Goal: Task Accomplishment & Management: Complete application form

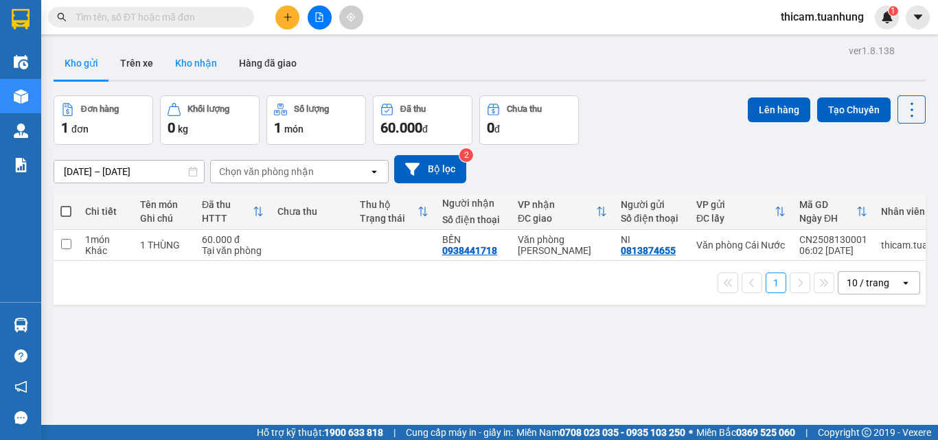
click at [194, 66] on button "Kho nhận" at bounding box center [196, 63] width 64 height 33
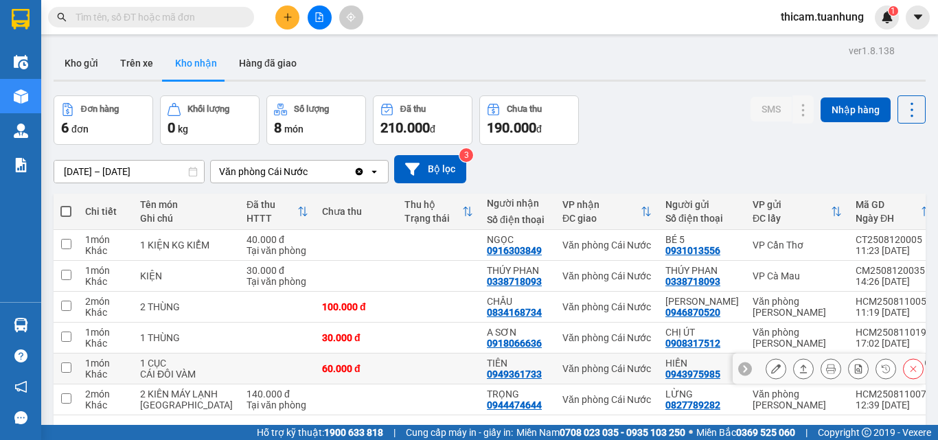
scroll to position [85, 0]
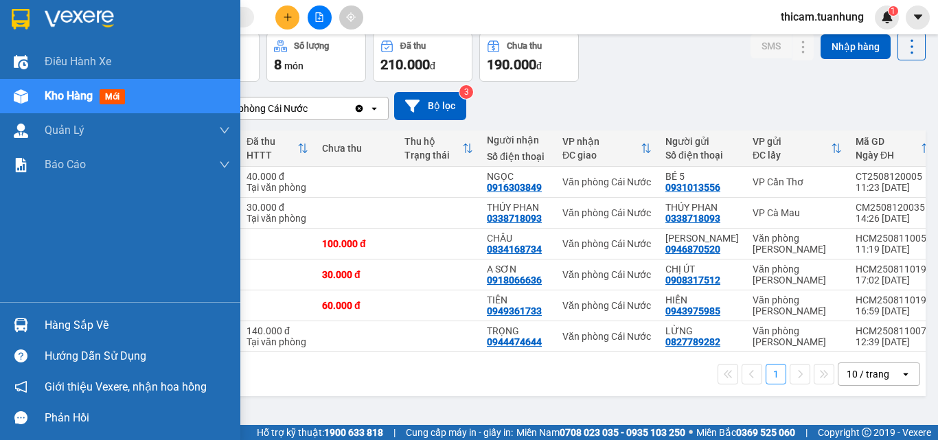
click at [59, 323] on div "Hàng sắp về" at bounding box center [137, 325] width 185 height 21
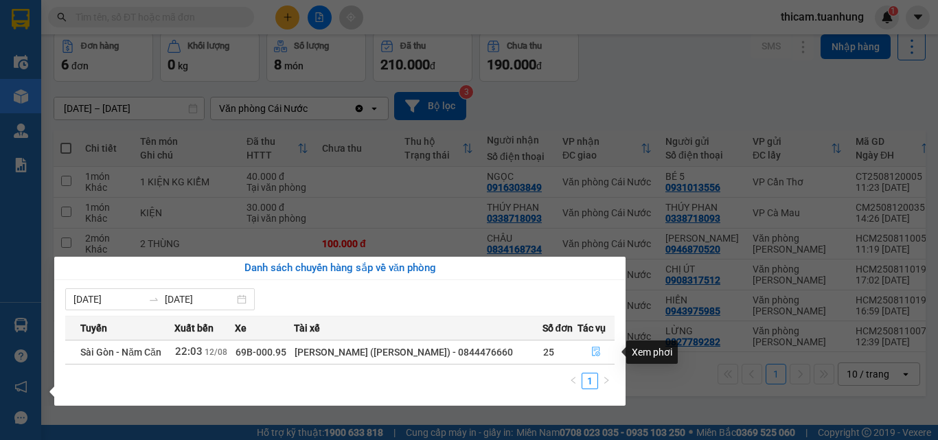
click at [592, 350] on icon "file-done" at bounding box center [596, 352] width 8 height 10
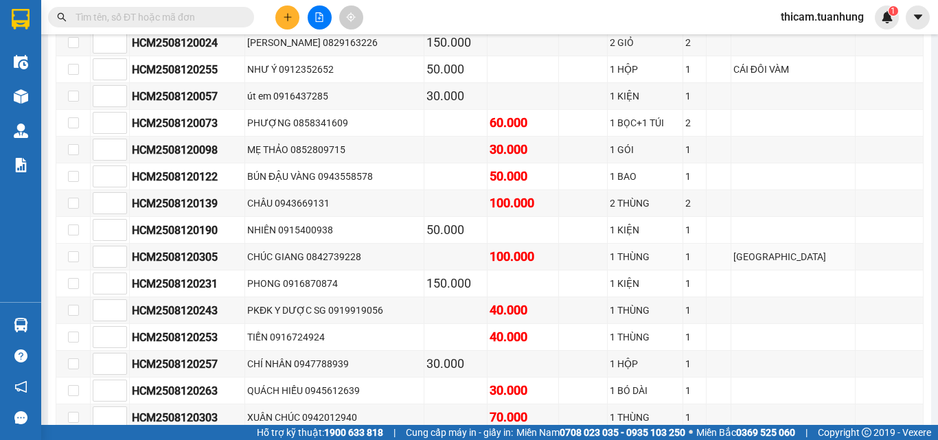
scroll to position [431, 0]
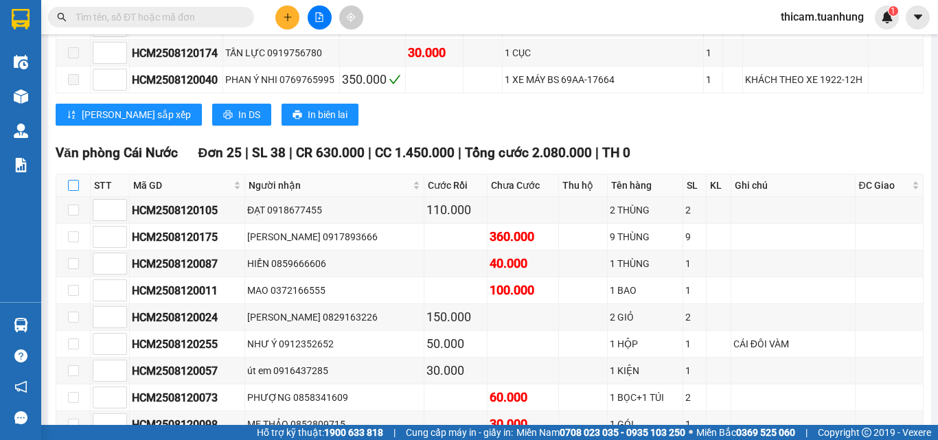
click at [76, 191] on input "checkbox" at bounding box center [73, 185] width 11 height 11
checkbox input "true"
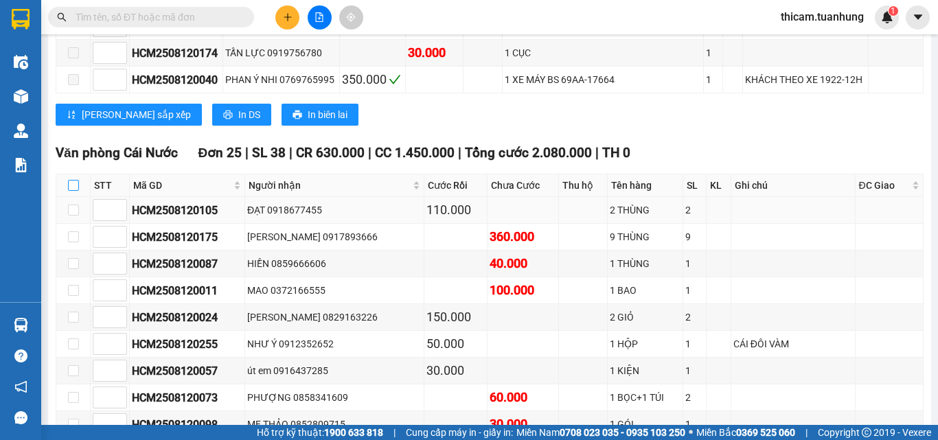
checkbox input "true"
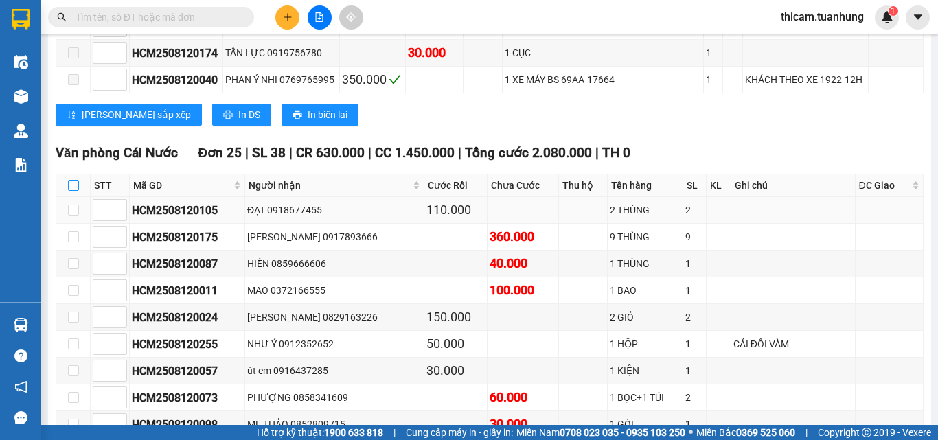
checkbox input "true"
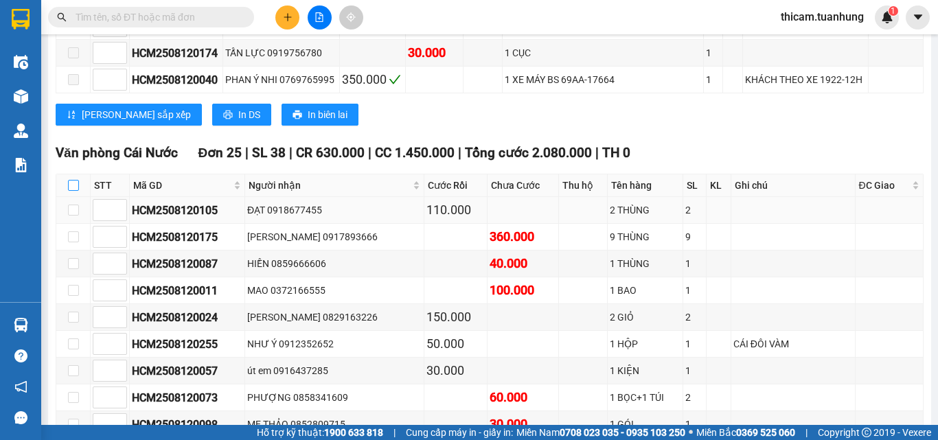
checkbox input "true"
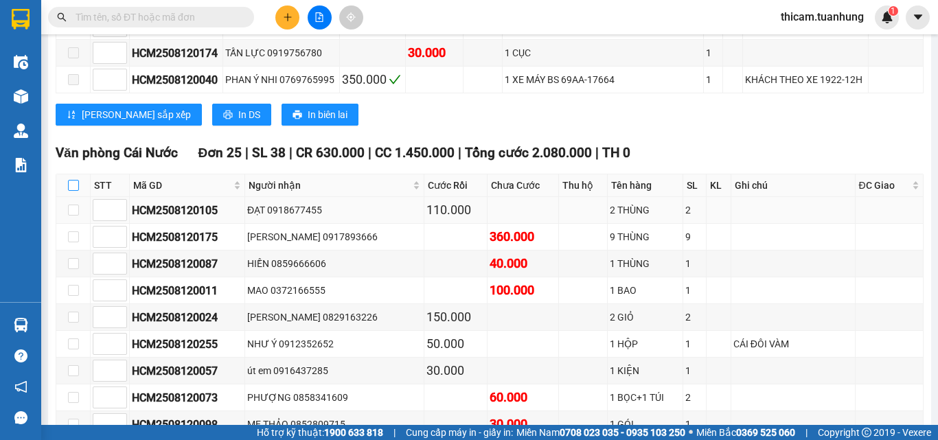
checkbox input "true"
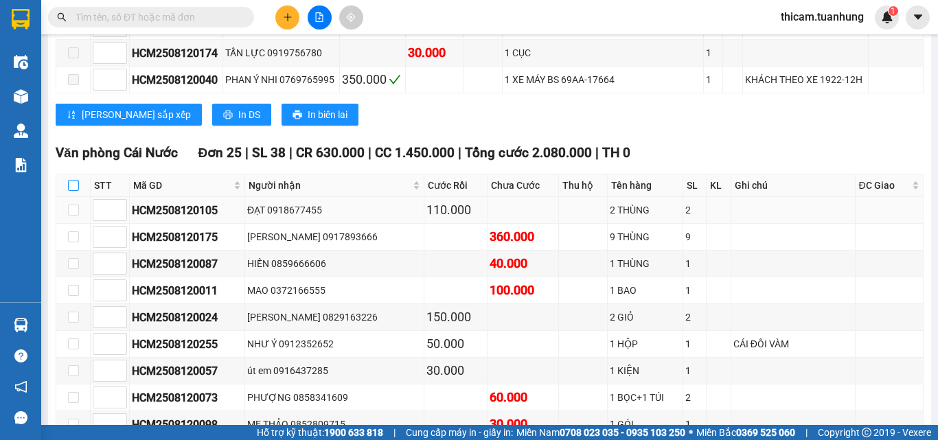
checkbox input "true"
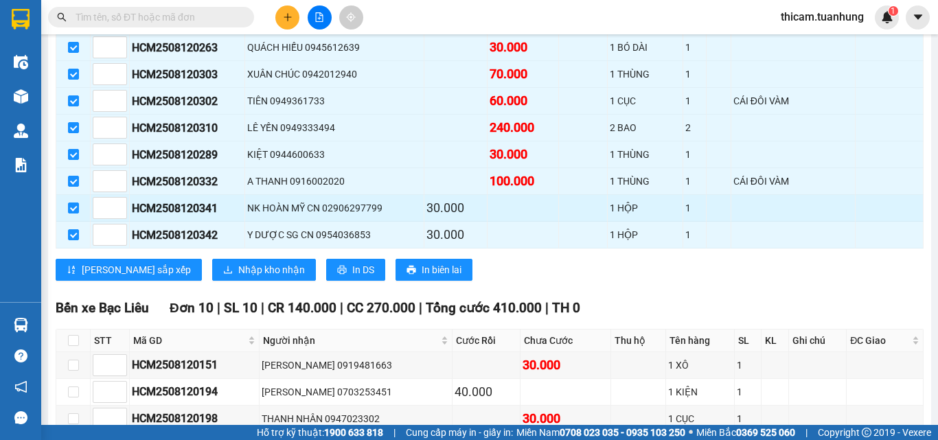
scroll to position [1118, 0]
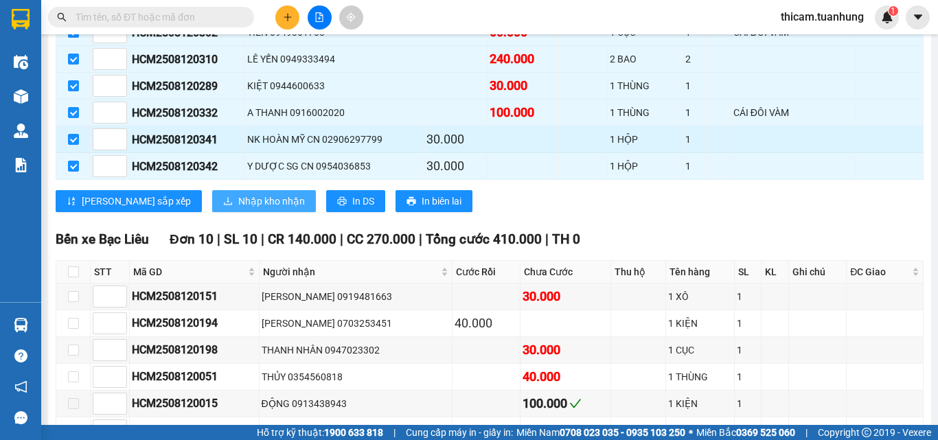
click at [244, 209] on span "Nhập kho nhận" at bounding box center [271, 201] width 67 height 15
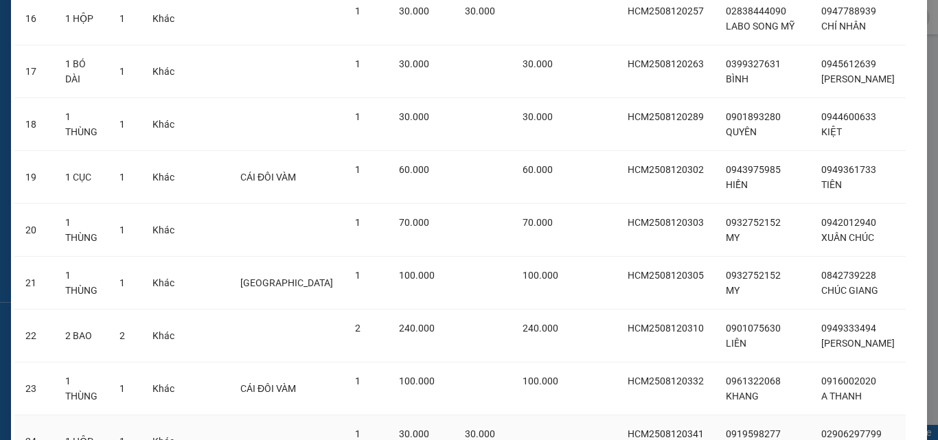
scroll to position [1142, 0]
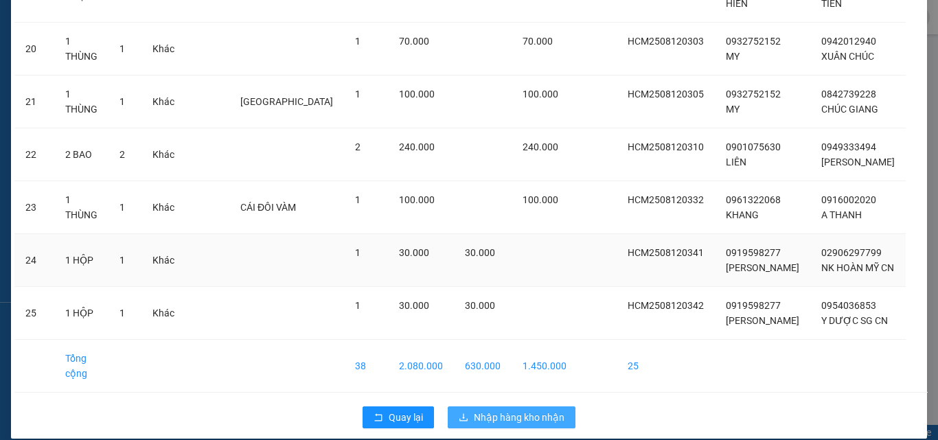
click at [511, 410] on span "Nhập hàng kho nhận" at bounding box center [519, 417] width 91 height 15
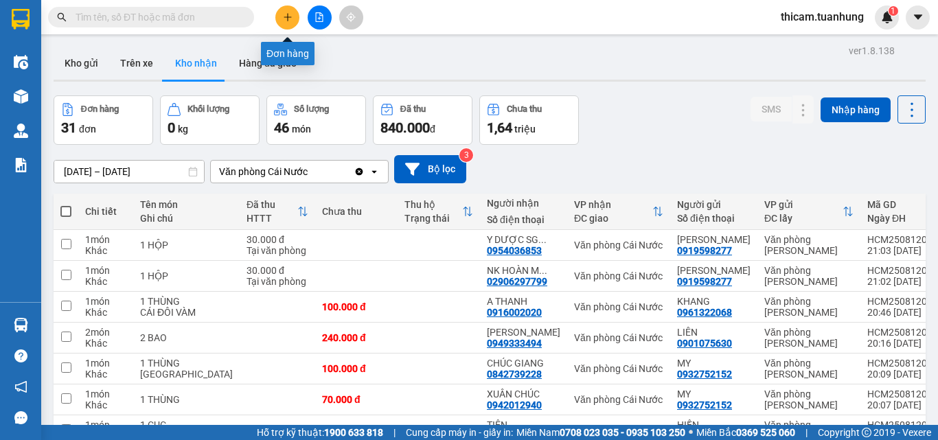
click at [293, 19] on button at bounding box center [287, 17] width 24 height 24
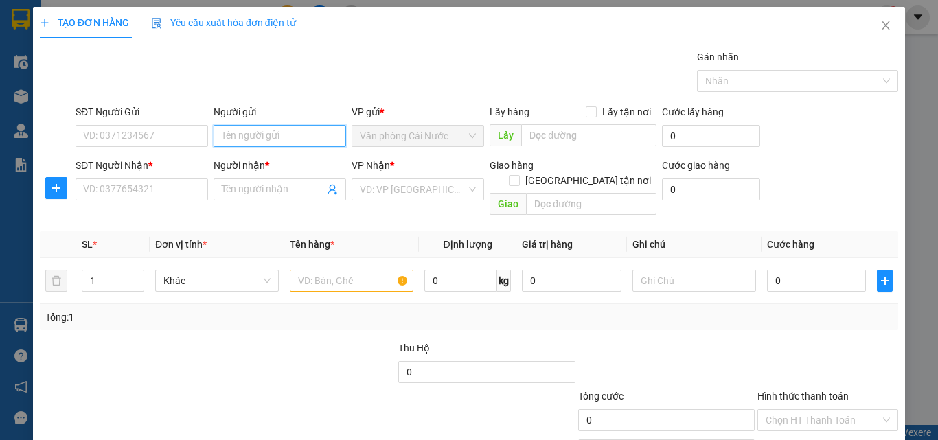
click at [283, 137] on input "Người gửi" at bounding box center [280, 136] width 132 height 22
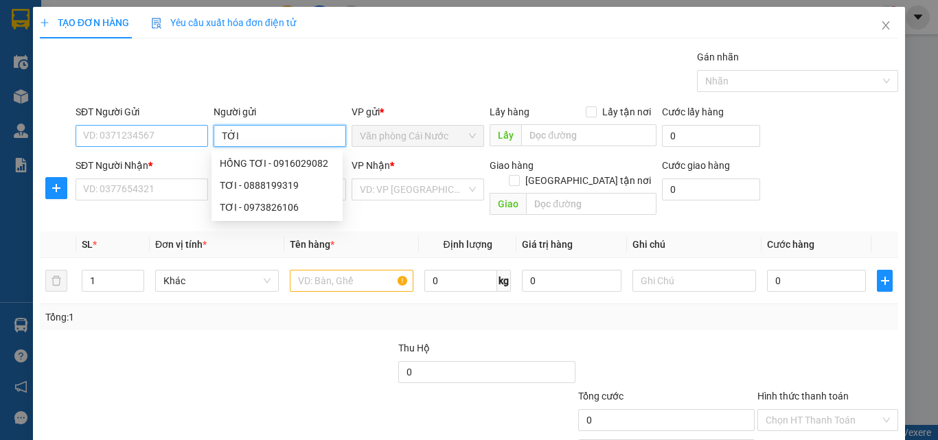
type input "TỚI"
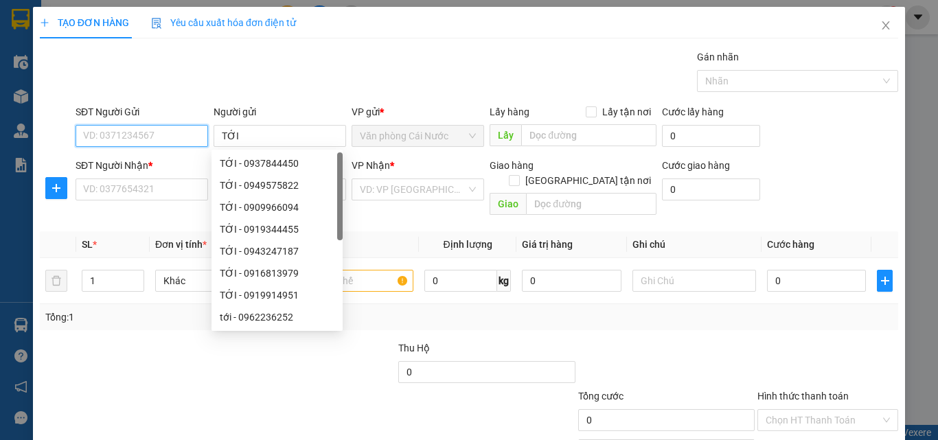
click at [160, 130] on input "SĐT Người Gửi" at bounding box center [142, 136] width 132 height 22
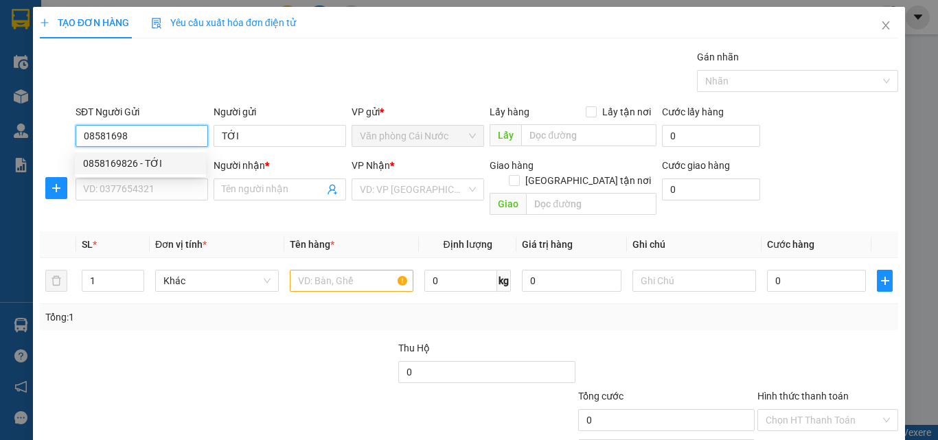
click at [148, 164] on div "0858169826 - TỚI" at bounding box center [140, 163] width 115 height 15
type input "0858169826"
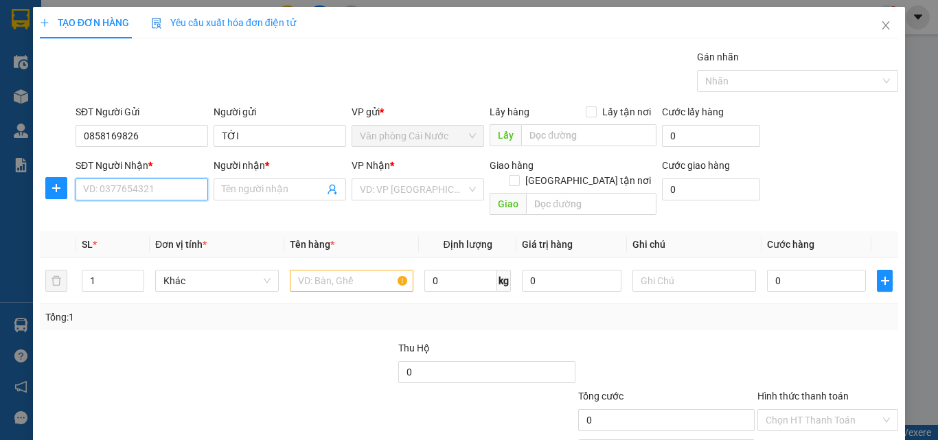
click at [141, 188] on input "SĐT Người Nhận *" at bounding box center [142, 189] width 132 height 22
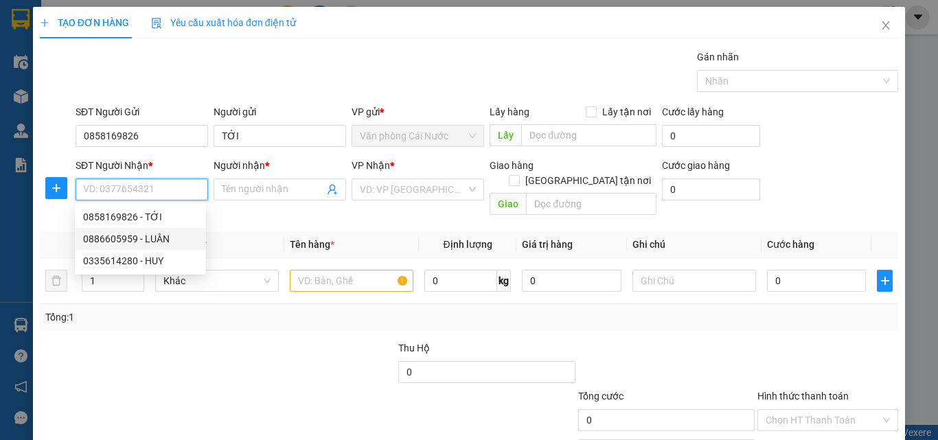
click at [128, 235] on div "0886605959 - LUÂN" at bounding box center [140, 238] width 115 height 15
type input "0886605959"
type input "LUÂN"
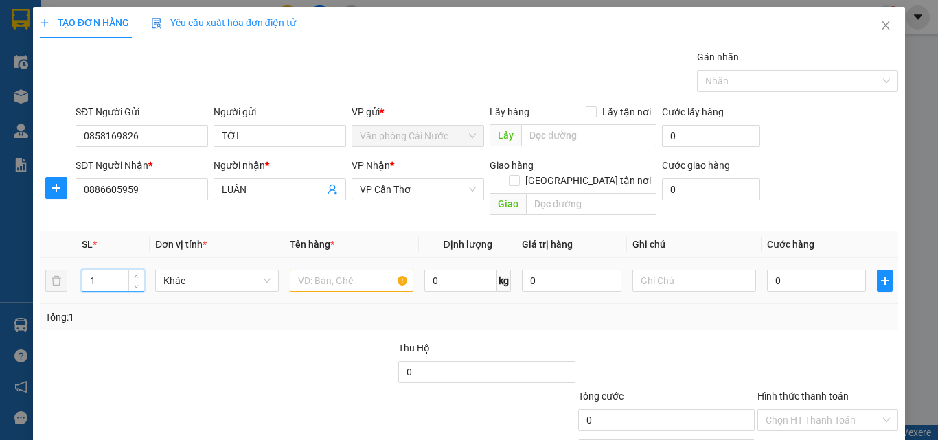
click at [110, 270] on input "1" at bounding box center [112, 280] width 61 height 21
type input "2"
click at [351, 270] on input "text" at bounding box center [352, 281] width 124 height 22
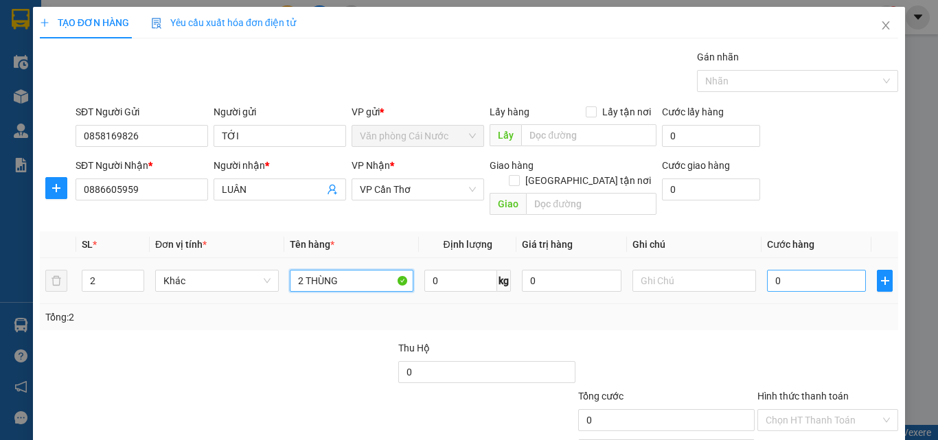
type input "2 THÙNG"
click at [776, 270] on input "0" at bounding box center [816, 281] width 99 height 22
type input "1"
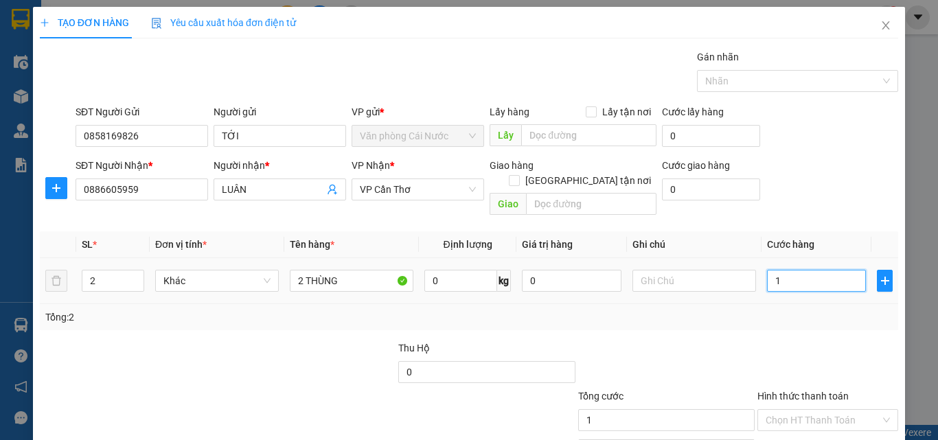
type input "11"
type input "110"
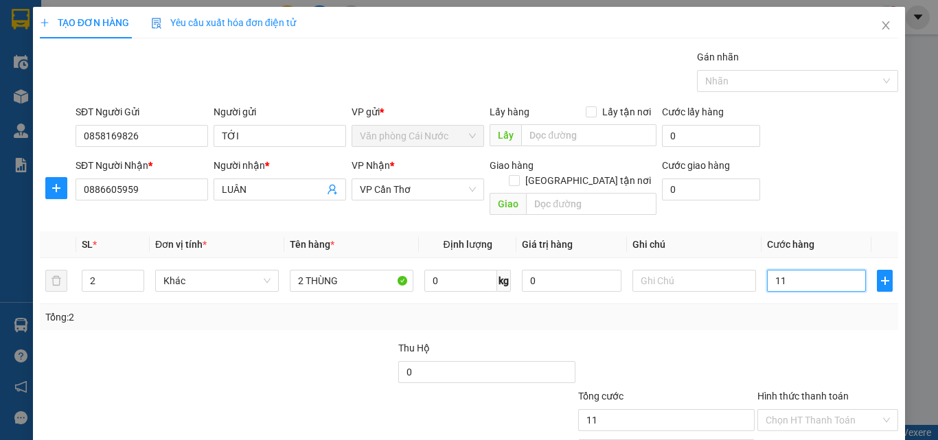
type input "110"
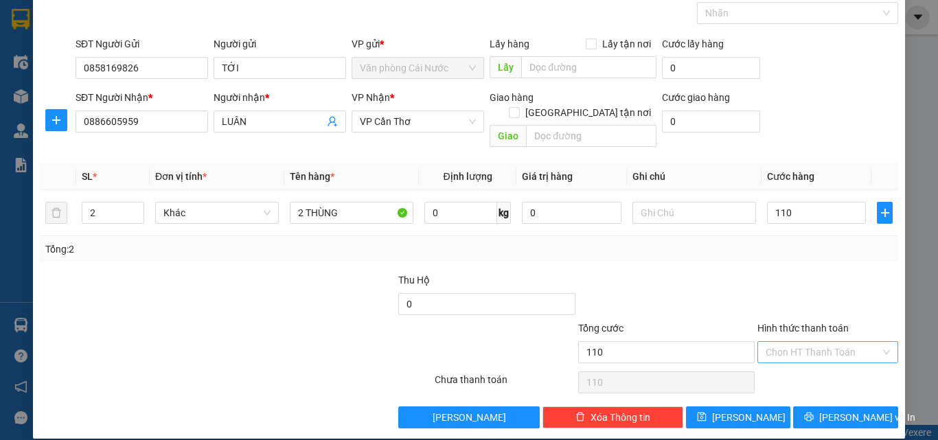
type input "110.000"
click at [803, 342] on input "Hình thức thanh toán" at bounding box center [822, 352] width 115 height 21
click at [794, 365] on div "Tại văn phòng" at bounding box center [819, 364] width 123 height 15
type input "0"
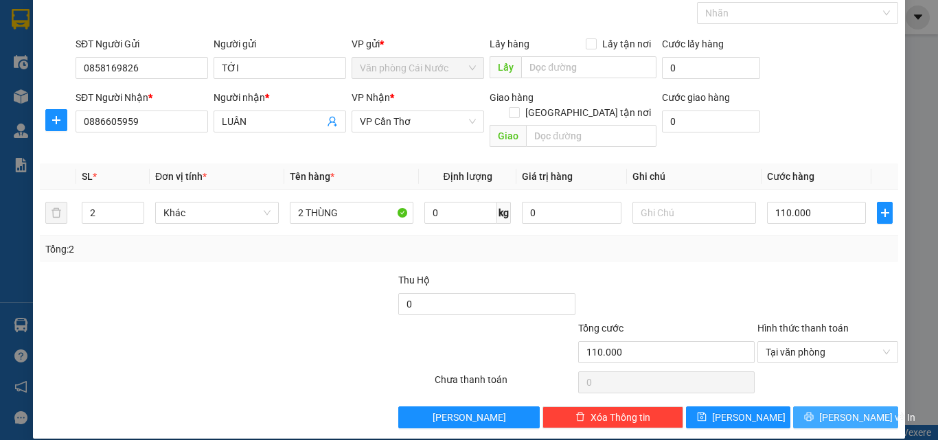
drag, startPoint x: 803, startPoint y: 398, endPoint x: 265, endPoint y: 161, distance: 588.0
click at [767, 377] on div "Transit Pickup Surcharge Ids Transit Deliver Surcharge Ids Transit Deliver Surc…" at bounding box center [469, 204] width 858 height 447
click at [811, 409] on button "Lưu và In" at bounding box center [845, 417] width 105 height 22
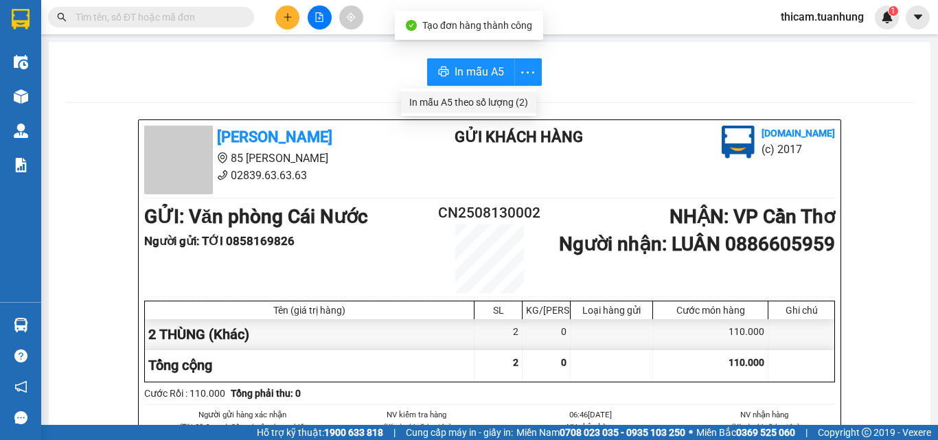
click at [459, 102] on div "In mẫu A5 theo số lượng (2)" at bounding box center [468, 102] width 119 height 15
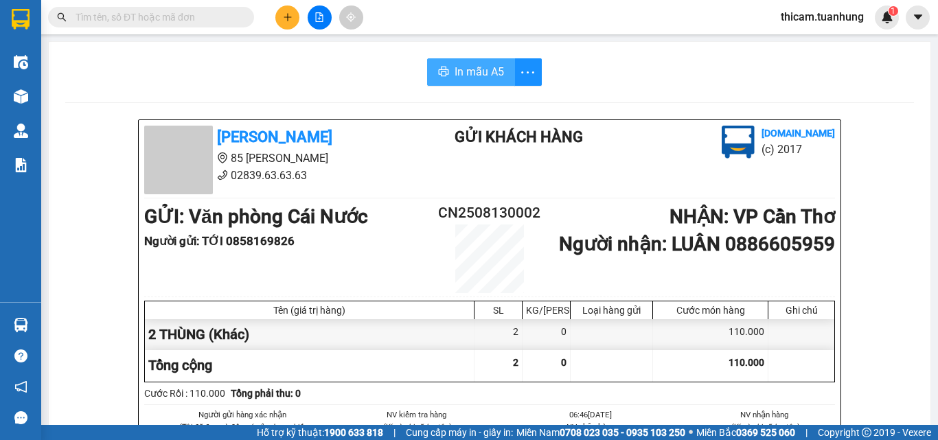
click at [466, 68] on span "In mẫu A5" at bounding box center [478, 71] width 49 height 17
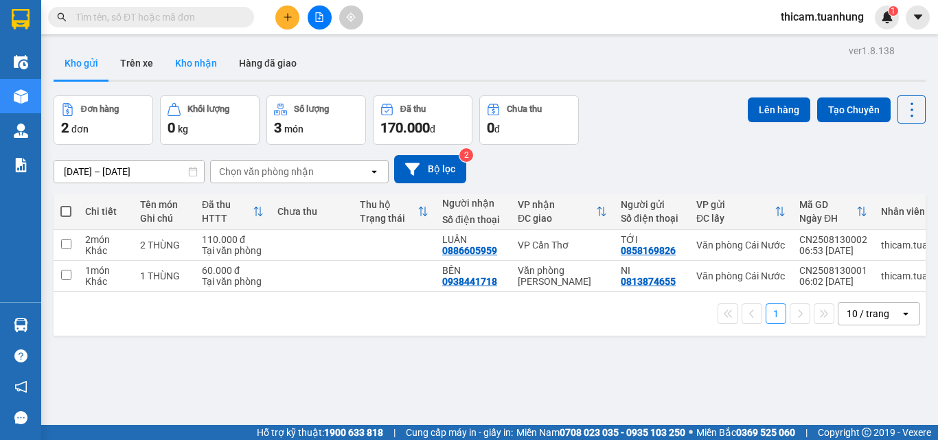
click at [195, 67] on button "Kho nhận" at bounding box center [196, 63] width 64 height 33
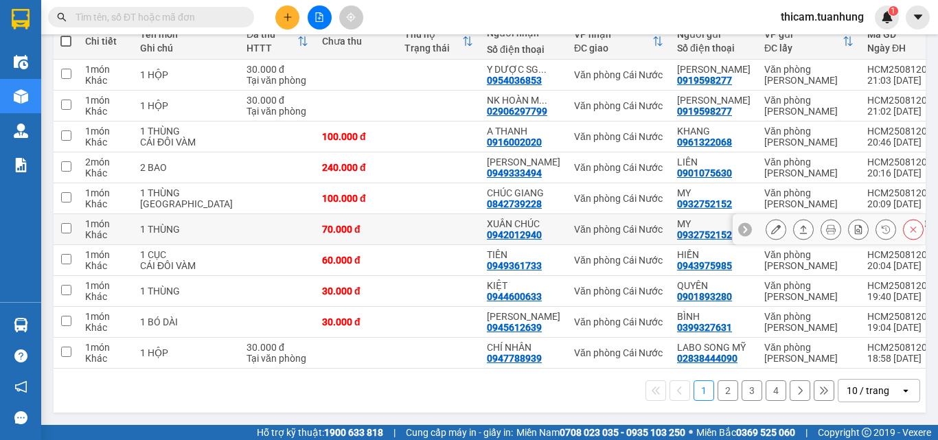
scroll to position [231, 0]
click at [765, 392] on button "4" at bounding box center [775, 390] width 21 height 21
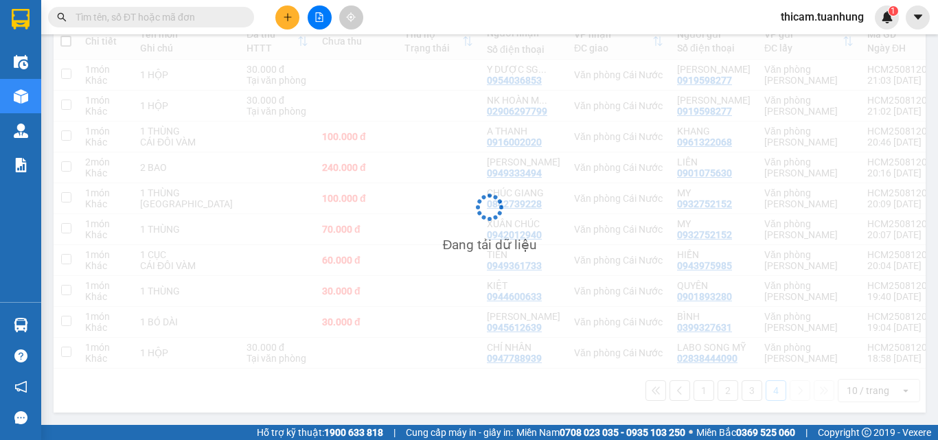
scroll to position [63, 0]
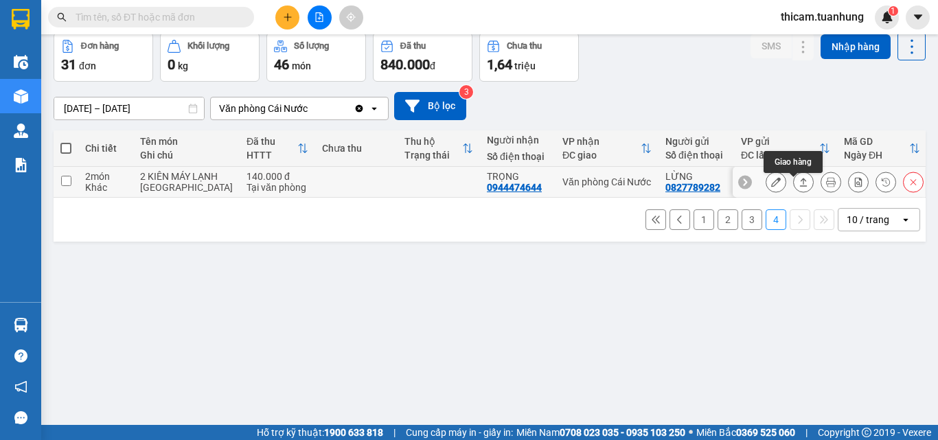
click at [798, 187] on icon at bounding box center [803, 182] width 10 height 10
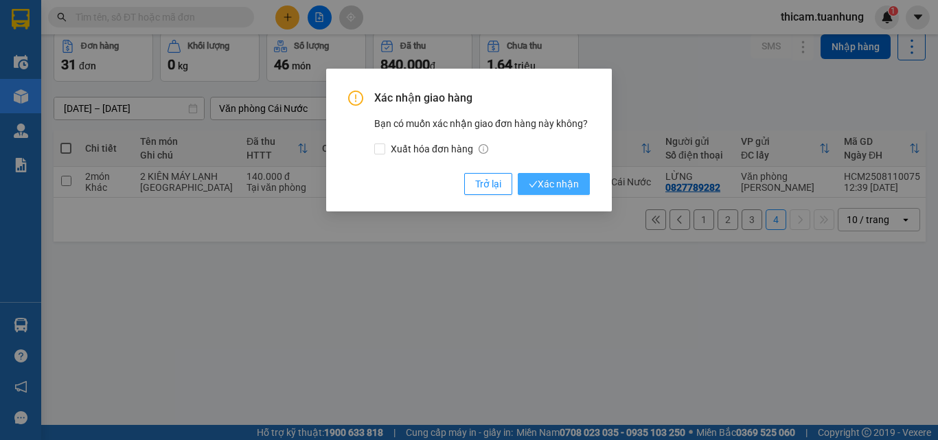
click at [555, 187] on span "Xác nhận" at bounding box center [554, 183] width 50 height 15
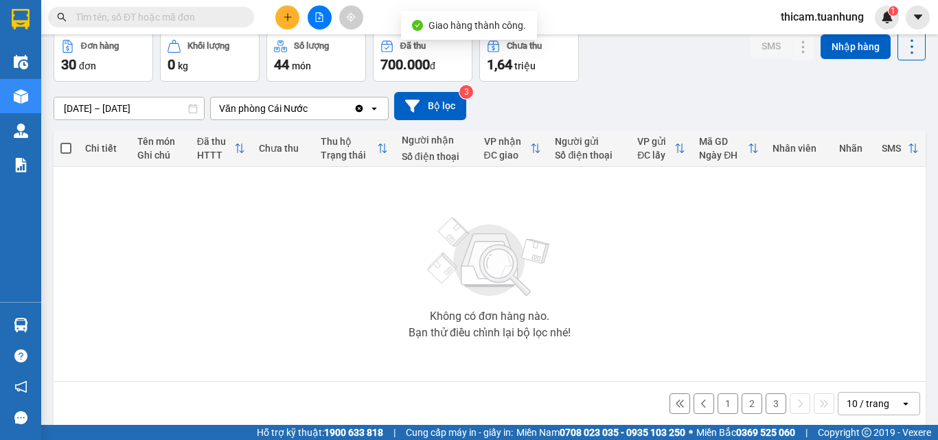
scroll to position [76, 0]
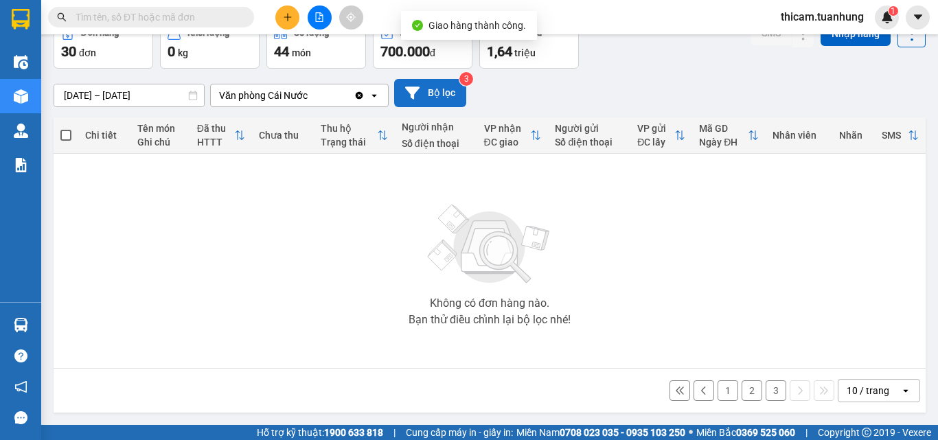
click at [432, 87] on button "Bộ lọc" at bounding box center [430, 93] width 72 height 28
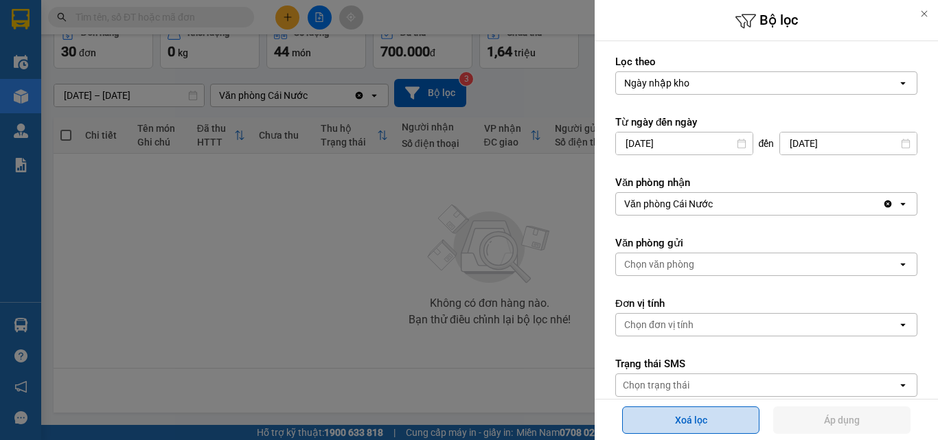
click at [693, 414] on button "Xoá lọc" at bounding box center [690, 419] width 137 height 27
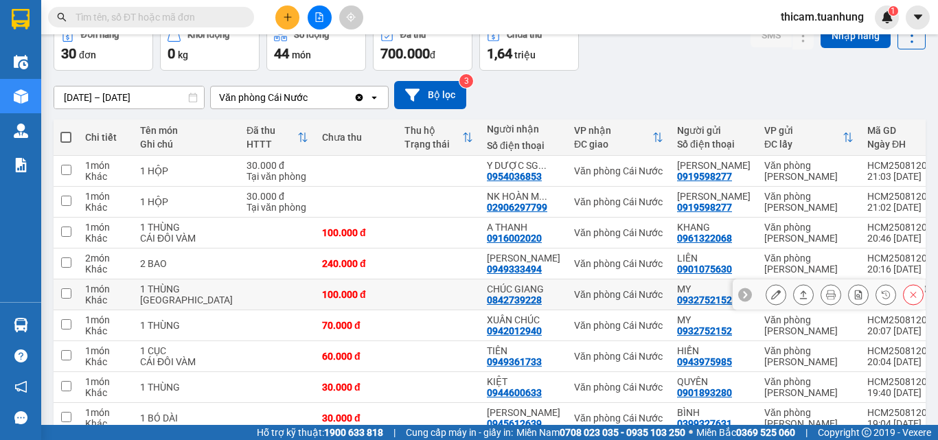
scroll to position [231, 0]
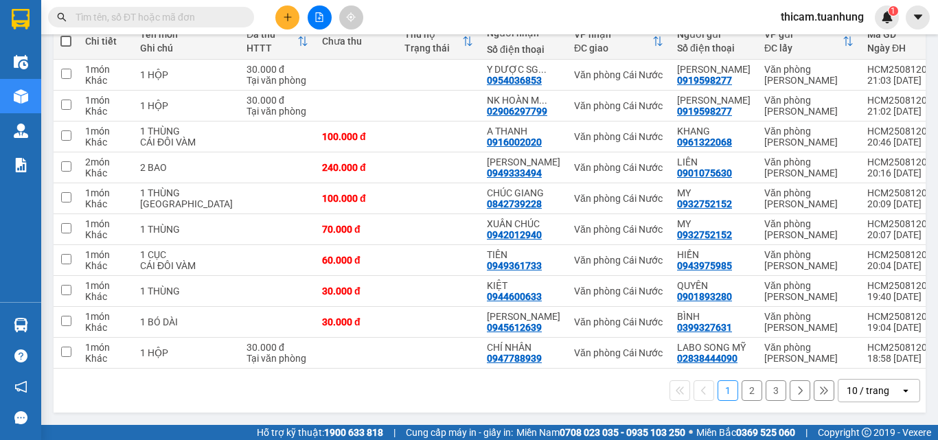
click at [765, 389] on button "3" at bounding box center [775, 390] width 21 height 21
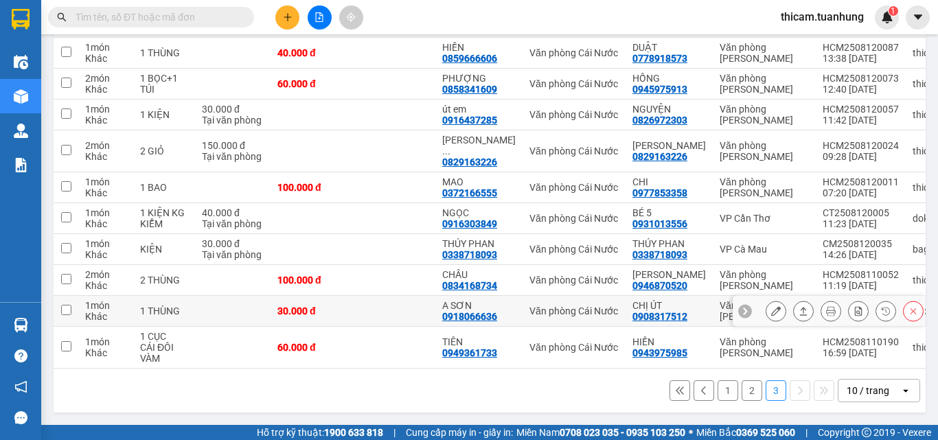
scroll to position [209, 0]
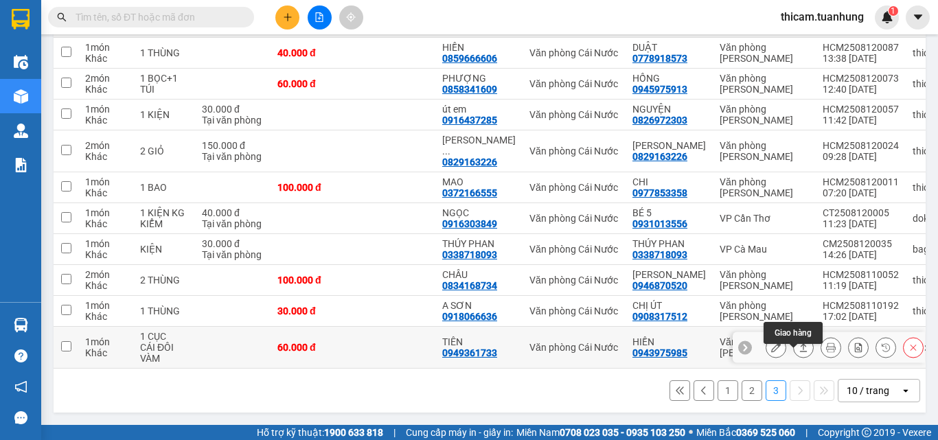
click at [798, 345] on icon at bounding box center [803, 348] width 10 height 10
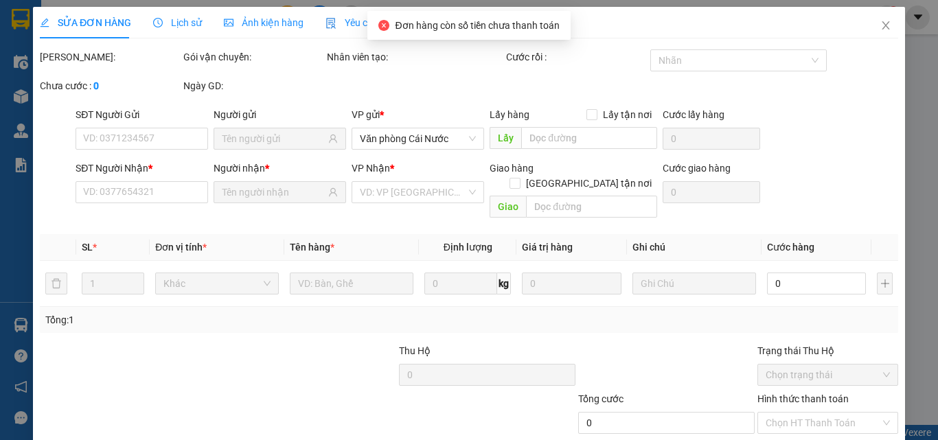
type input "0943975985"
type input "HIỀN"
type input "0949361733"
type input "TIÊN"
type input "60.000"
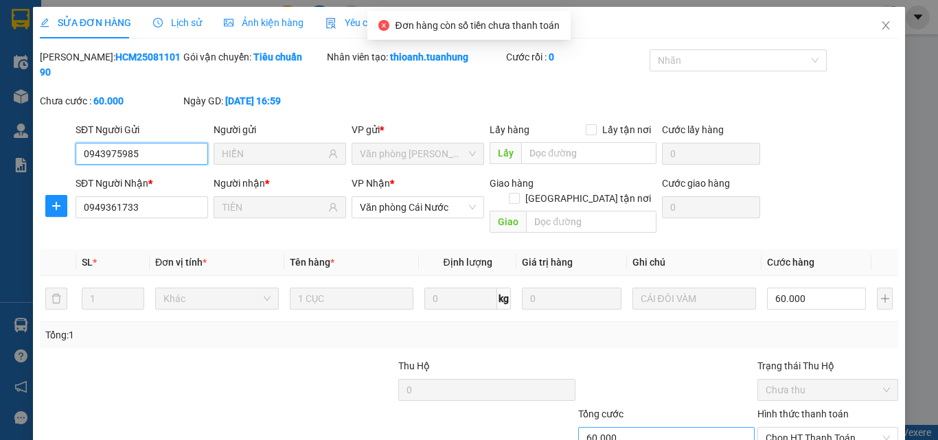
scroll to position [71, 0]
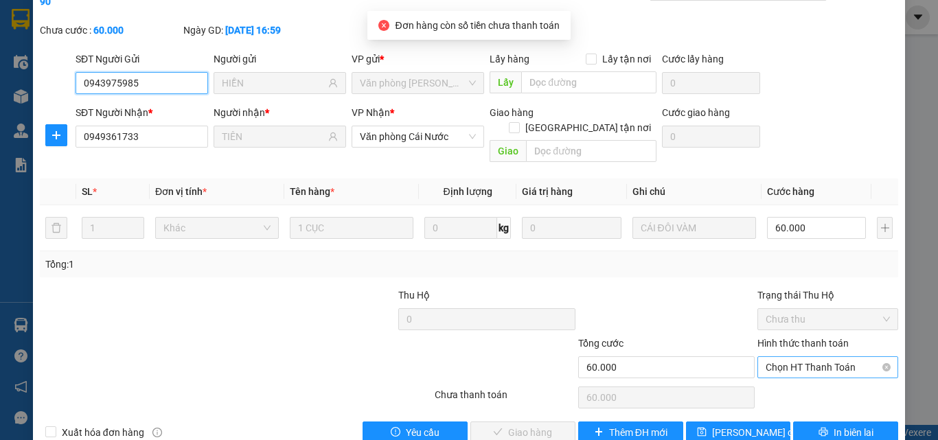
click at [781, 357] on span "Chọn HT Thanh Toán" at bounding box center [827, 367] width 124 height 21
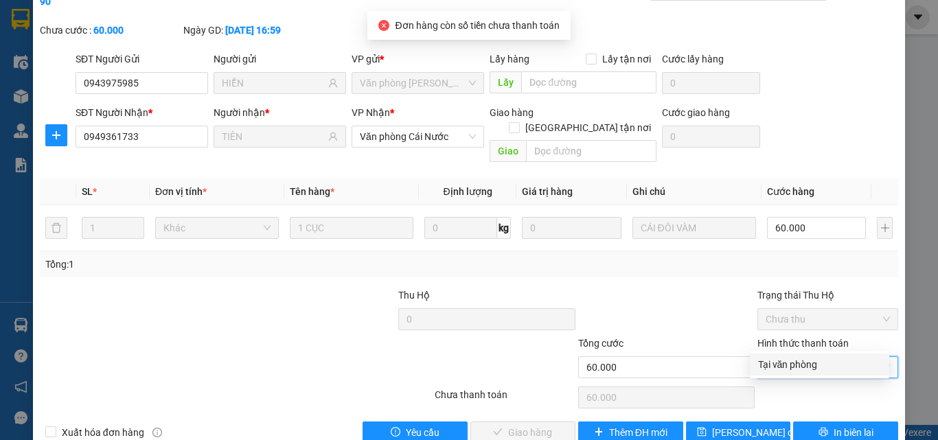
click at [787, 369] on div "Tại văn phòng" at bounding box center [819, 364] width 123 height 15
type input "0"
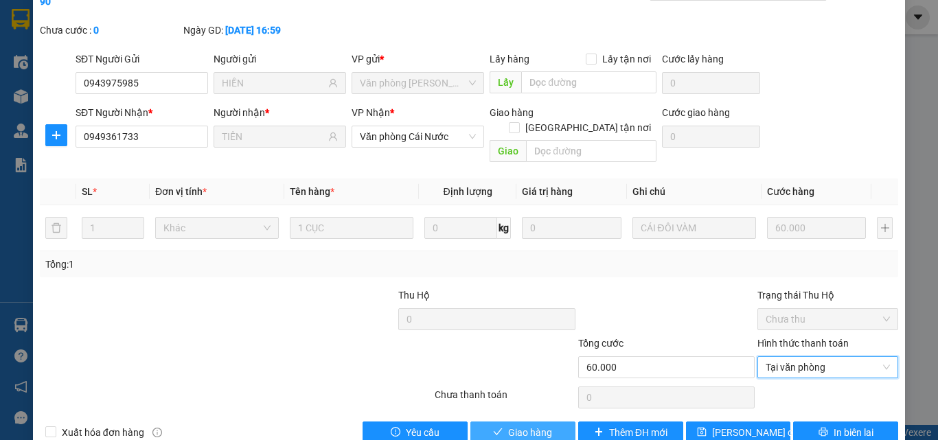
click at [546, 416] on span "Giao hàng" at bounding box center [530, 432] width 44 height 15
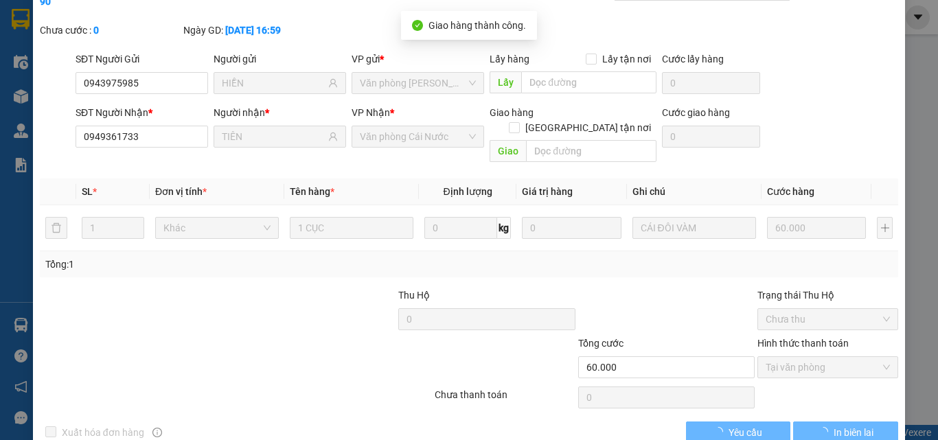
scroll to position [0, 0]
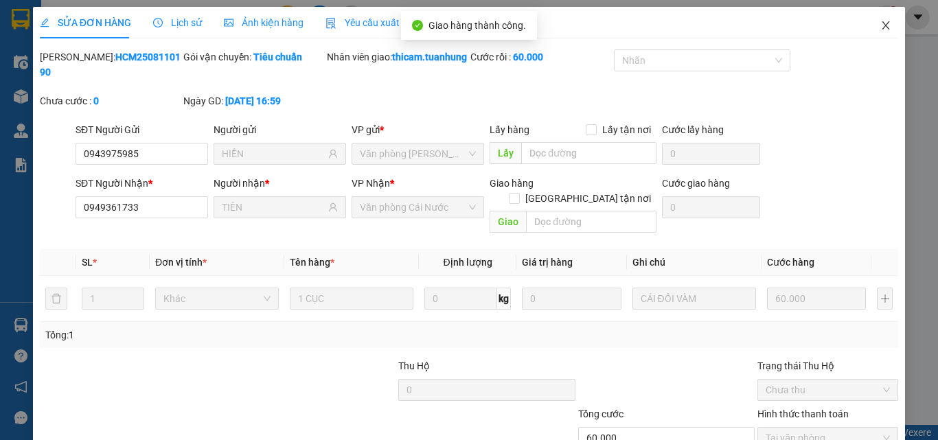
click at [880, 23] on icon "close" at bounding box center [885, 25] width 11 height 11
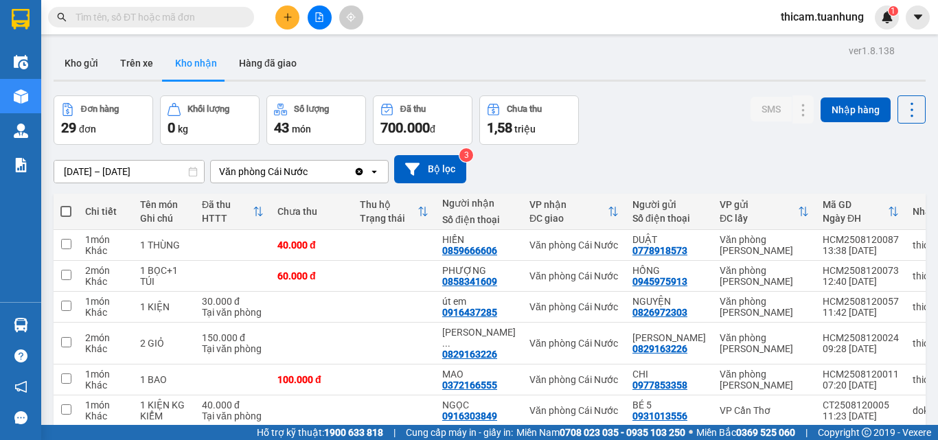
scroll to position [167, 0]
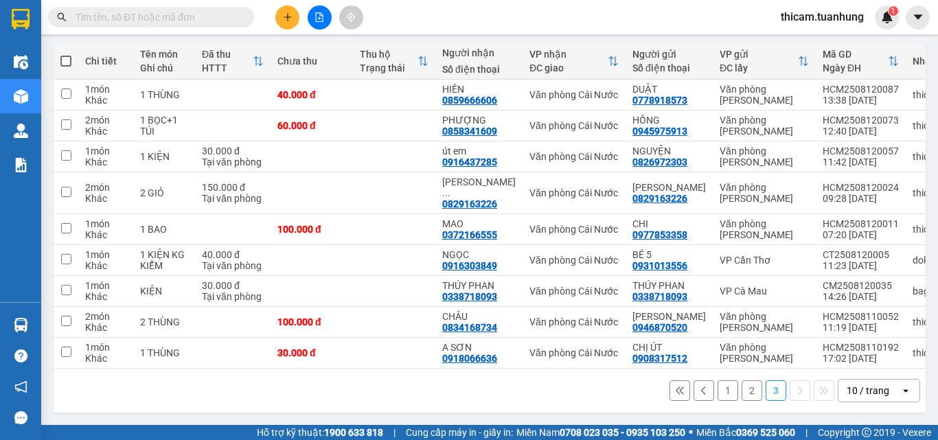
click at [717, 389] on button "1" at bounding box center [727, 390] width 21 height 21
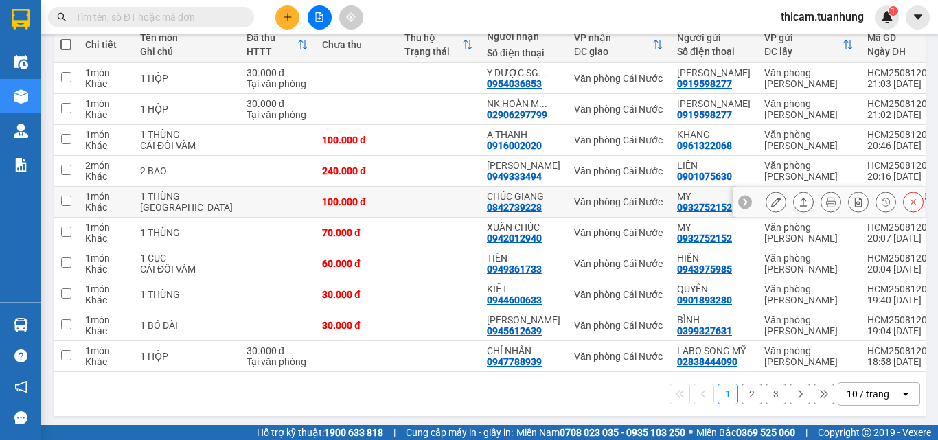
scroll to position [231, 0]
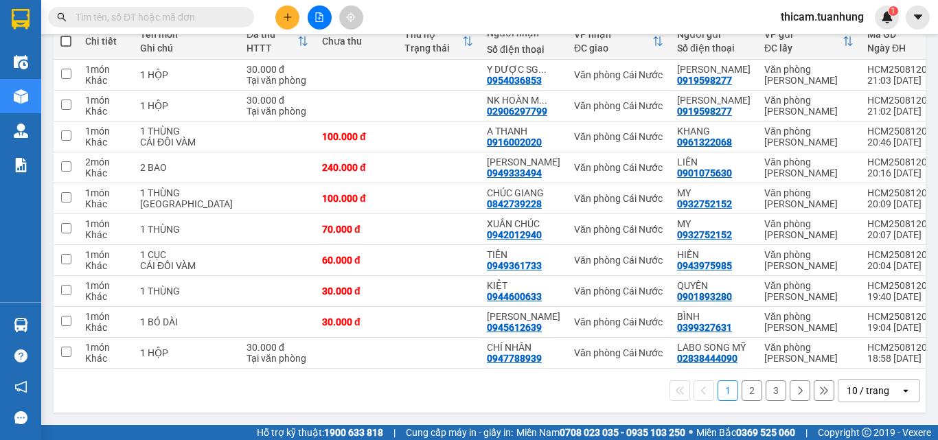
click at [741, 386] on button "2" at bounding box center [751, 390] width 21 height 21
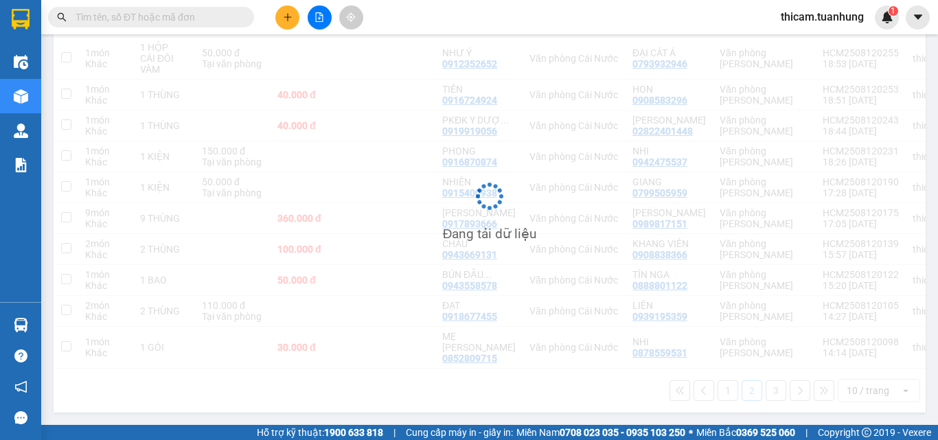
scroll to position [198, 0]
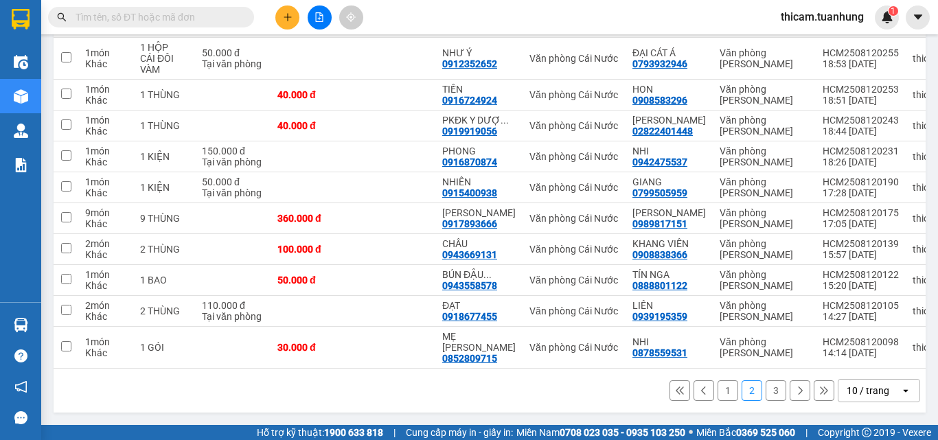
click at [765, 393] on button "3" at bounding box center [775, 390] width 21 height 21
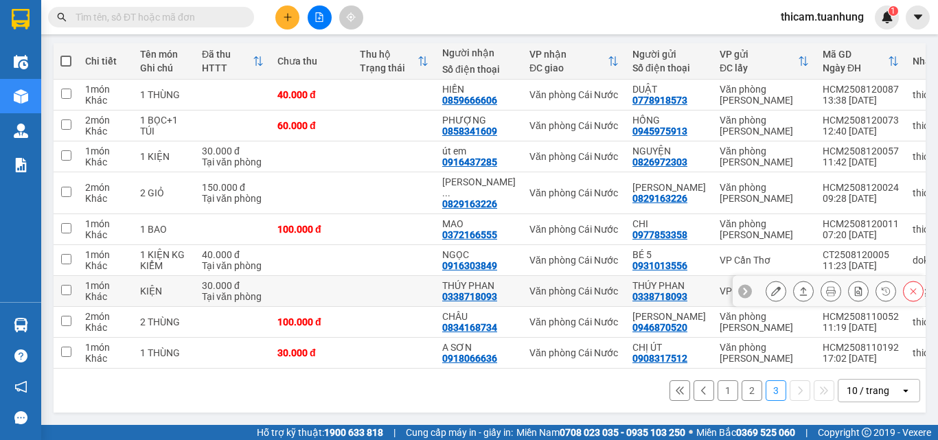
scroll to position [167, 0]
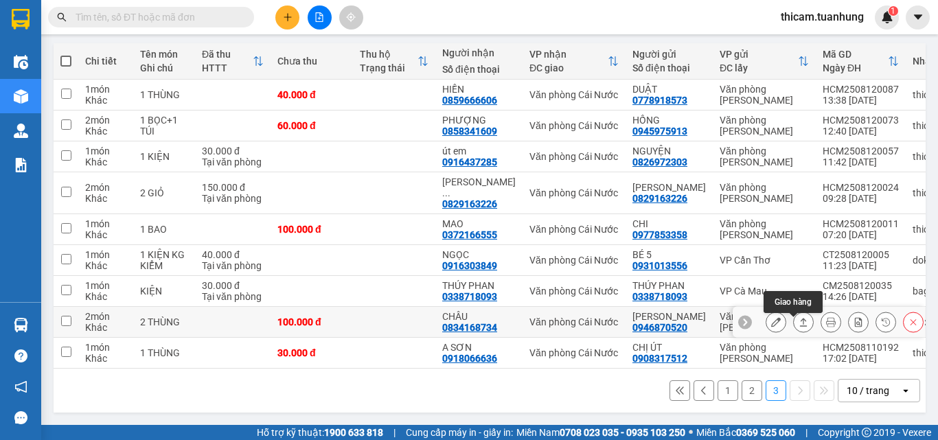
click at [794, 315] on button at bounding box center [803, 322] width 19 height 24
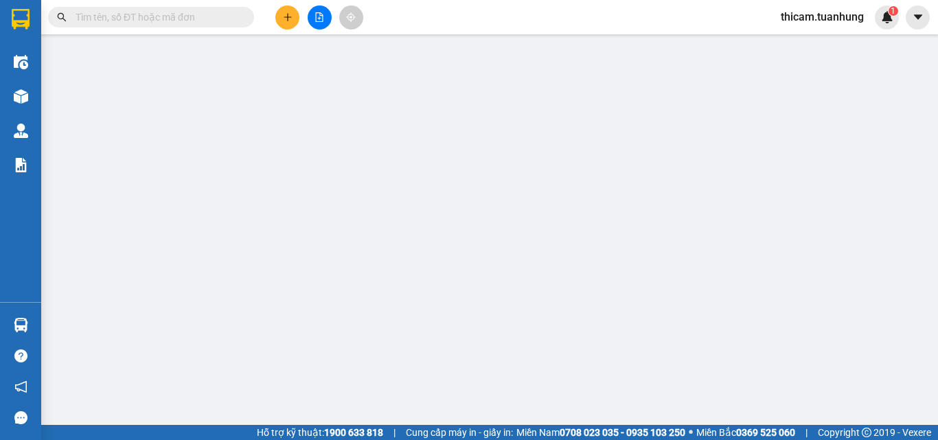
type input "0946870520"
type input "HOÀNG KHÁNH"
type input "0834168734"
type input "CHÂU"
type input "100.000"
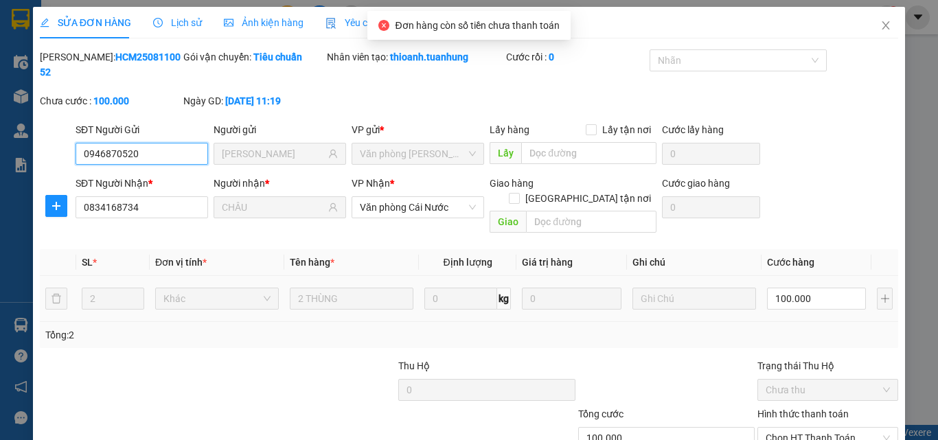
scroll to position [71, 0]
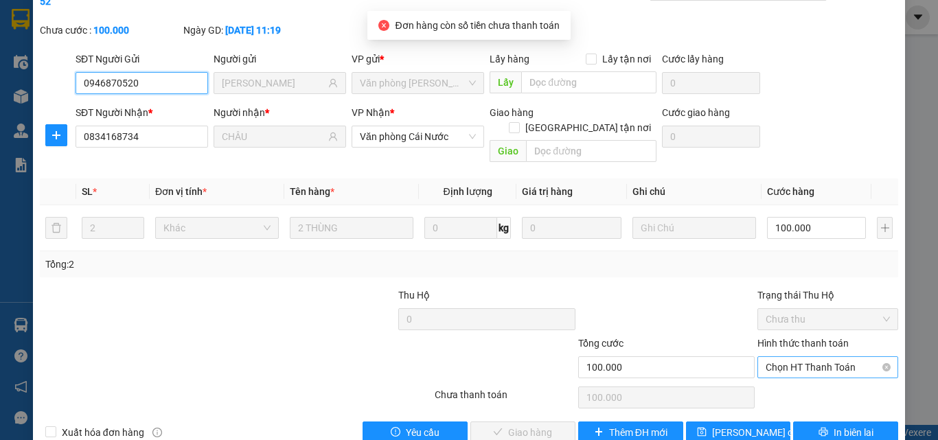
click at [809, 357] on span "Chọn HT Thanh Toán" at bounding box center [827, 367] width 124 height 21
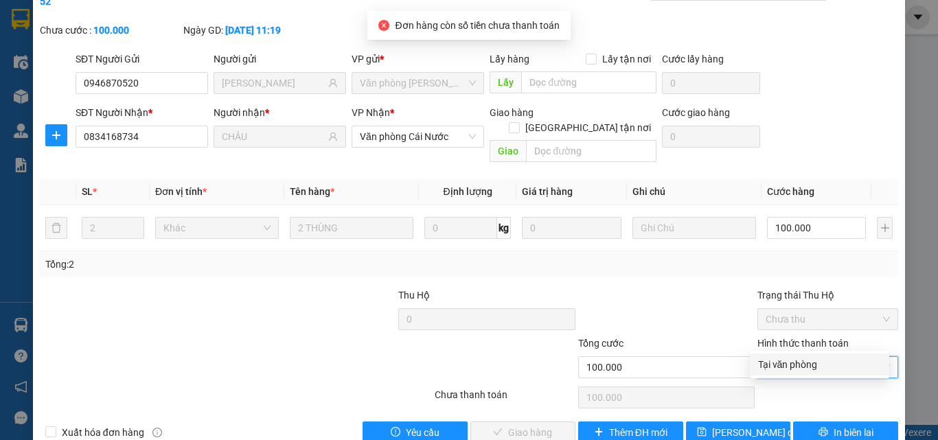
click at [796, 356] on div "Tại văn phòng" at bounding box center [819, 365] width 139 height 22
type input "0"
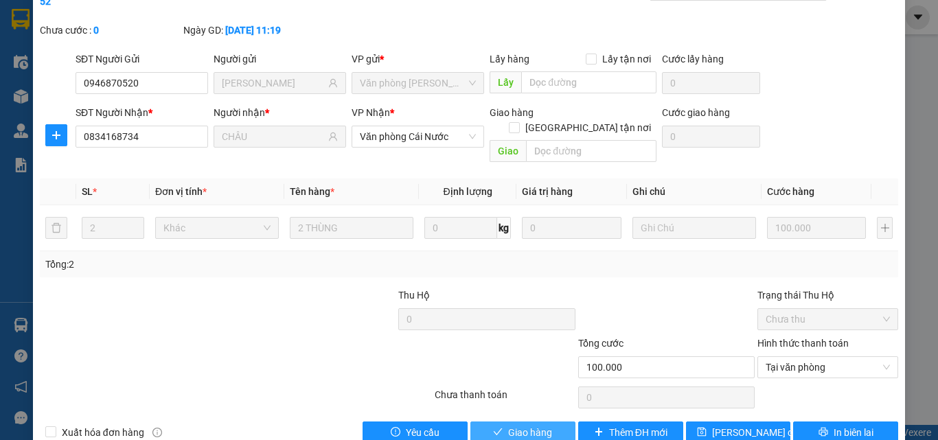
click at [553, 416] on button "Giao hàng" at bounding box center [522, 433] width 105 height 22
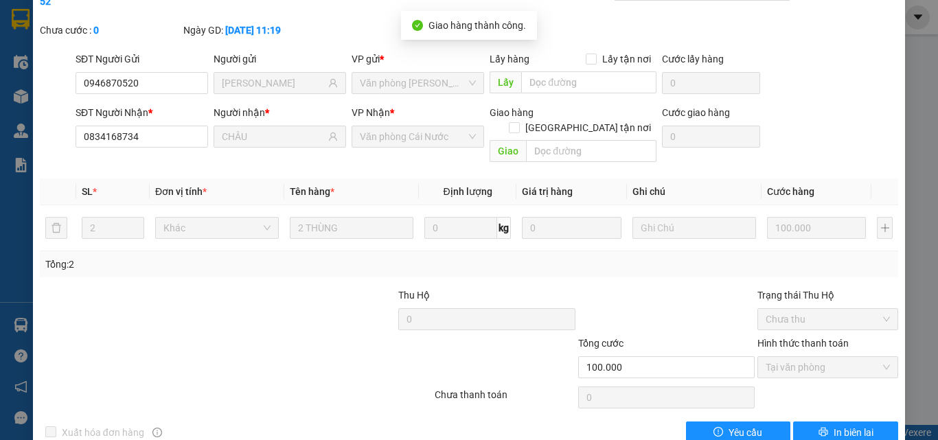
scroll to position [0, 0]
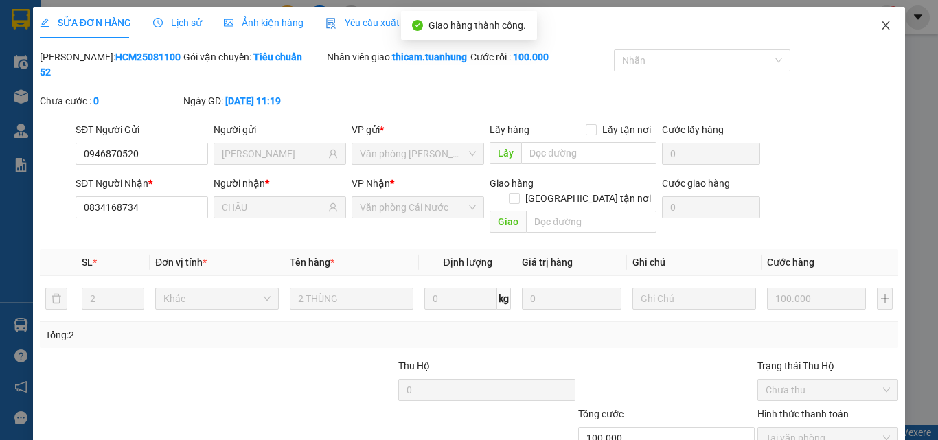
click at [879, 34] on span "Close" at bounding box center [885, 26] width 38 height 38
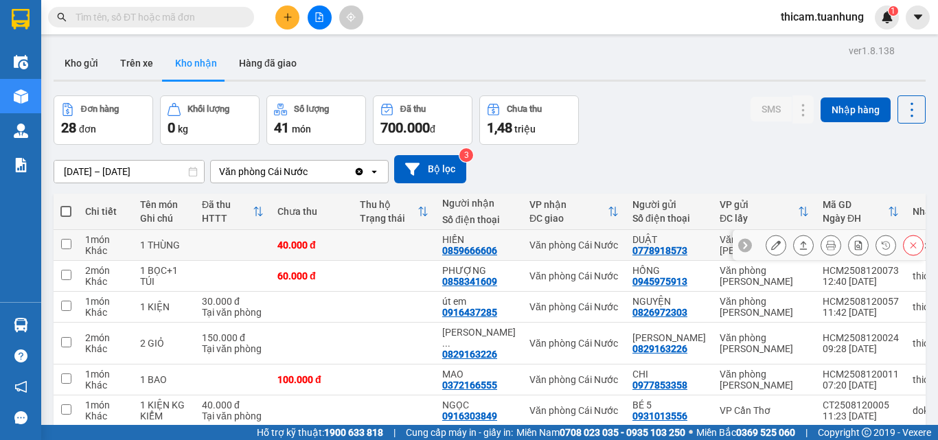
scroll to position [125, 0]
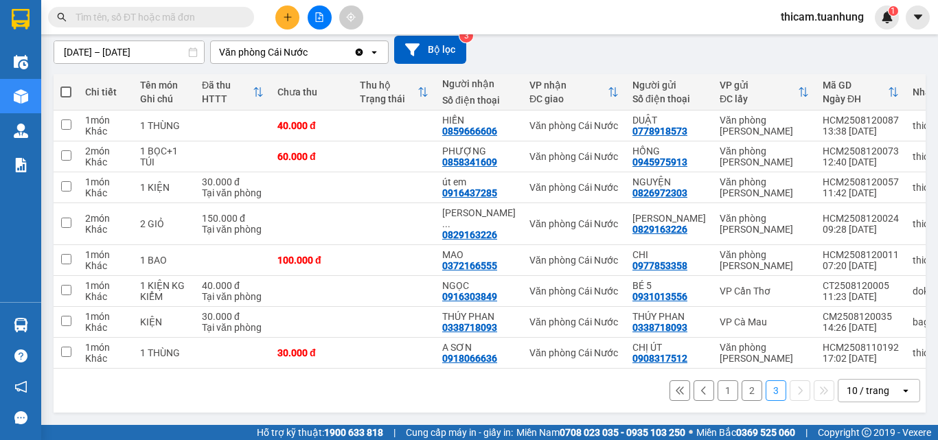
click at [717, 390] on button "1" at bounding box center [727, 390] width 21 height 21
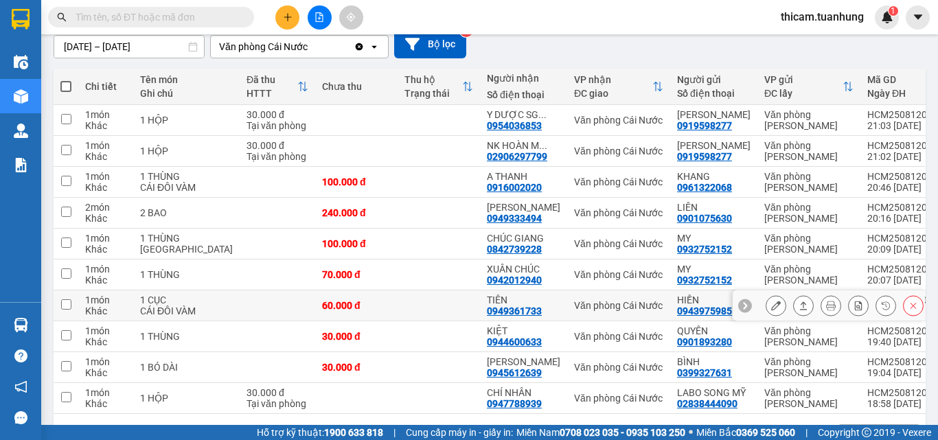
scroll to position [231, 0]
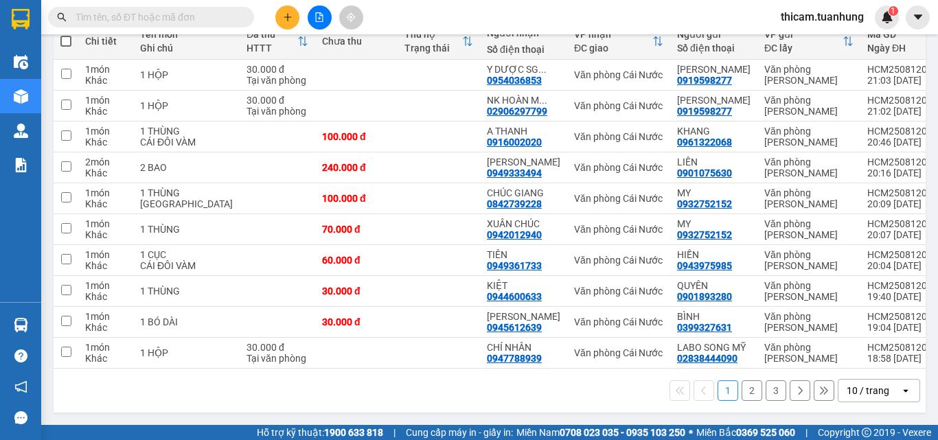
click at [741, 384] on button "2" at bounding box center [751, 390] width 21 height 21
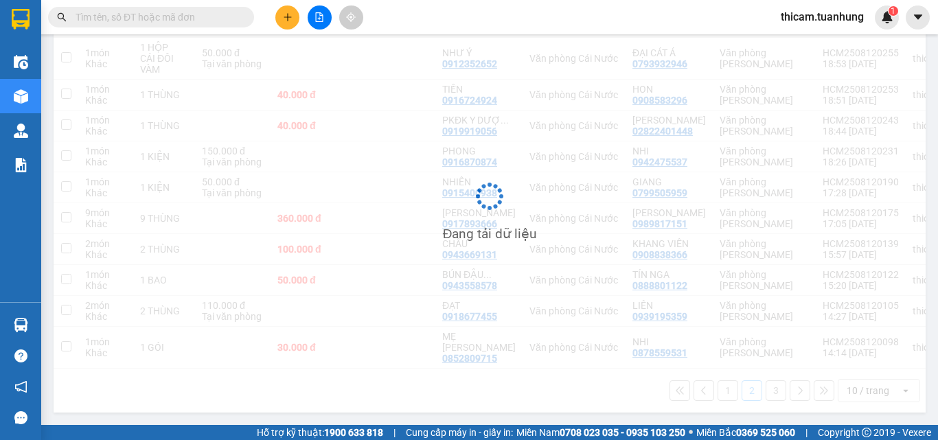
scroll to position [198, 0]
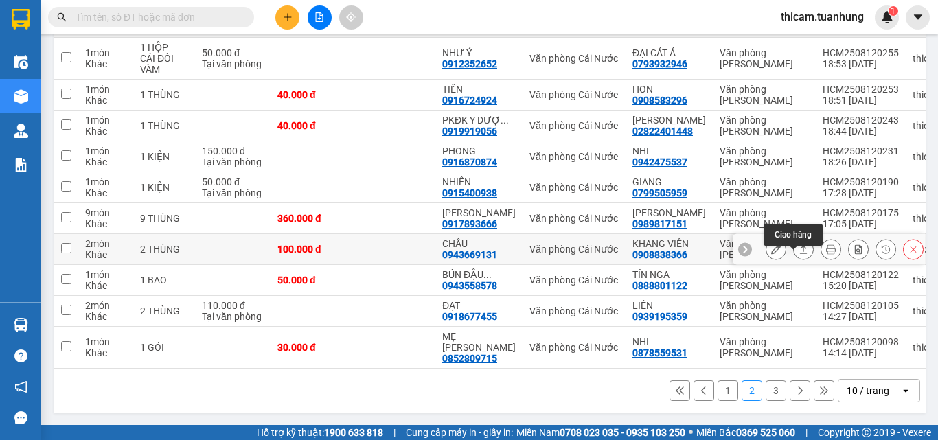
click at [798, 253] on icon at bounding box center [803, 249] width 10 height 10
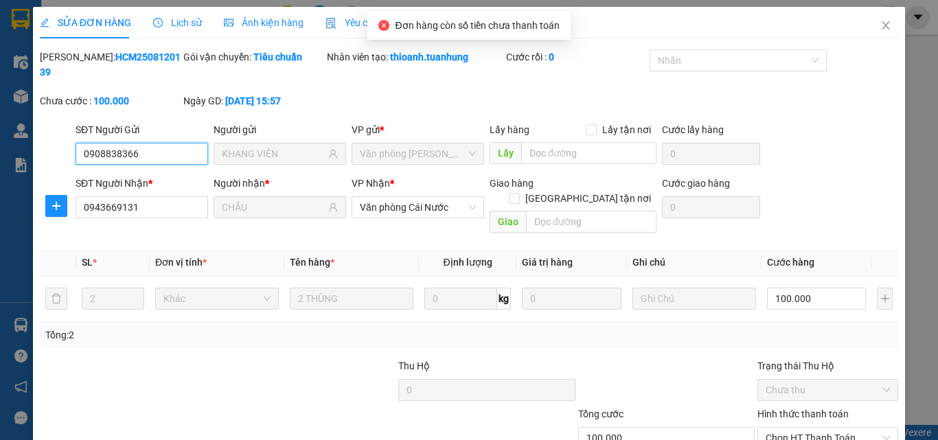
scroll to position [71, 0]
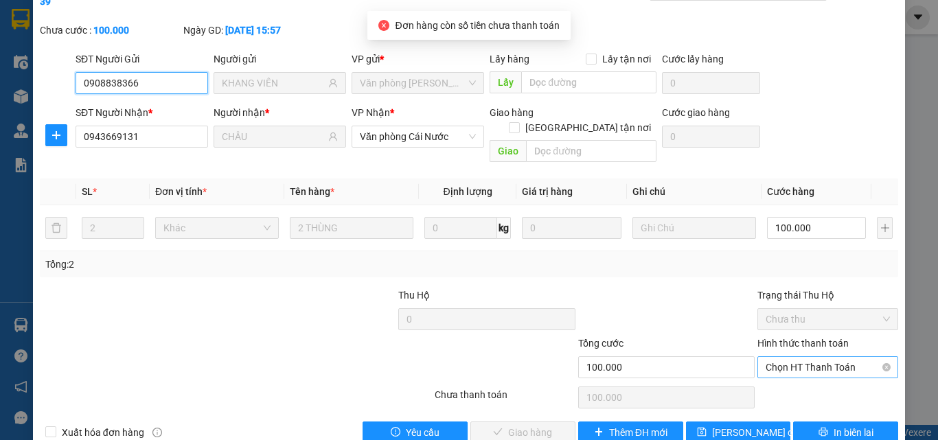
click at [808, 357] on span "Chọn HT Thanh Toán" at bounding box center [827, 367] width 124 height 21
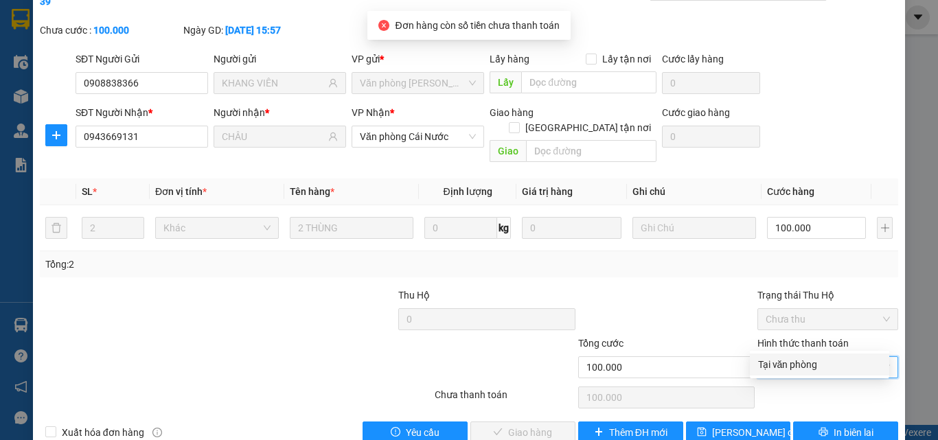
click at [801, 362] on div "Tại văn phòng" at bounding box center [819, 364] width 123 height 15
type input "0"
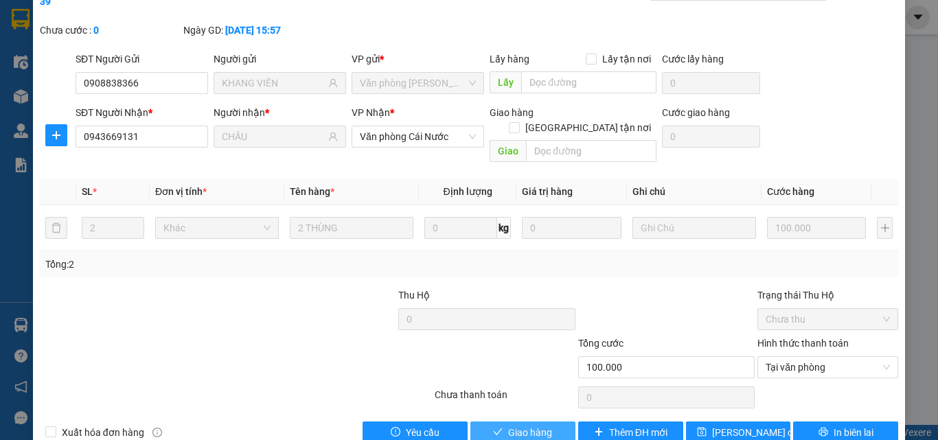
click at [546, 416] on button "Giao hàng" at bounding box center [522, 433] width 105 height 22
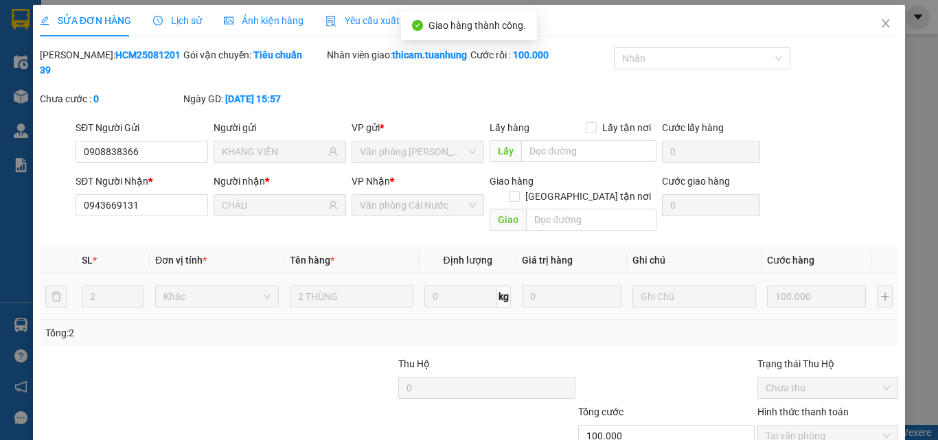
scroll to position [0, 0]
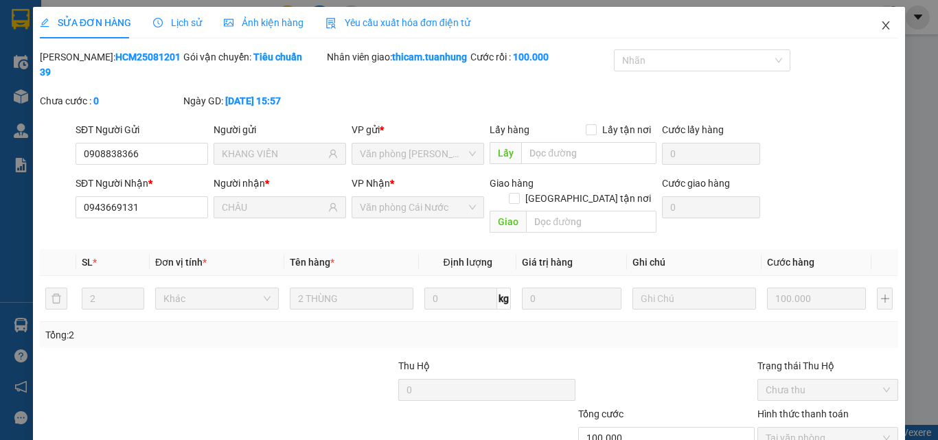
click at [880, 27] on icon "close" at bounding box center [885, 25] width 11 height 11
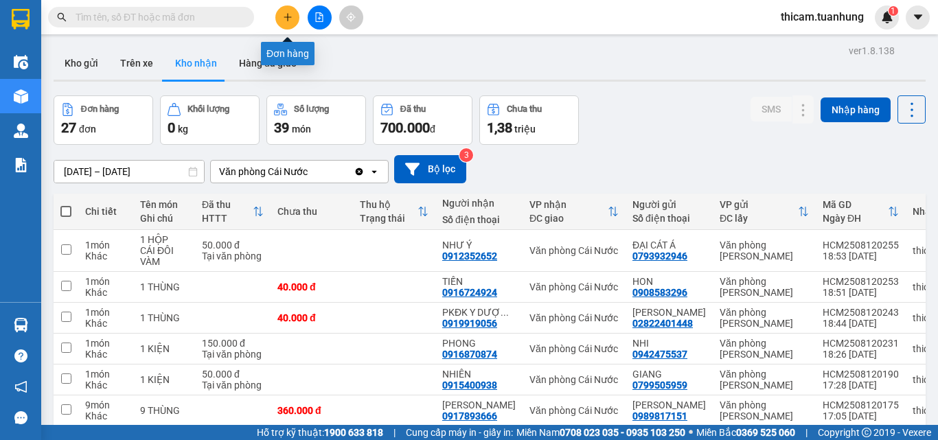
click at [284, 21] on icon "plus" at bounding box center [288, 17] width 10 height 10
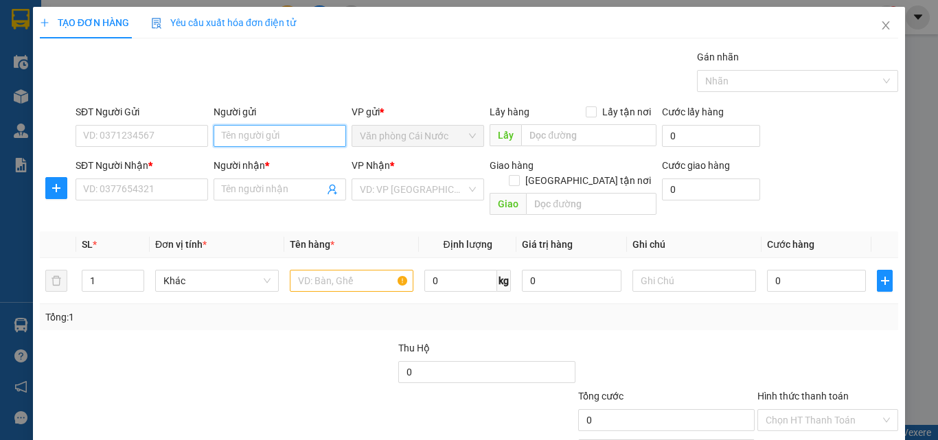
click at [292, 134] on input "Người gửi" at bounding box center [280, 136] width 132 height 22
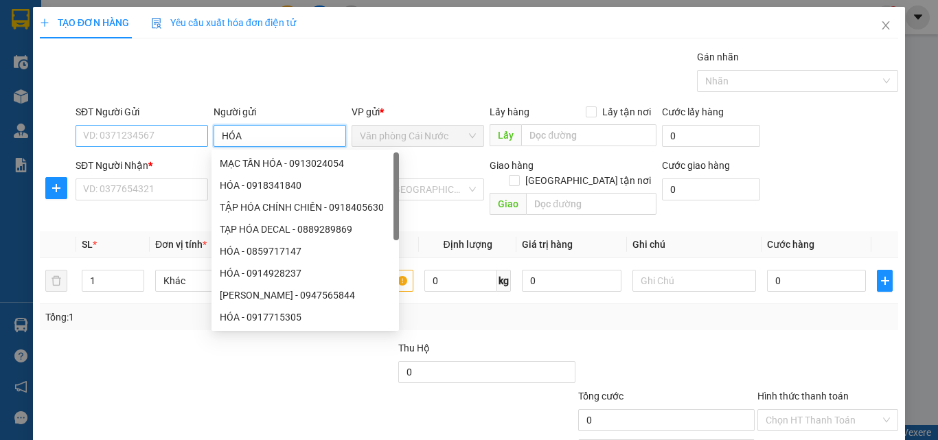
type input "HÓA"
click at [174, 132] on input "SĐT Người Gửi" at bounding box center [142, 136] width 132 height 22
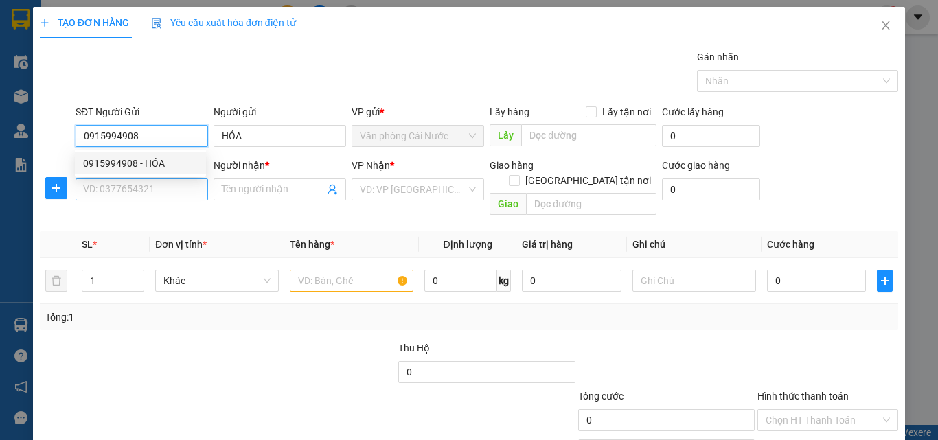
type input "0915994908"
click at [181, 196] on input "SĐT Người Nhận *" at bounding box center [142, 189] width 132 height 22
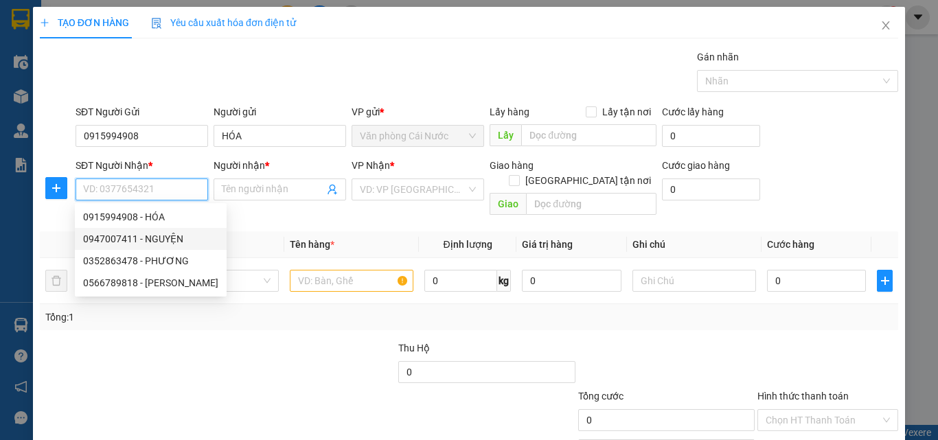
click at [170, 240] on div "0947007411 - NGUYỆN" at bounding box center [150, 238] width 135 height 15
type input "0947007411"
type input "NGUYỆN"
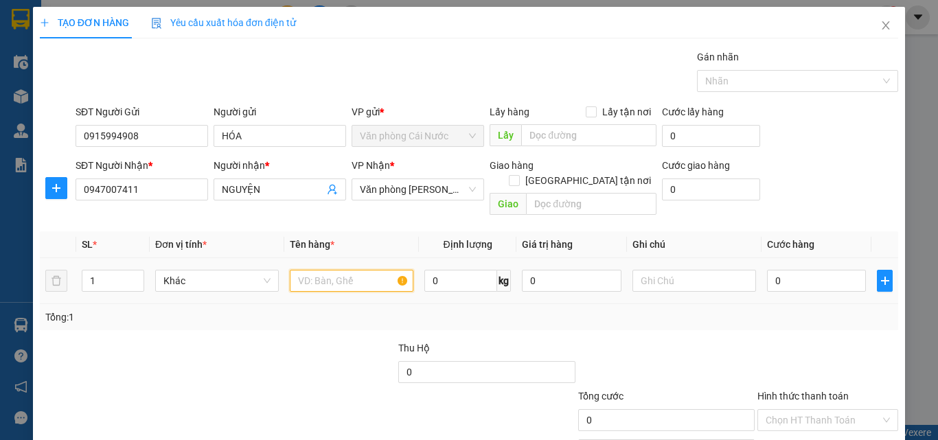
click at [351, 271] on input "text" at bounding box center [352, 281] width 124 height 22
type input "1 THÙNG"
click at [794, 270] on input "0" at bounding box center [816, 281] width 99 height 22
type input "7"
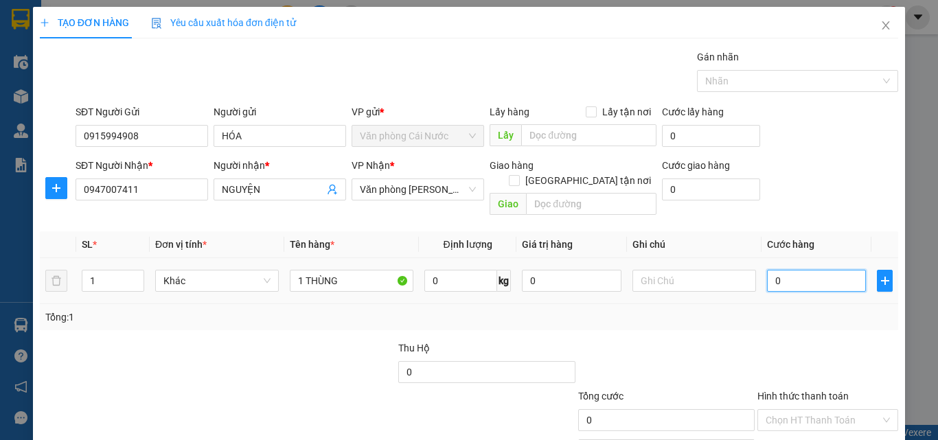
type input "7"
type input "70"
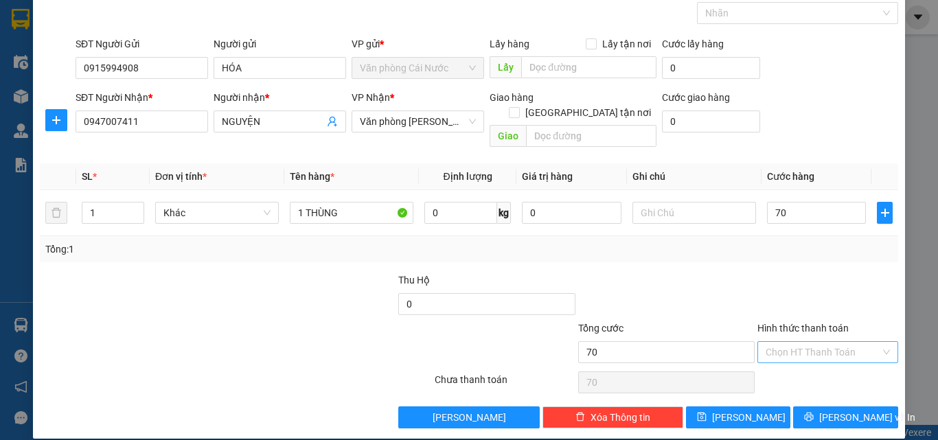
type input "70.000"
click at [824, 342] on input "Hình thức thanh toán" at bounding box center [822, 352] width 115 height 21
click at [809, 365] on div "Tại văn phòng" at bounding box center [819, 364] width 123 height 15
type input "0"
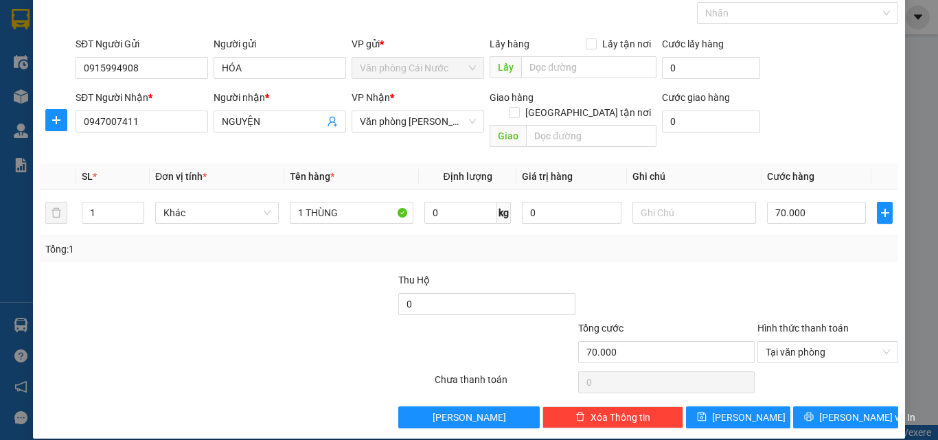
click at [795, 389] on div "Transit Pickup Surcharge Ids Transit Deliver Surcharge Ids Transit Deliver Surc…" at bounding box center [469, 204] width 858 height 447
click at [799, 406] on button "Lưu và In" at bounding box center [845, 417] width 105 height 22
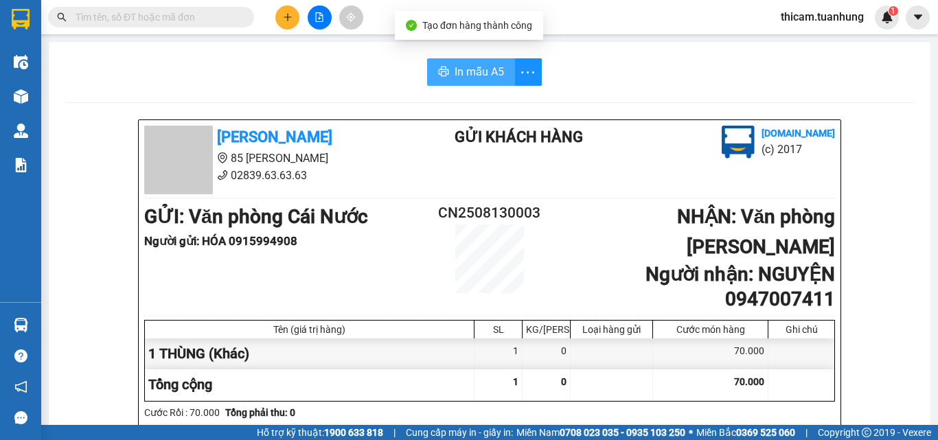
click at [489, 75] on span "In mẫu A5" at bounding box center [478, 71] width 49 height 17
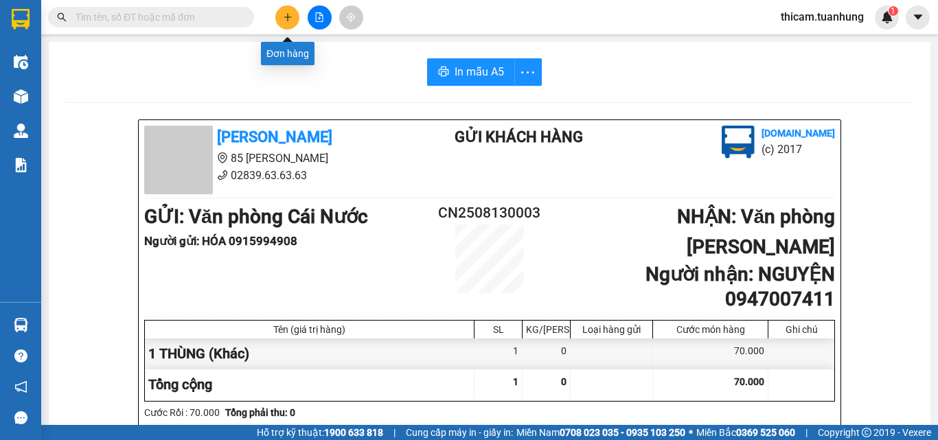
click at [288, 14] on icon "plus" at bounding box center [288, 17] width 10 height 10
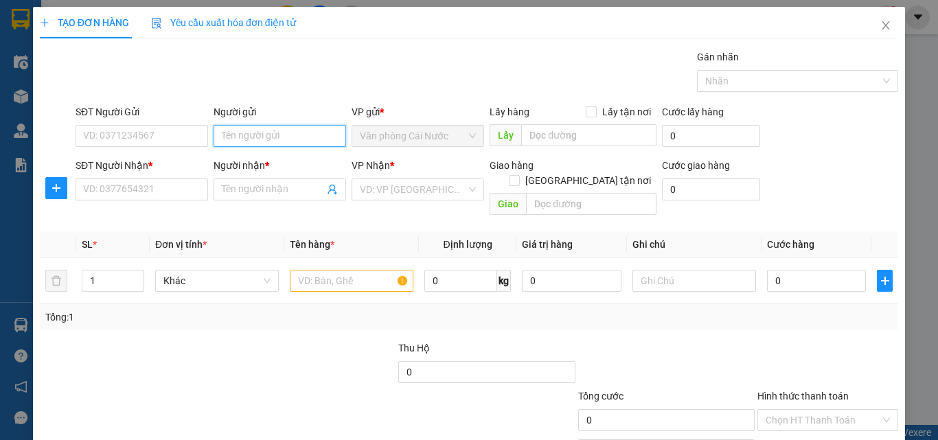
click at [290, 139] on input "Người gửi" at bounding box center [280, 136] width 132 height 22
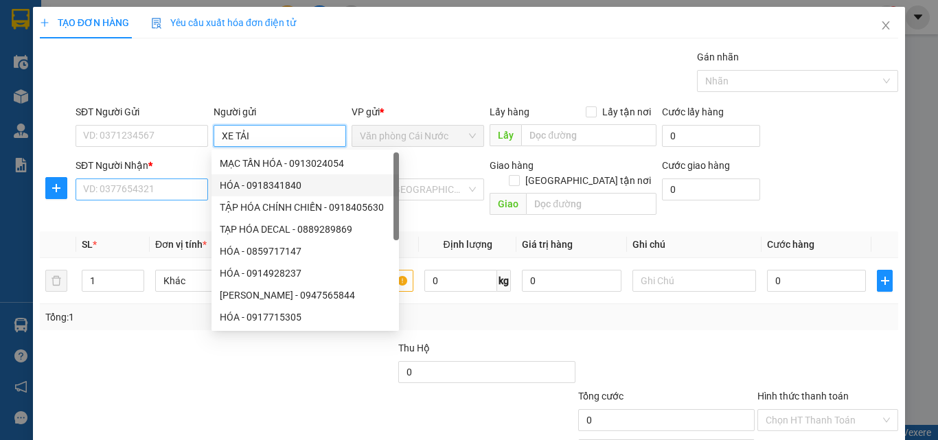
type input "XE TẢI"
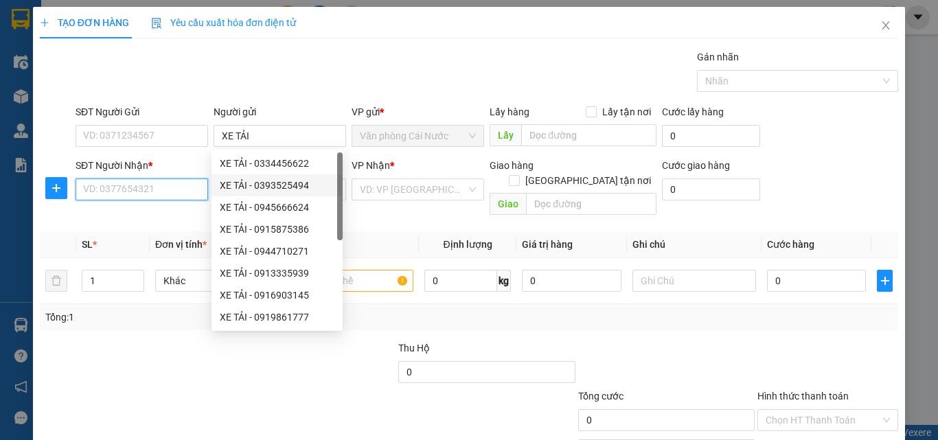
click at [188, 190] on input "SĐT Người Nhận *" at bounding box center [142, 189] width 132 height 22
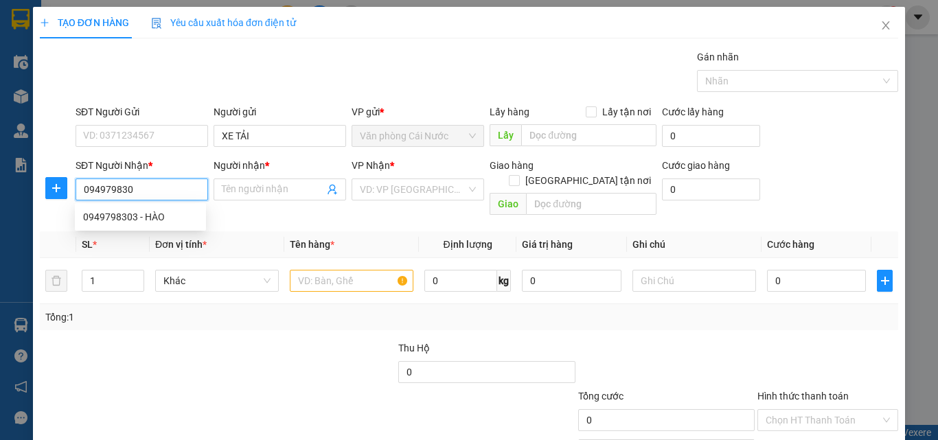
type input "0949798303"
click at [146, 218] on div "0949798303 - HÀO" at bounding box center [140, 216] width 115 height 15
type input "HÀO"
type input "0949798303"
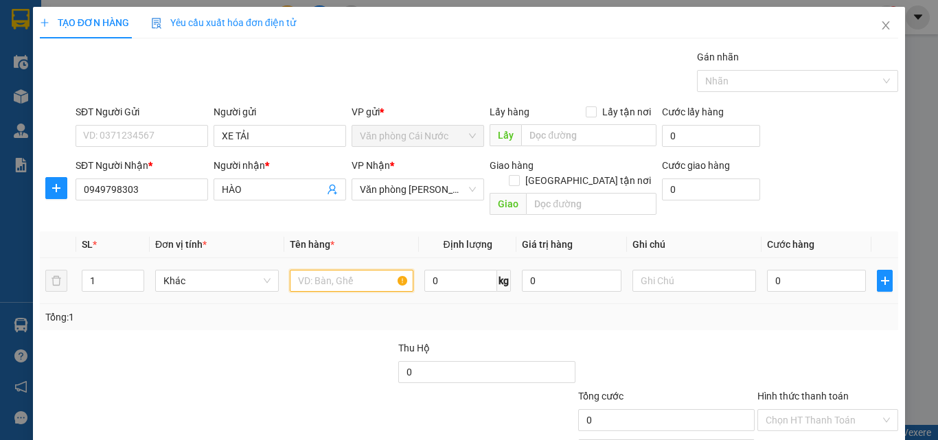
click at [345, 270] on input "text" at bounding box center [352, 281] width 124 height 22
type input "1 HỘP"
click at [819, 270] on input "0" at bounding box center [816, 281] width 99 height 22
type input "3"
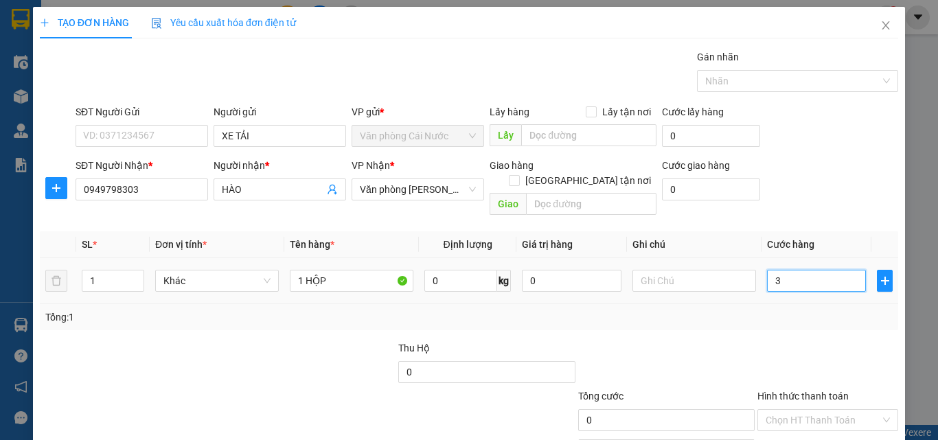
type input "3"
type input "30"
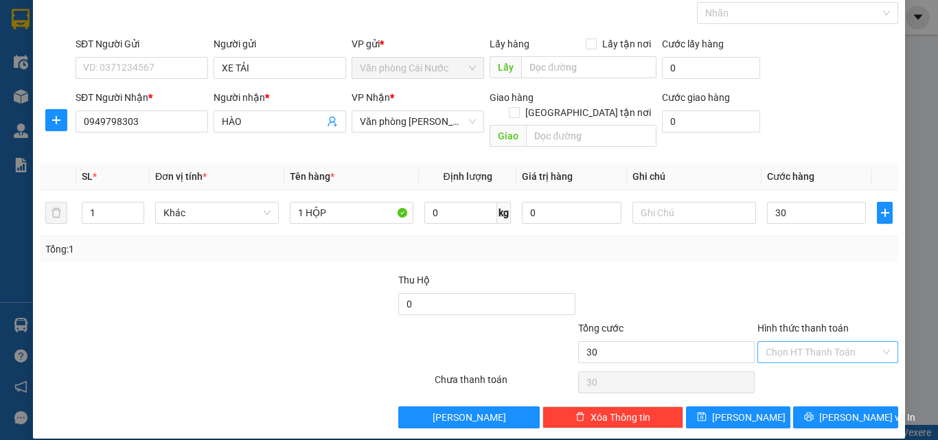
type input "30.000"
drag, startPoint x: 798, startPoint y: 341, endPoint x: 797, endPoint y: 349, distance: 8.3
click at [798, 342] on input "Hình thức thanh toán" at bounding box center [822, 352] width 115 height 21
click at [795, 363] on div "Tại văn phòng" at bounding box center [819, 364] width 123 height 15
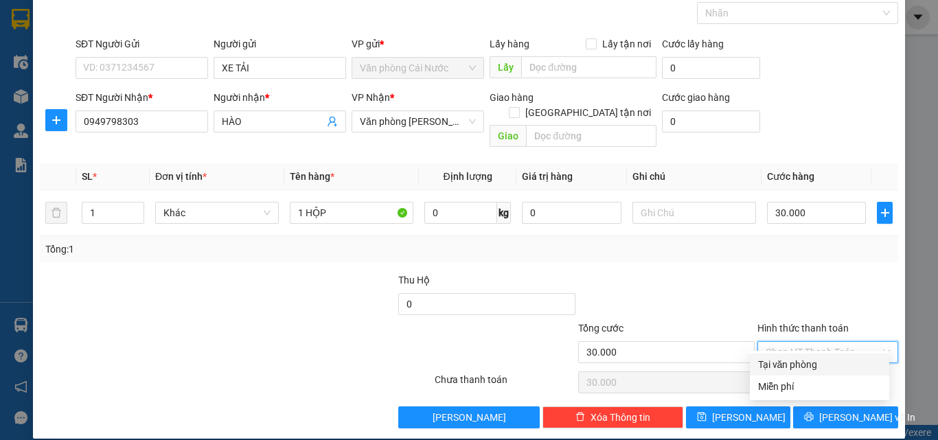
type input "0"
click at [833, 416] on div "TẠO ĐƠN HÀNG Yêu cầu xuất hóa đơn điện tử Transit Pickup Surcharge Ids Transit …" at bounding box center [469, 189] width 872 height 500
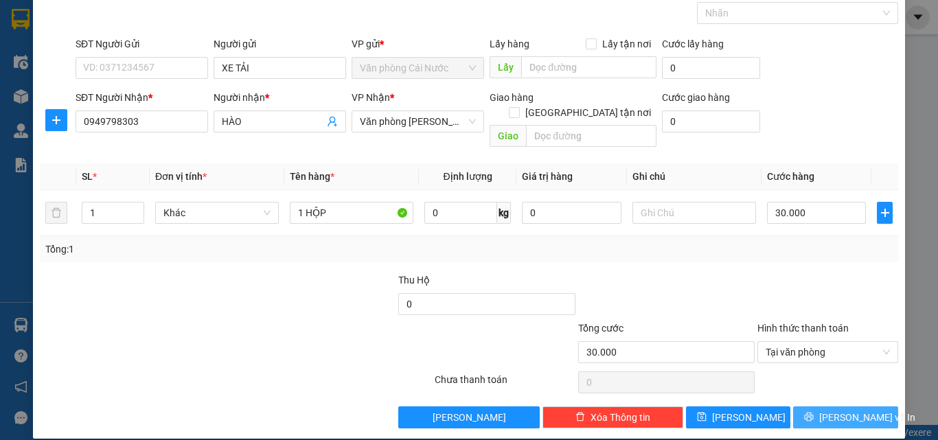
click at [835, 410] on span "Lưu và In" at bounding box center [867, 417] width 96 height 15
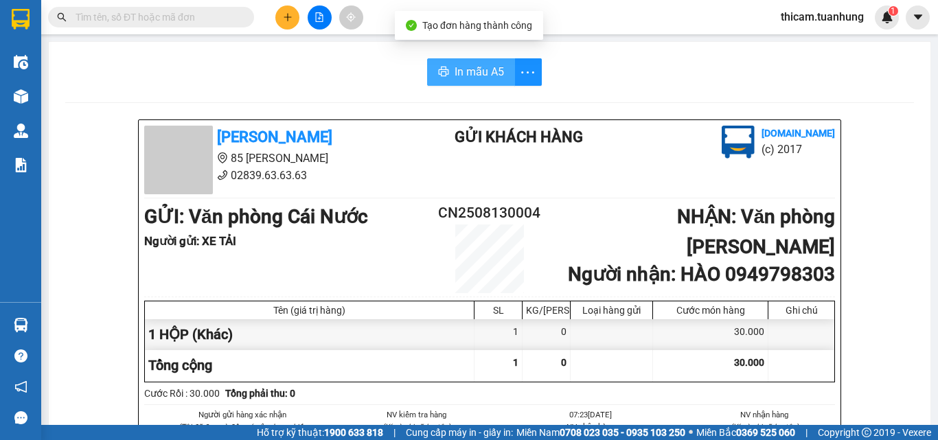
click at [500, 71] on button "In mẫu A5" at bounding box center [471, 71] width 88 height 27
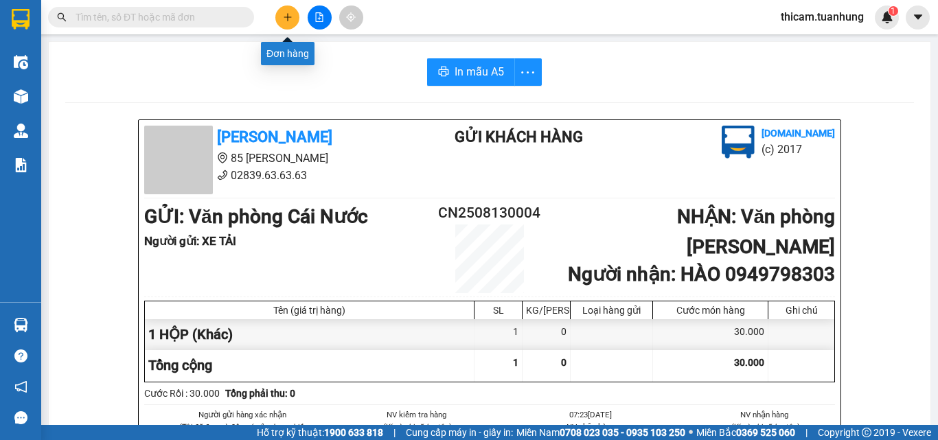
click at [272, 20] on div at bounding box center [319, 17] width 103 height 24
click at [288, 17] on icon "plus" at bounding box center [288, 16] width 8 height 1
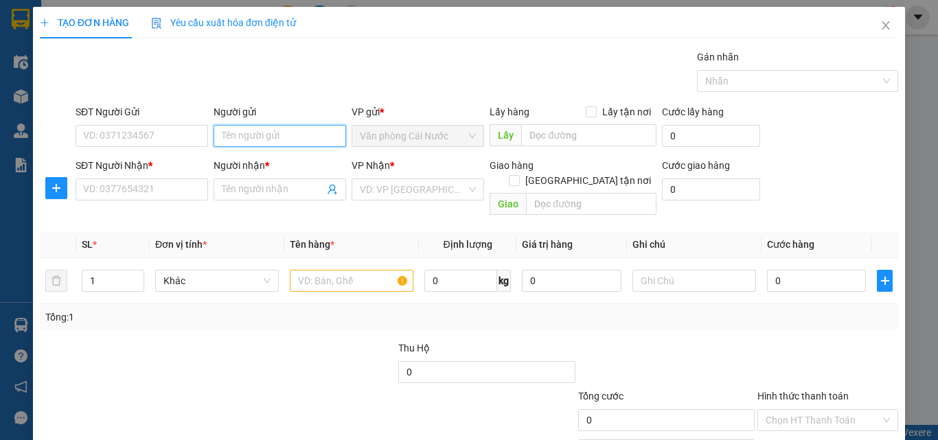
click at [283, 136] on input "Người gửi" at bounding box center [280, 136] width 132 height 22
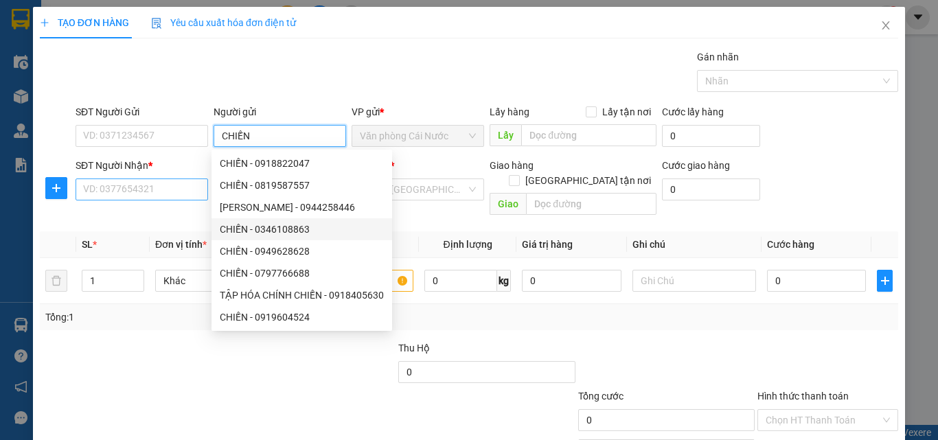
type input "CHIẾN"
click at [173, 192] on input "SĐT Người Nhận *" at bounding box center [142, 189] width 132 height 22
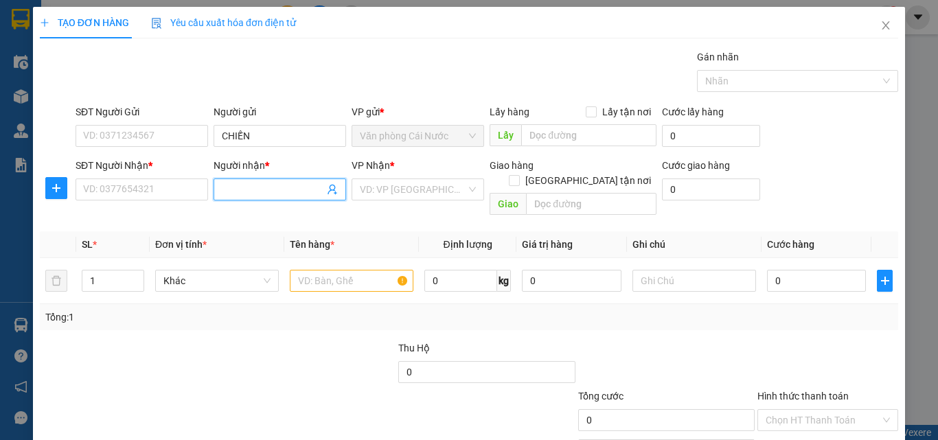
click at [244, 191] on input "Người nhận *" at bounding box center [273, 189] width 102 height 15
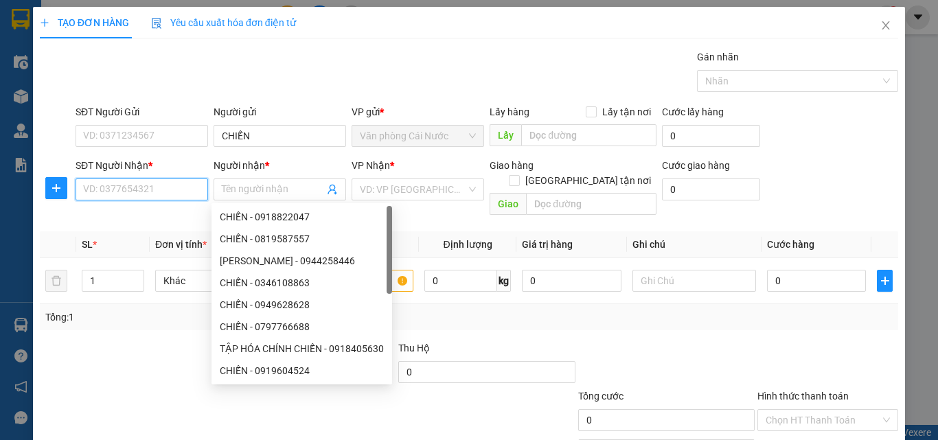
click at [183, 194] on input "SĐT Người Nhận *" at bounding box center [142, 189] width 132 height 22
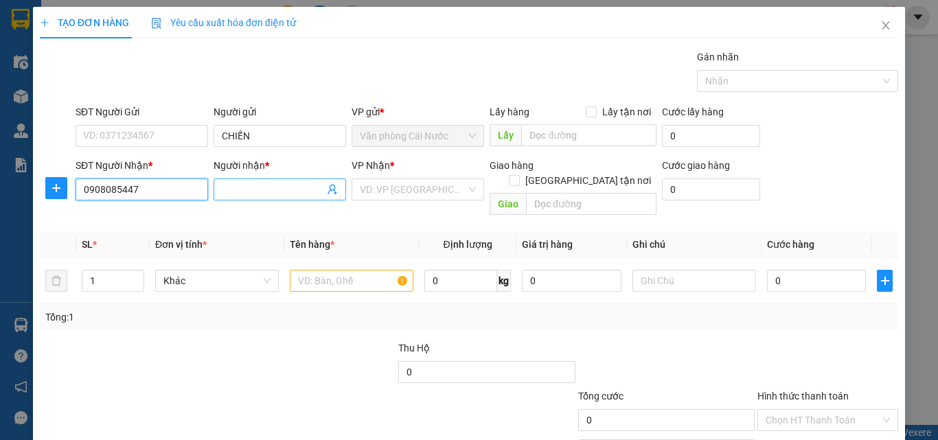
type input "0908085447"
click at [259, 192] on input "Người nhận *" at bounding box center [273, 189] width 102 height 15
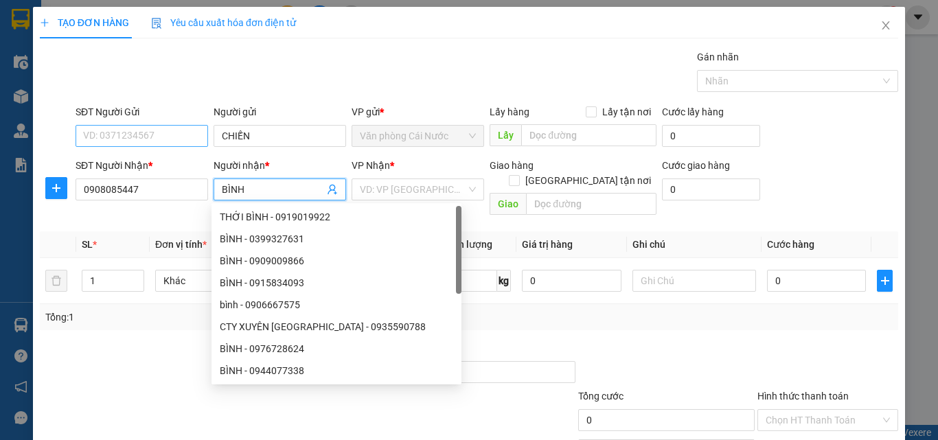
type input "BÌNH"
click at [150, 137] on input "SĐT Người Gửi" at bounding box center [142, 136] width 132 height 22
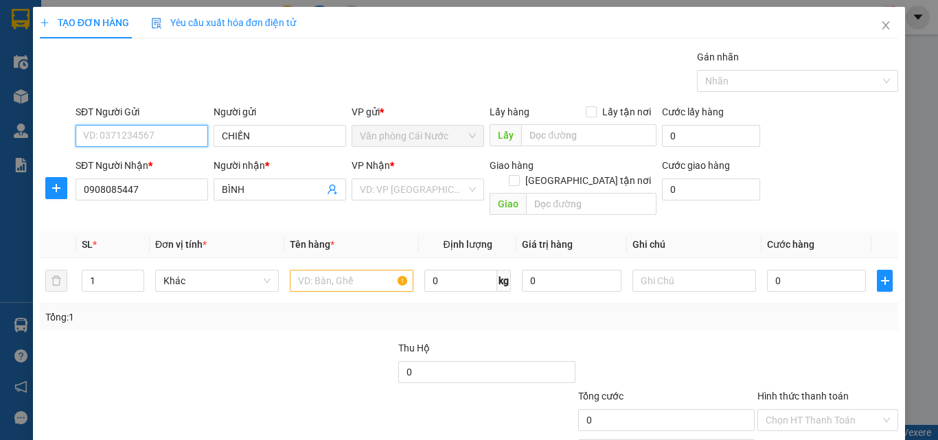
click at [150, 137] on input "SĐT Người Gửi" at bounding box center [142, 136] width 132 height 22
type input "0911432070"
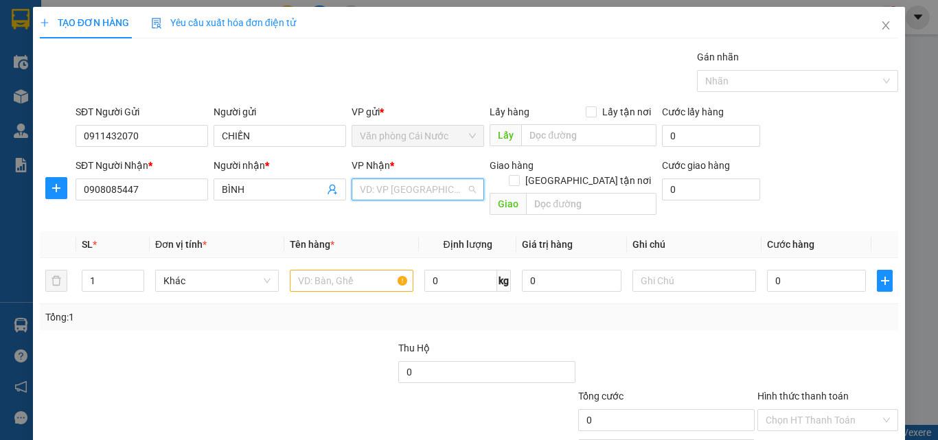
click at [422, 187] on input "search" at bounding box center [413, 189] width 106 height 21
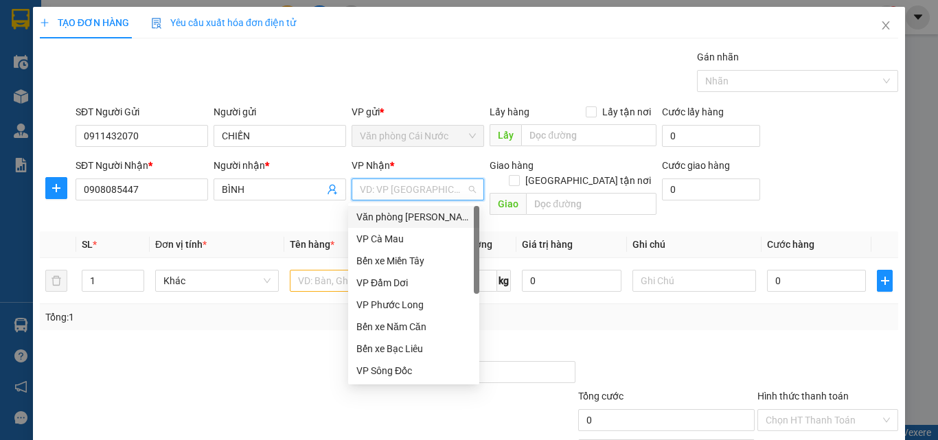
click at [432, 216] on div "Văn phòng [PERSON_NAME]" at bounding box center [413, 216] width 115 height 15
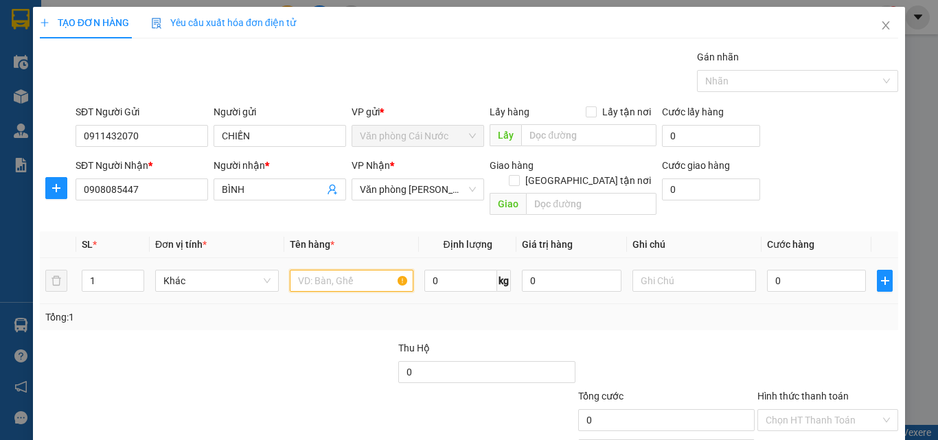
click at [351, 270] on input "text" at bounding box center [352, 281] width 124 height 22
type input "1 THÙNG"
click at [828, 270] on input "0" at bounding box center [816, 281] width 99 height 22
type input "7"
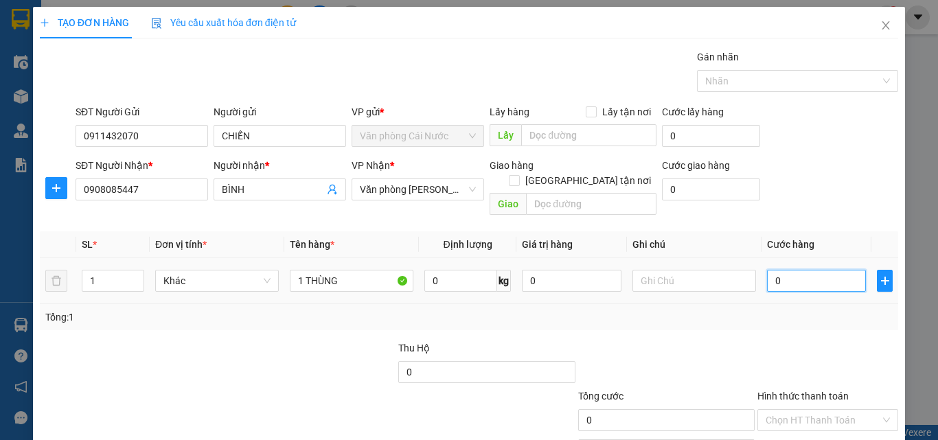
type input "7"
type input "70"
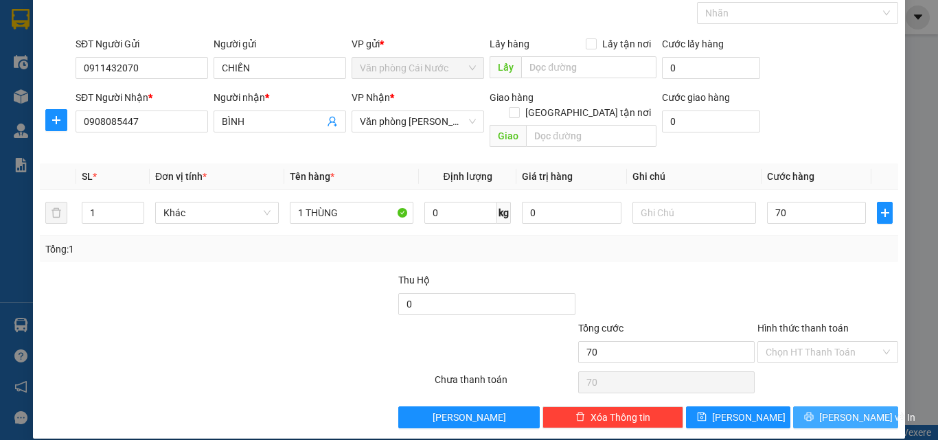
type input "70.000"
click at [798, 406] on button "Lưu và In" at bounding box center [845, 417] width 105 height 22
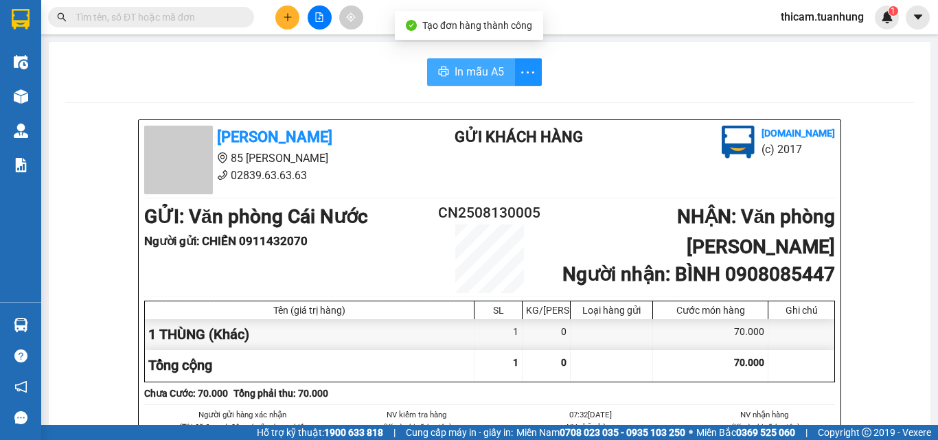
click at [467, 71] on span "In mẫu A5" at bounding box center [478, 71] width 49 height 17
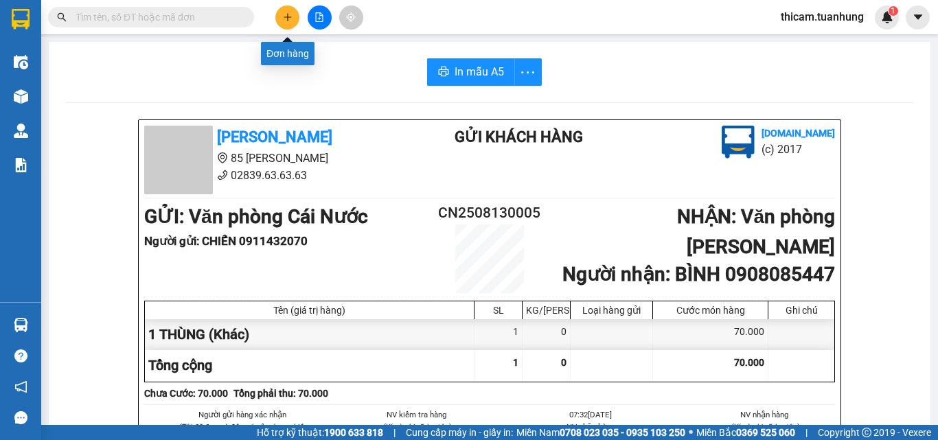
click at [287, 21] on icon "plus" at bounding box center [288, 17] width 10 height 10
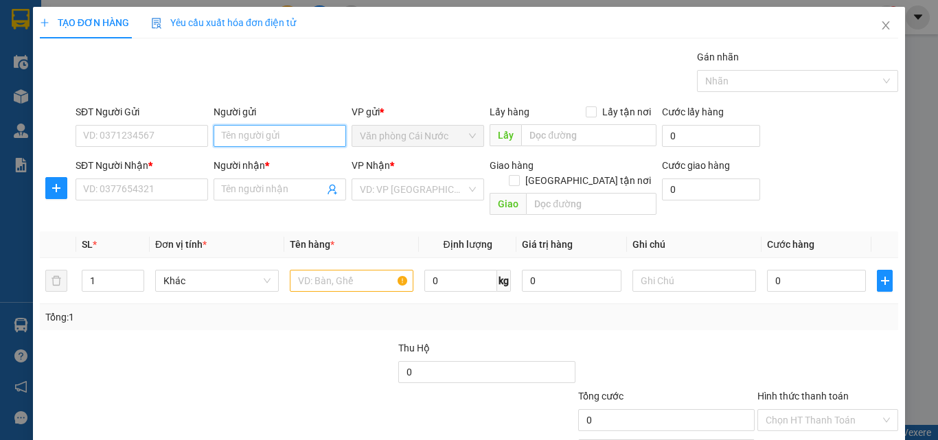
click at [295, 132] on input "Người gửi" at bounding box center [280, 136] width 132 height 22
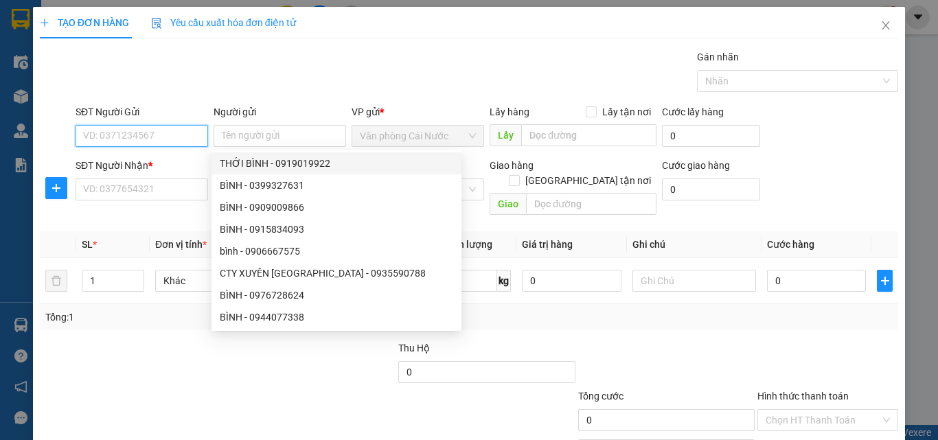
click at [169, 138] on input "SĐT Người Gửi" at bounding box center [142, 136] width 132 height 22
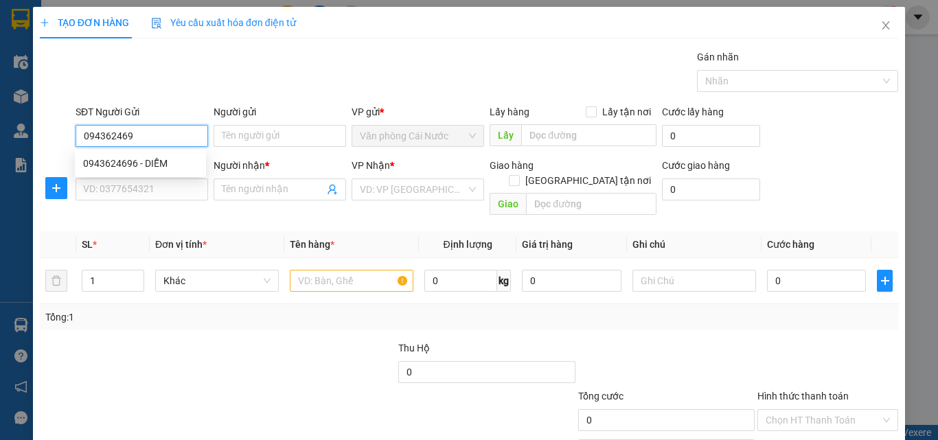
type input "0943624696"
click at [163, 154] on div "0943624696 - DIỄM" at bounding box center [140, 163] width 131 height 22
type input "DIỄM"
type input "0943624696"
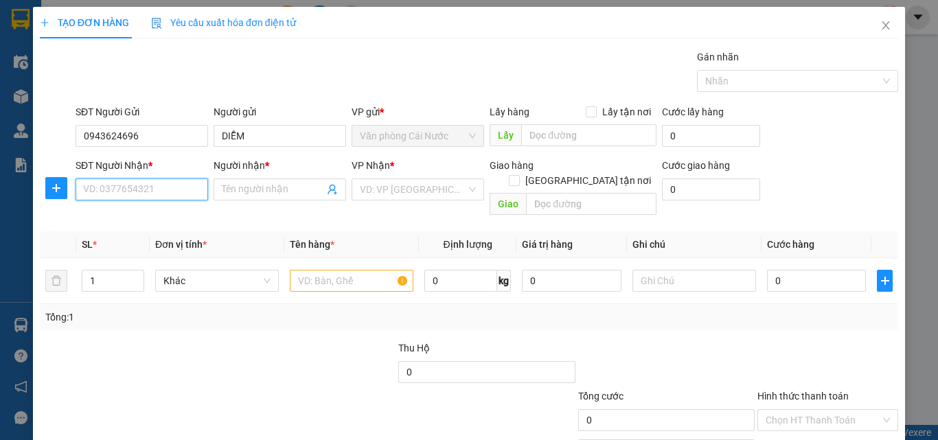
click at [162, 188] on input "SĐT Người Nhận *" at bounding box center [142, 189] width 132 height 22
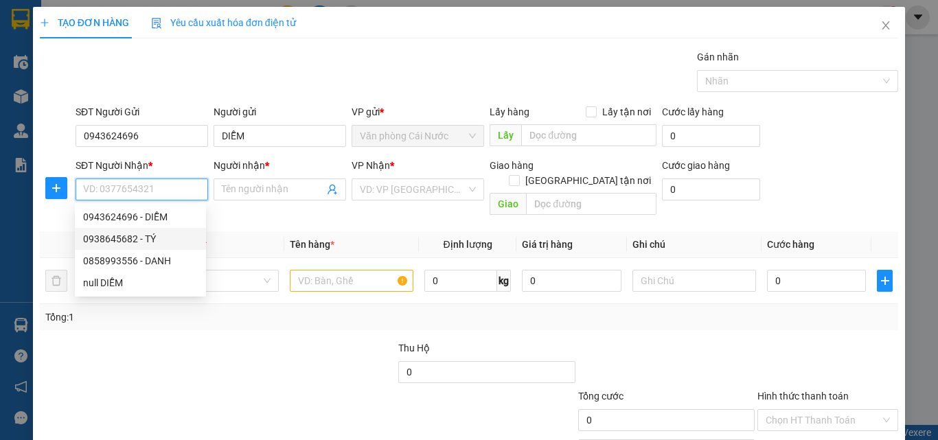
click at [144, 236] on div "0938645682 - TÝ" at bounding box center [140, 238] width 115 height 15
type input "0938645682"
type input "TÝ"
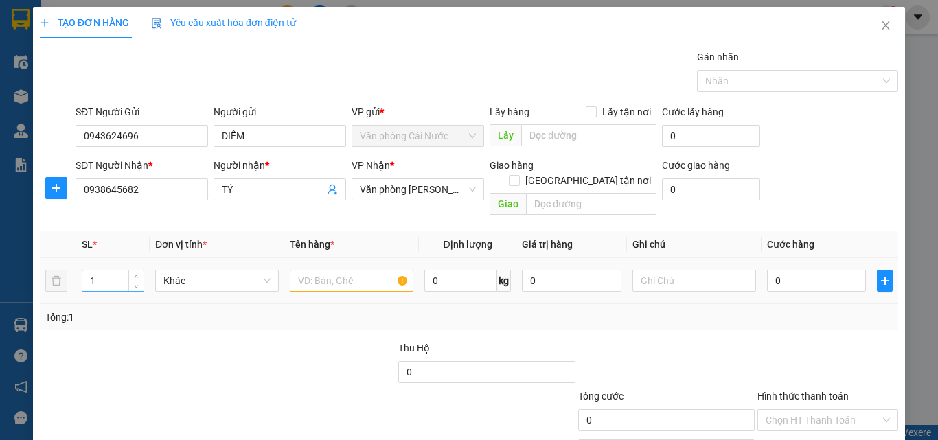
click at [114, 270] on input "1" at bounding box center [112, 280] width 61 height 21
click at [355, 270] on input "text" at bounding box center [352, 281] width 124 height 22
type input "1 THÙNG"
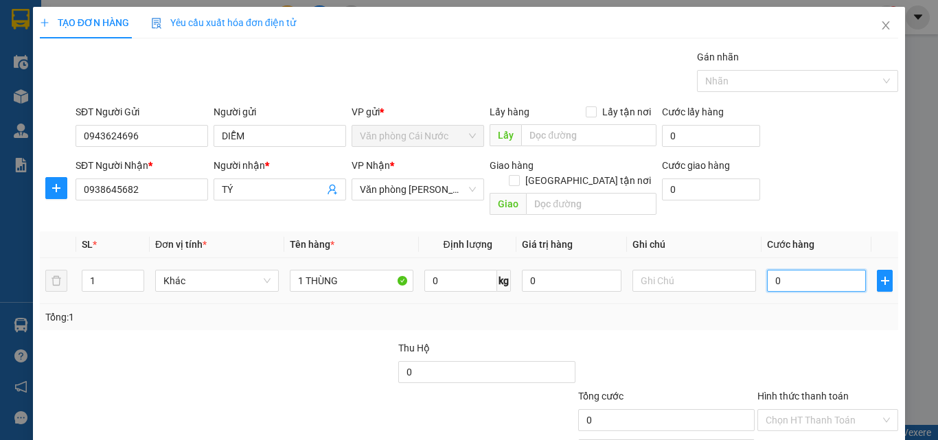
click at [822, 270] on input "0" at bounding box center [816, 281] width 99 height 22
type input "7"
type input "70"
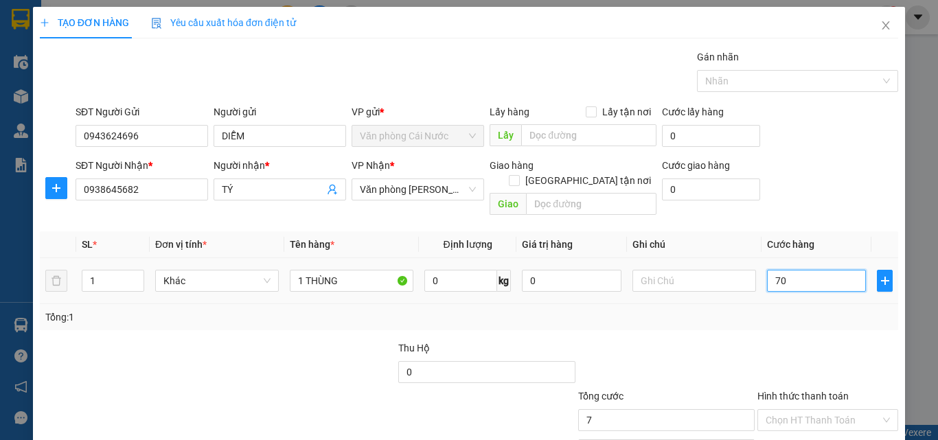
type input "70"
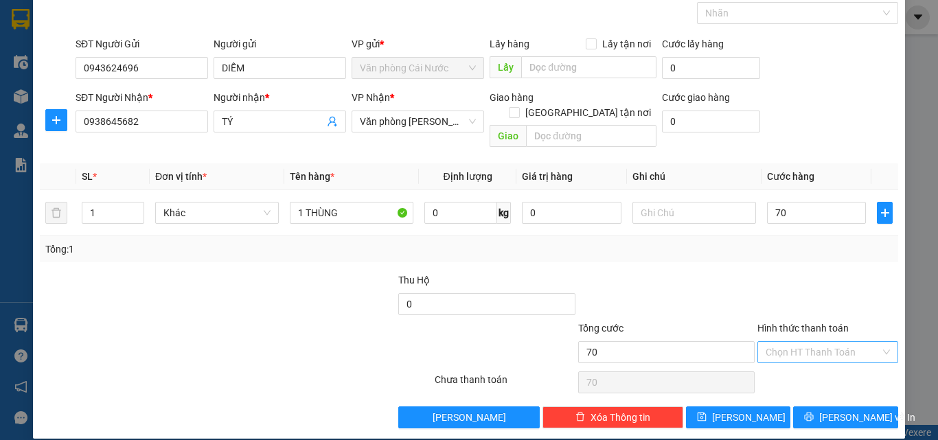
type input "70.000"
click at [802, 342] on input "Hình thức thanh toán" at bounding box center [822, 352] width 115 height 21
click at [791, 362] on div "Tại văn phòng" at bounding box center [819, 364] width 123 height 15
type input "0"
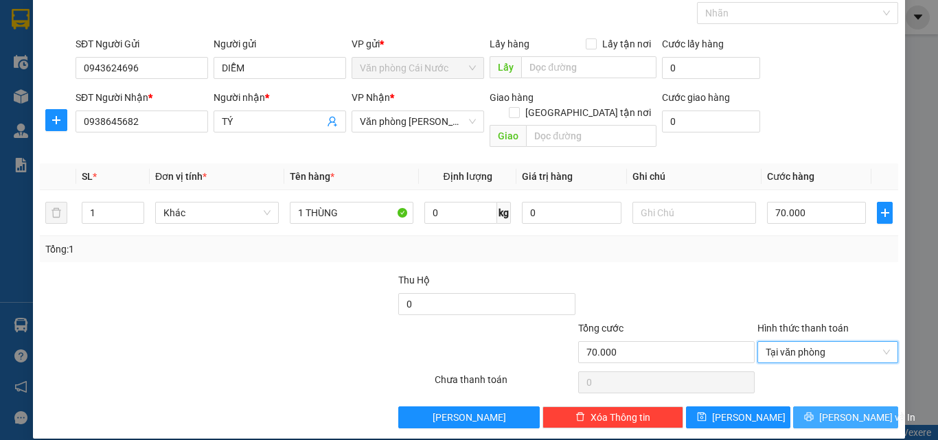
click at [804, 406] on button "Lưu và In" at bounding box center [845, 417] width 105 height 22
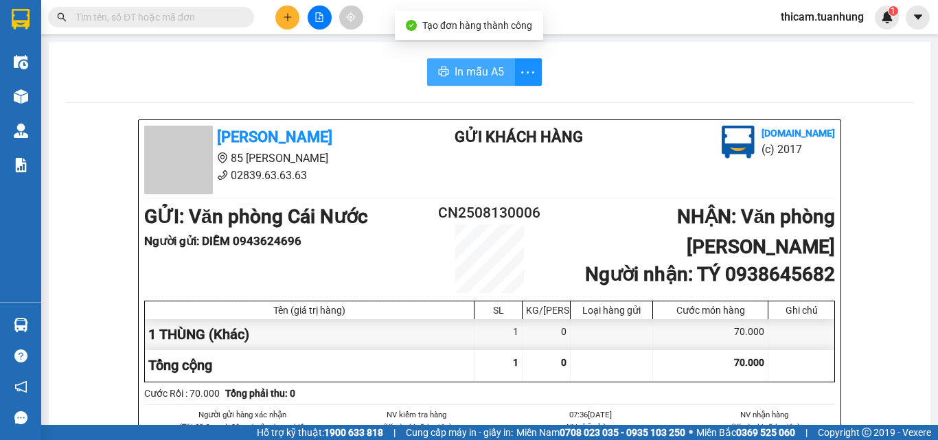
click at [476, 78] on span "In mẫu A5" at bounding box center [478, 71] width 49 height 17
click at [211, 14] on input "text" at bounding box center [157, 17] width 162 height 15
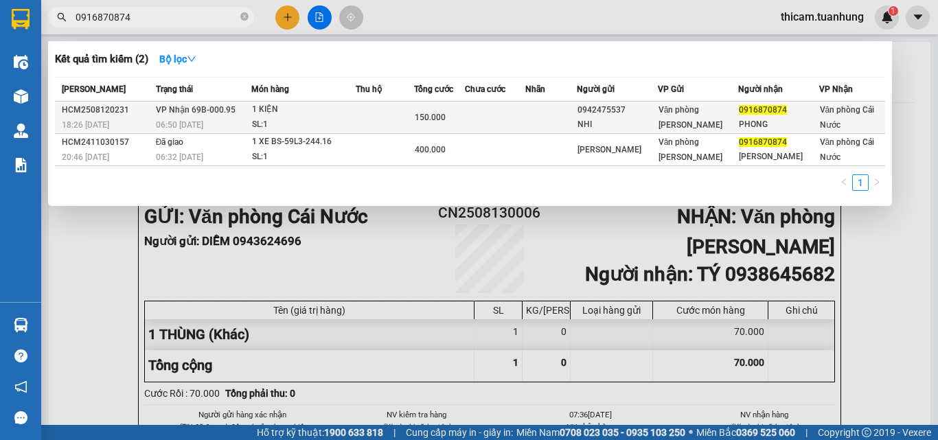
type input "0916870874"
click at [525, 106] on td at bounding box center [495, 118] width 60 height 32
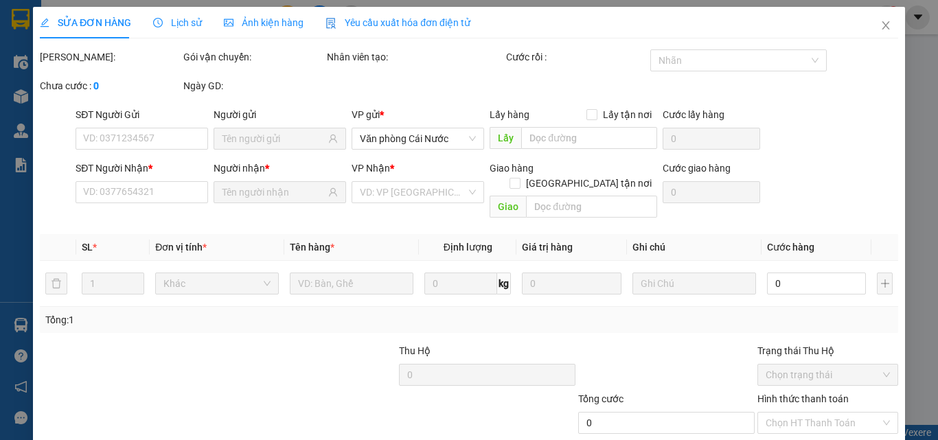
type input "0942475537"
type input "NHI"
type input "0916870874"
type input "PHONG"
type input "150.000"
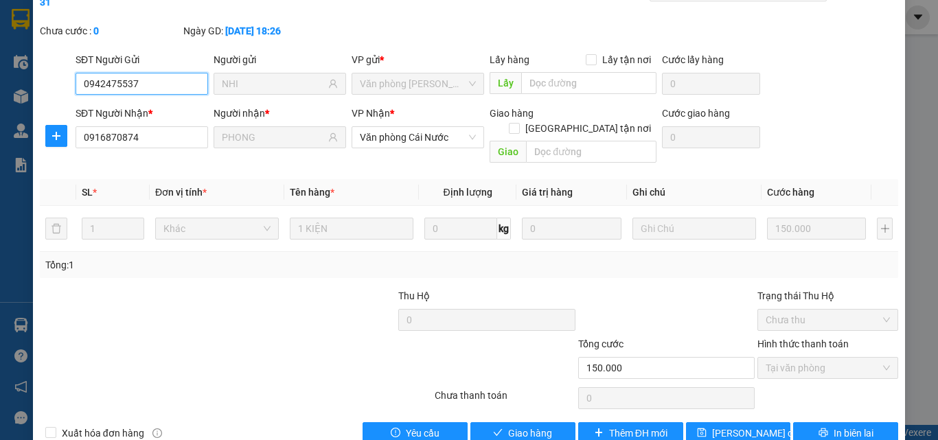
scroll to position [71, 0]
click at [538, 416] on span "Giao hàng" at bounding box center [530, 432] width 44 height 15
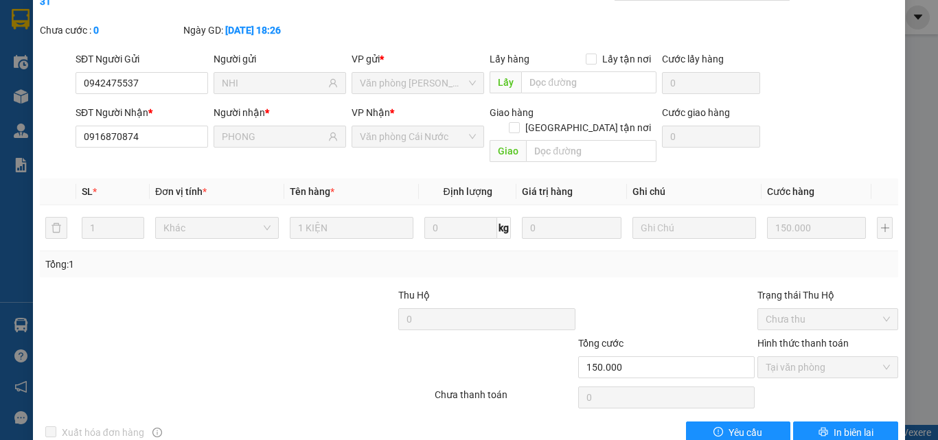
scroll to position [0, 0]
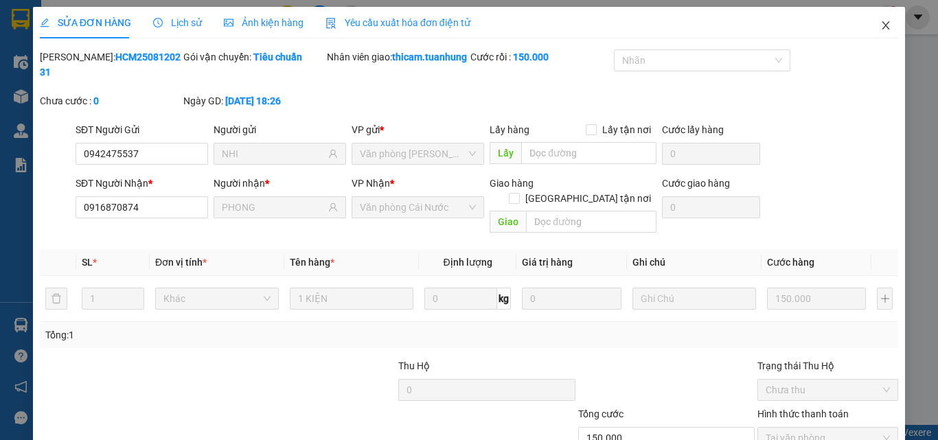
click at [880, 25] on icon "close" at bounding box center [885, 25] width 11 height 11
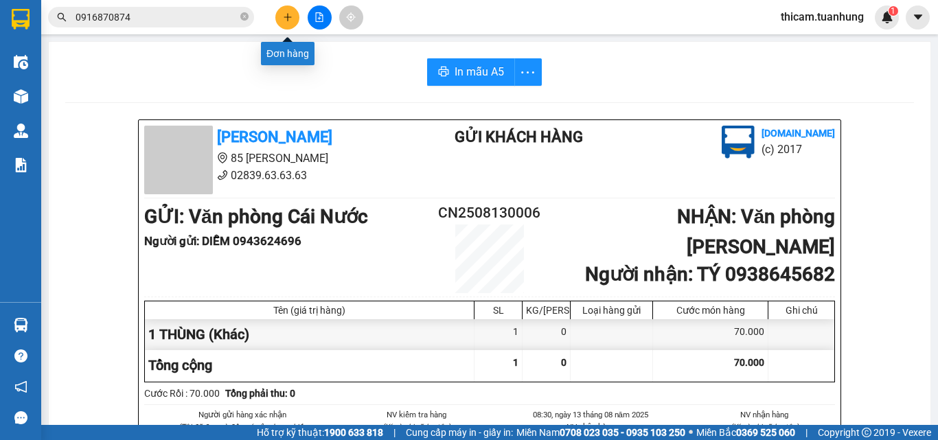
click at [289, 20] on icon "plus" at bounding box center [288, 17] width 10 height 10
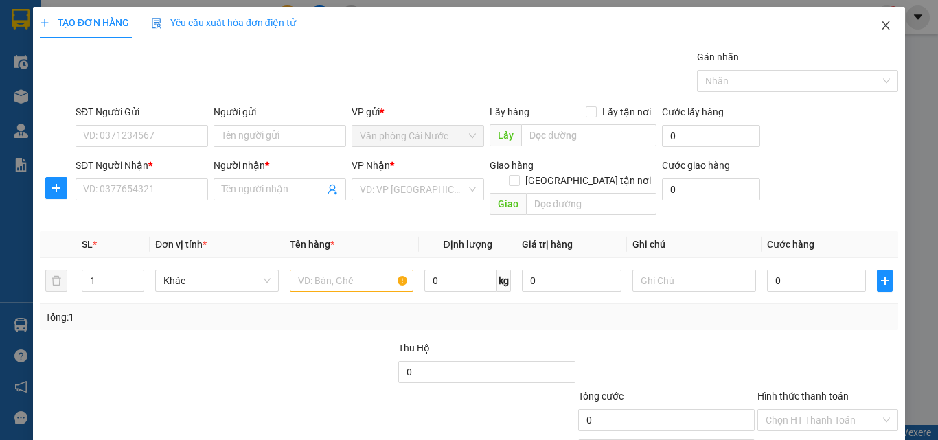
click at [882, 24] on icon "close" at bounding box center [886, 25] width 8 height 8
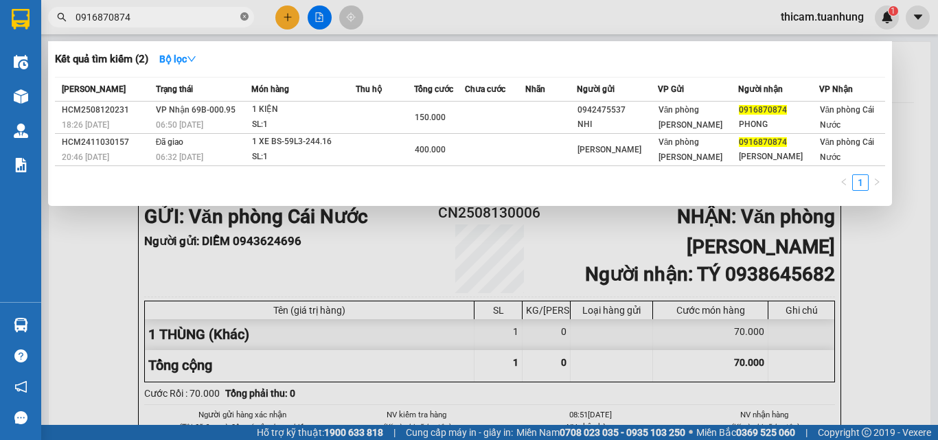
click at [245, 21] on icon "close-circle" at bounding box center [244, 16] width 8 height 8
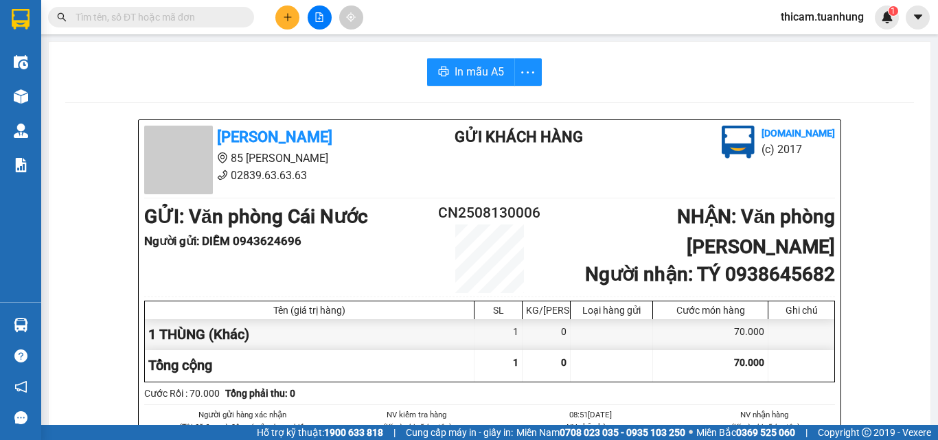
click at [233, 20] on input "text" at bounding box center [157, 17] width 162 height 15
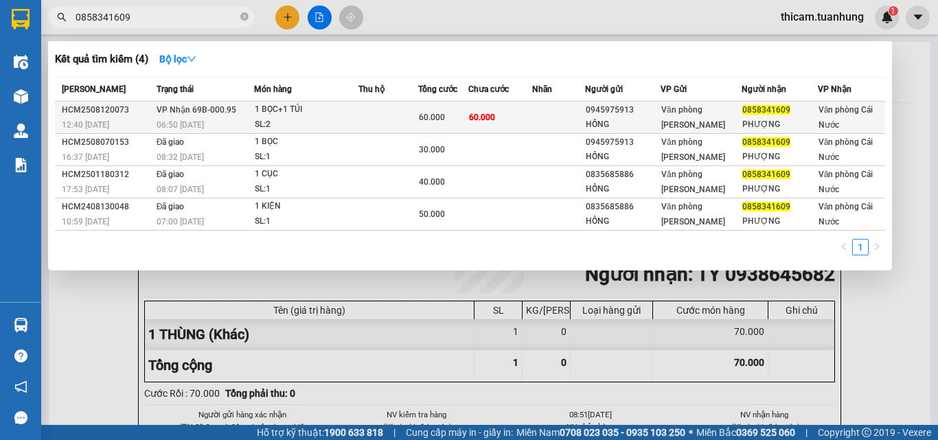
type input "0858341609"
click at [570, 115] on td at bounding box center [558, 118] width 52 height 32
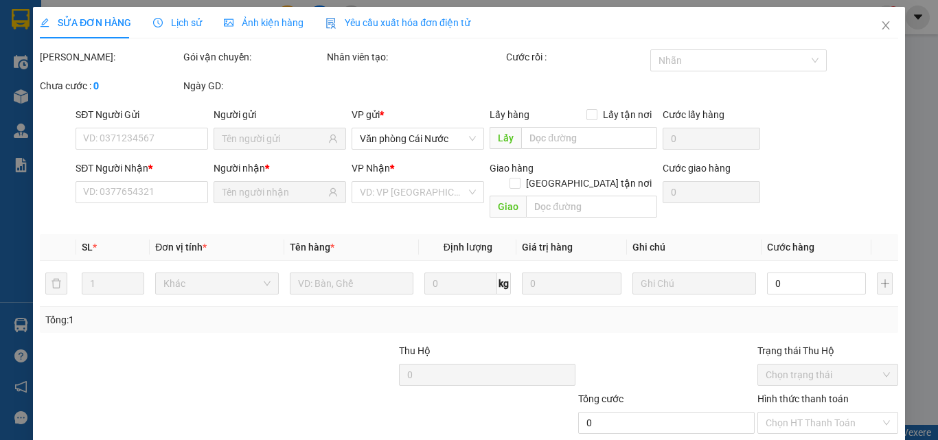
type input "0945975913"
type input "HỒNG"
type input "0858341609"
type input "PHƯỢNG"
type input "60.000"
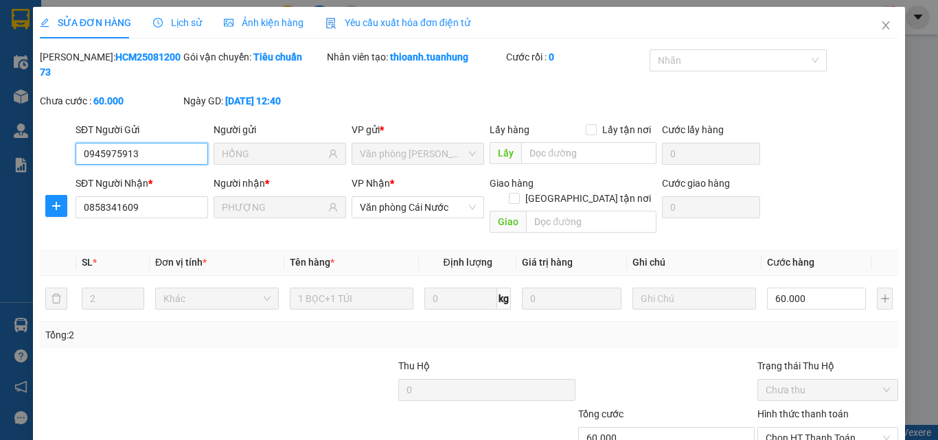
scroll to position [71, 0]
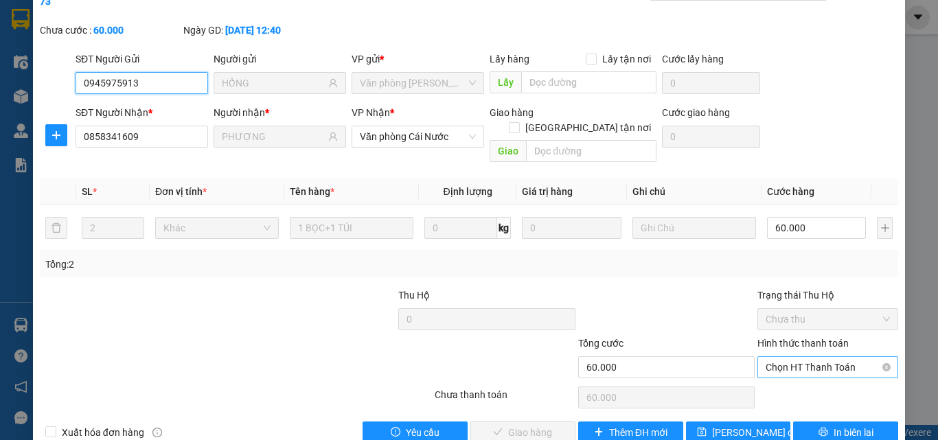
click at [815, 357] on span "Chọn HT Thanh Toán" at bounding box center [827, 367] width 124 height 21
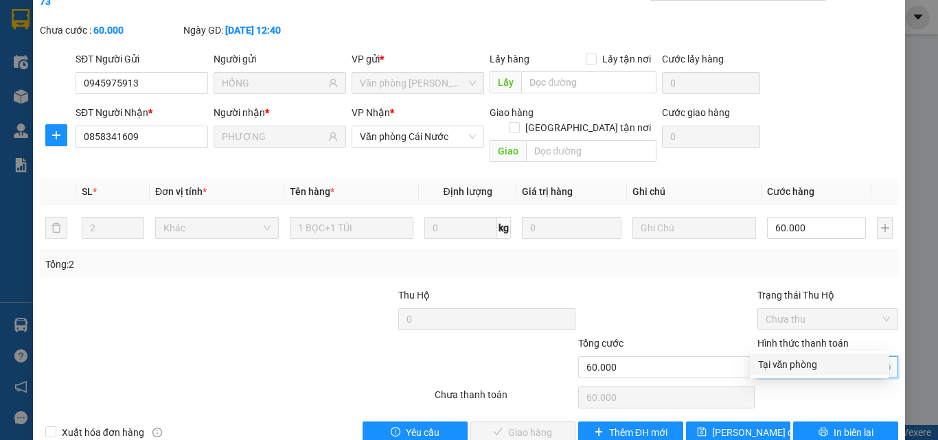
click at [800, 360] on div "Tại văn phòng" at bounding box center [819, 364] width 123 height 15
type input "0"
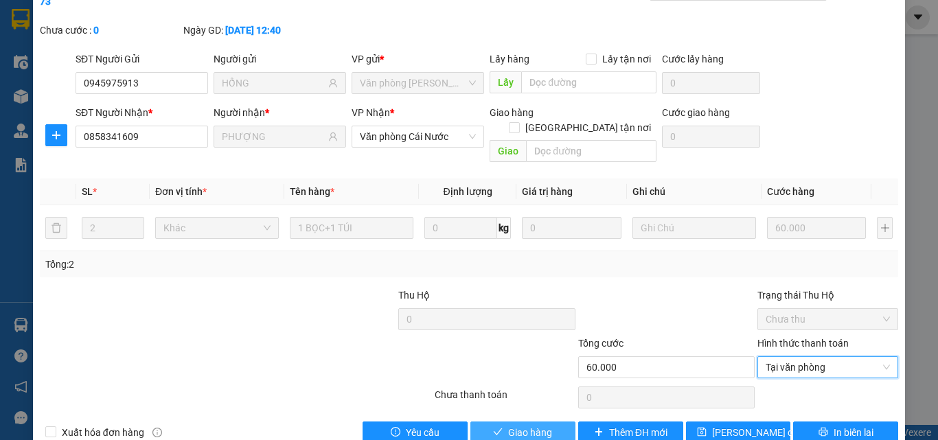
click at [529, 416] on span "Giao hàng" at bounding box center [530, 432] width 44 height 15
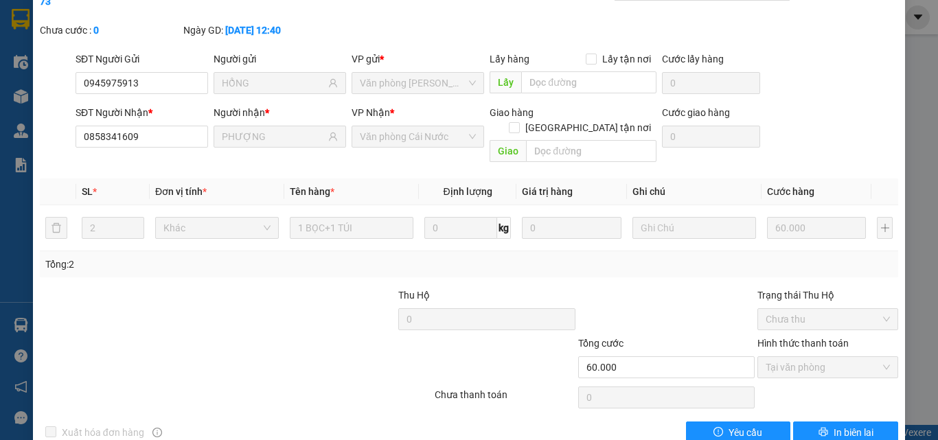
scroll to position [0, 0]
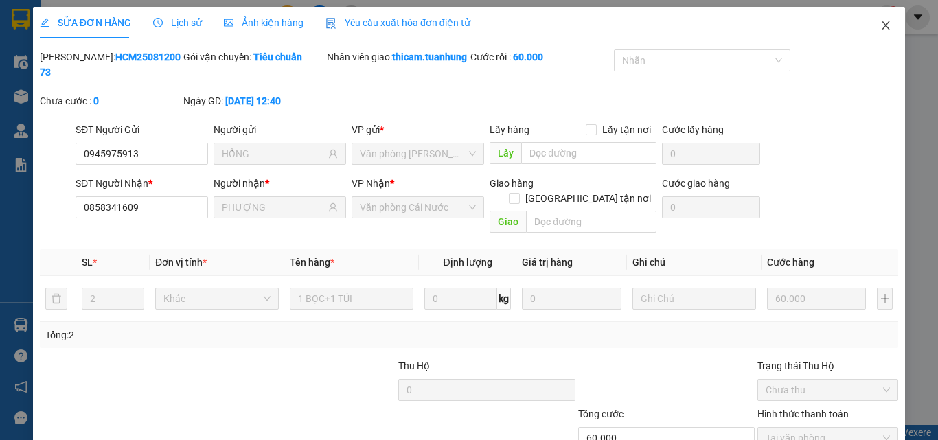
click at [882, 27] on icon "close" at bounding box center [886, 25] width 8 height 8
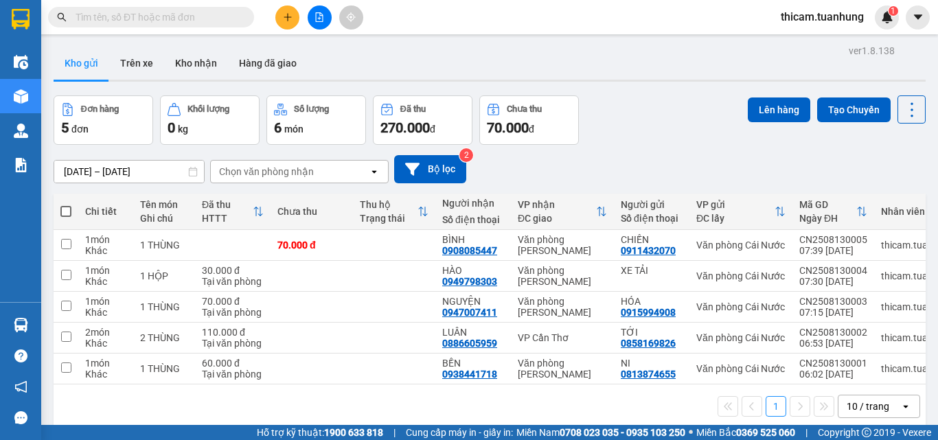
click at [58, 209] on th at bounding box center [66, 212] width 25 height 36
click at [68, 211] on span at bounding box center [65, 211] width 11 height 11
click at [66, 205] on input "checkbox" at bounding box center [66, 205] width 0 height 0
checkbox input "true"
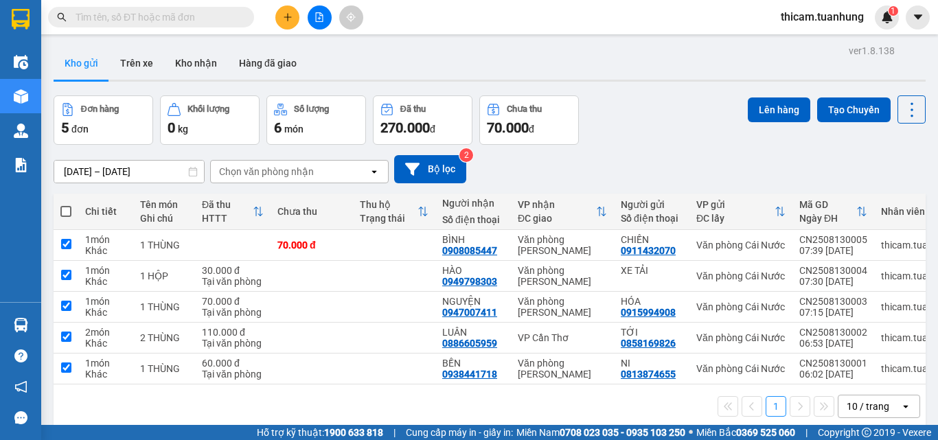
checkbox input "true"
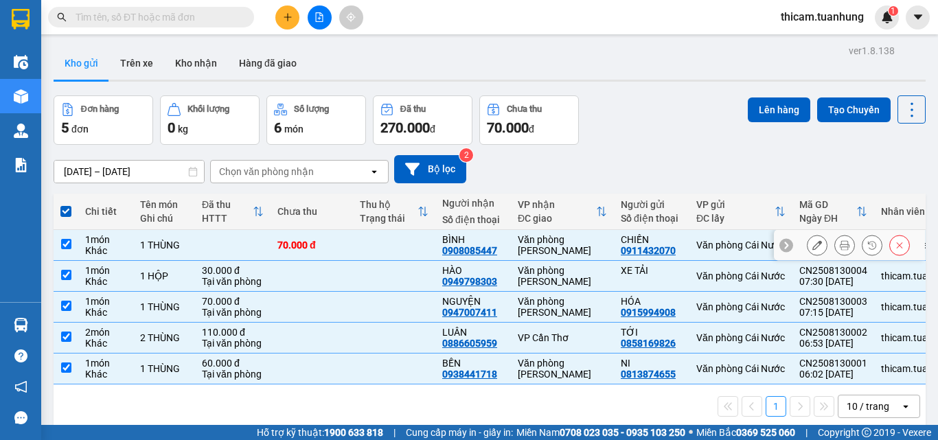
click at [71, 245] on td at bounding box center [66, 245] width 25 height 31
checkbox input "false"
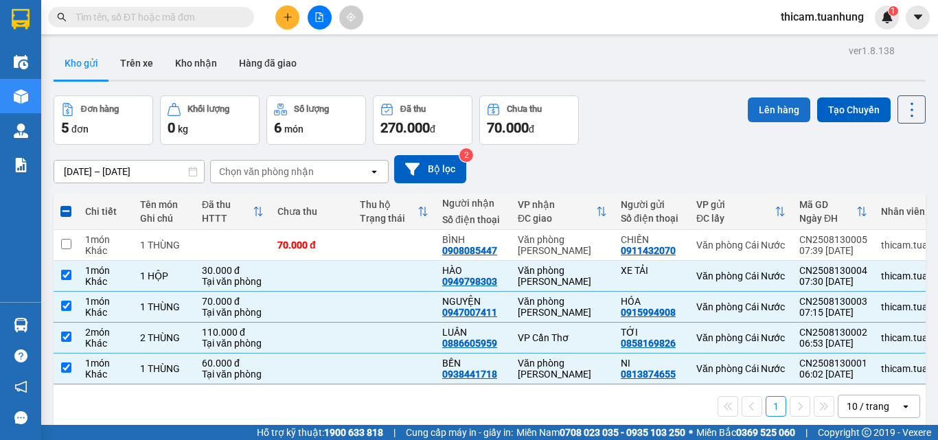
click at [759, 100] on button "Lên hàng" at bounding box center [779, 109] width 62 height 25
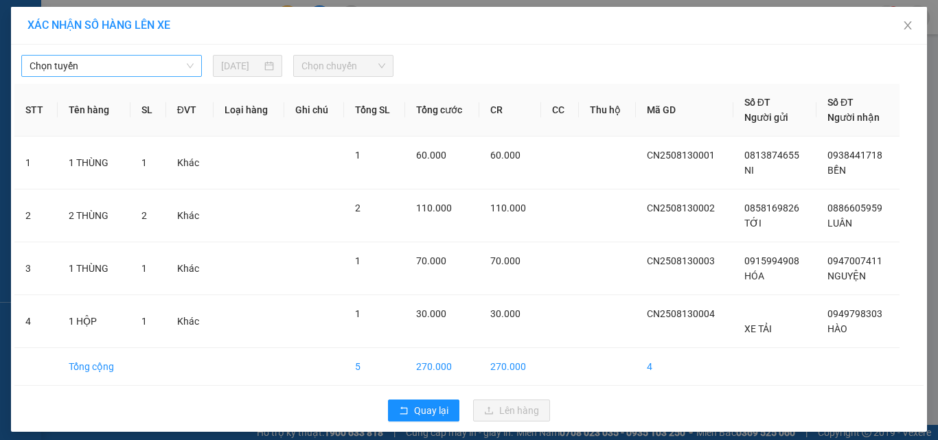
click at [135, 62] on span "Chọn tuyến" at bounding box center [112, 66] width 164 height 21
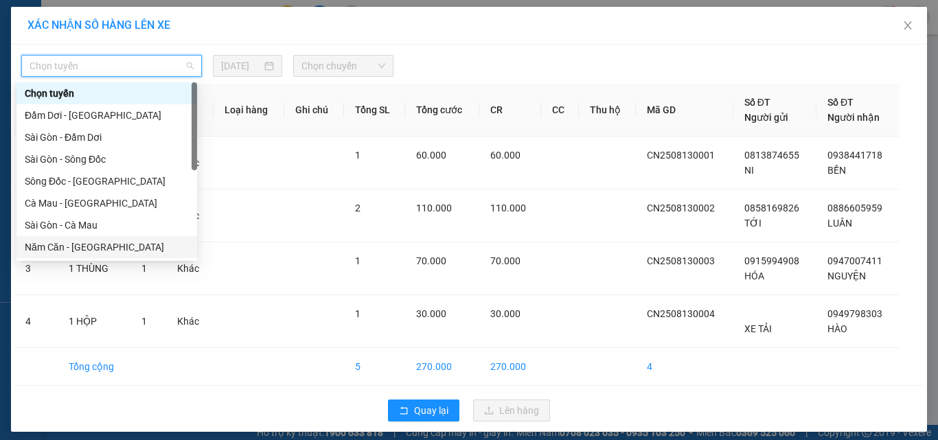
drag, startPoint x: 58, startPoint y: 246, endPoint x: 205, endPoint y: 129, distance: 188.2
click at [60, 243] on div "Năm Căn - Sài Gòn" at bounding box center [107, 247] width 164 height 15
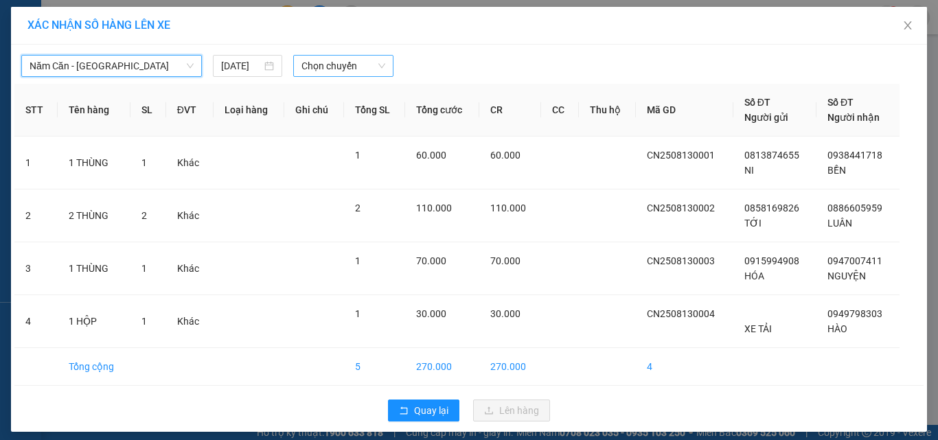
click at [352, 60] on span "Chọn chuyến" at bounding box center [343, 66] width 84 height 21
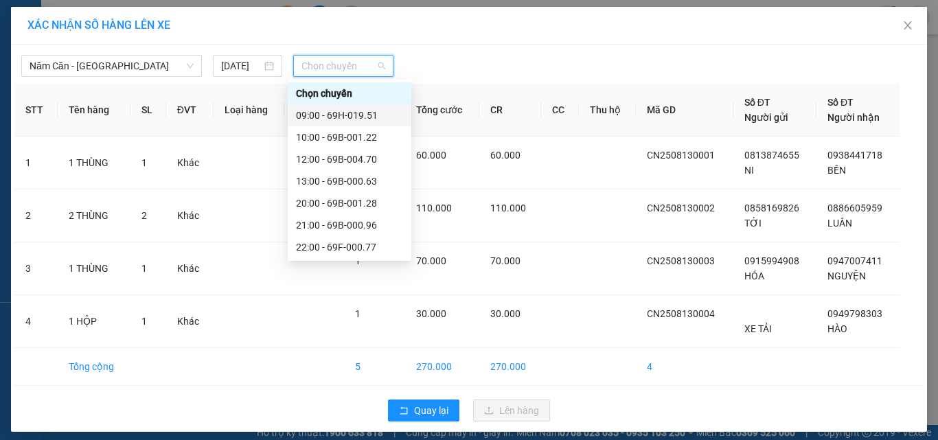
click at [357, 112] on div "09:00 - 69H-019.51" at bounding box center [349, 115] width 107 height 15
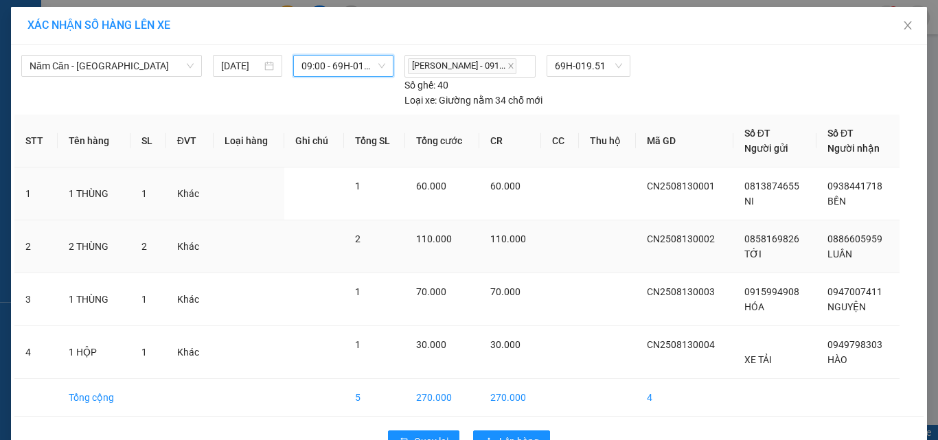
scroll to position [39, 0]
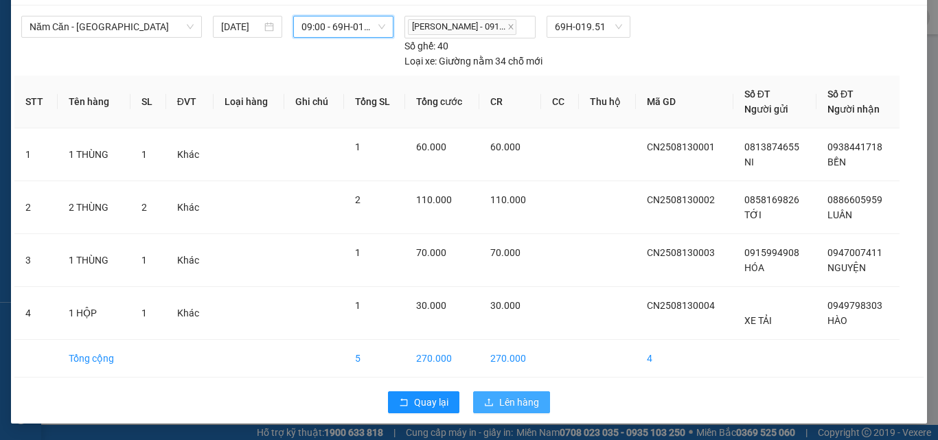
click at [519, 396] on span "Lên hàng" at bounding box center [519, 402] width 40 height 15
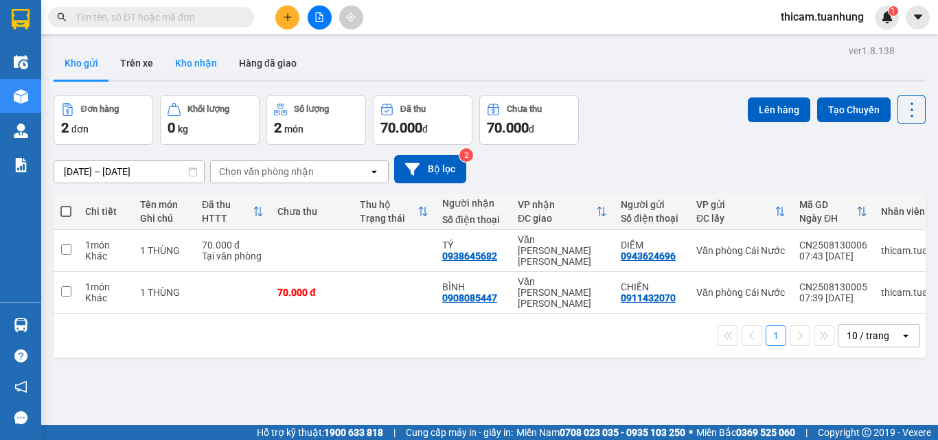
click at [217, 58] on button "Kho nhận" at bounding box center [196, 63] width 64 height 33
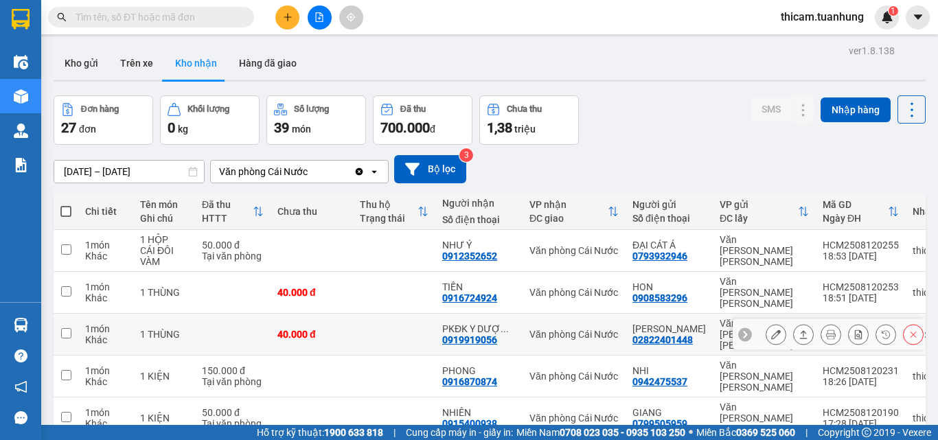
scroll to position [137, 0]
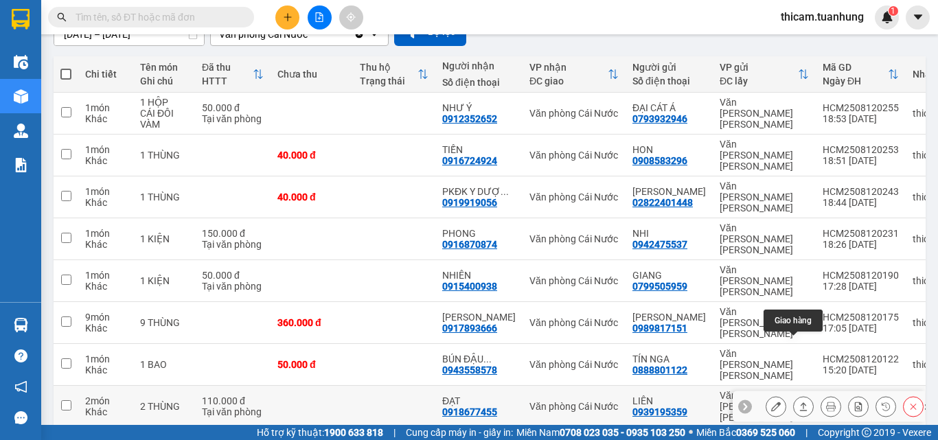
click at [798, 402] on icon at bounding box center [803, 407] width 10 height 10
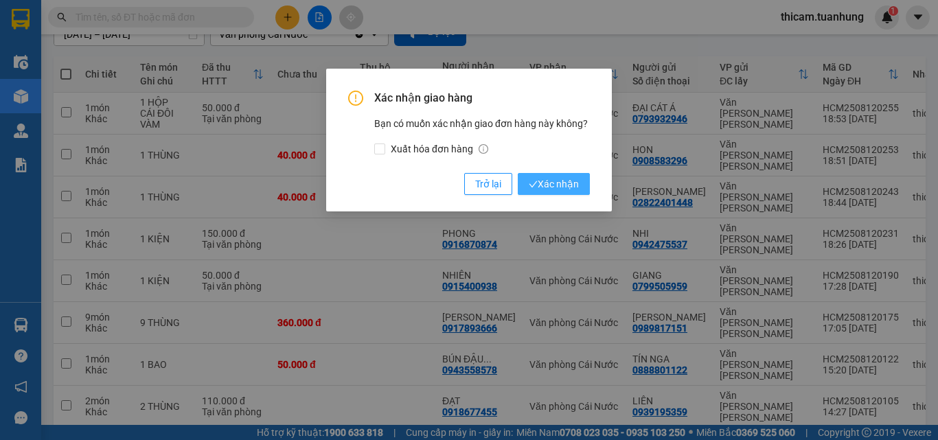
click at [559, 189] on span "Xác nhận" at bounding box center [554, 183] width 50 height 15
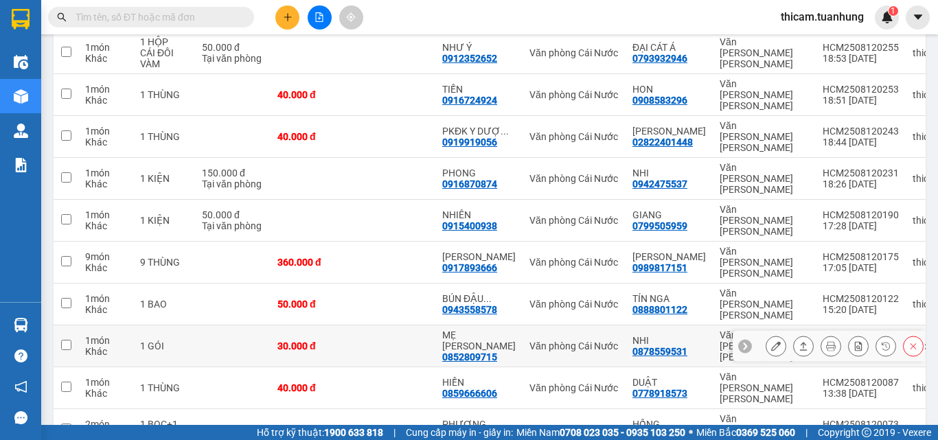
scroll to position [60, 0]
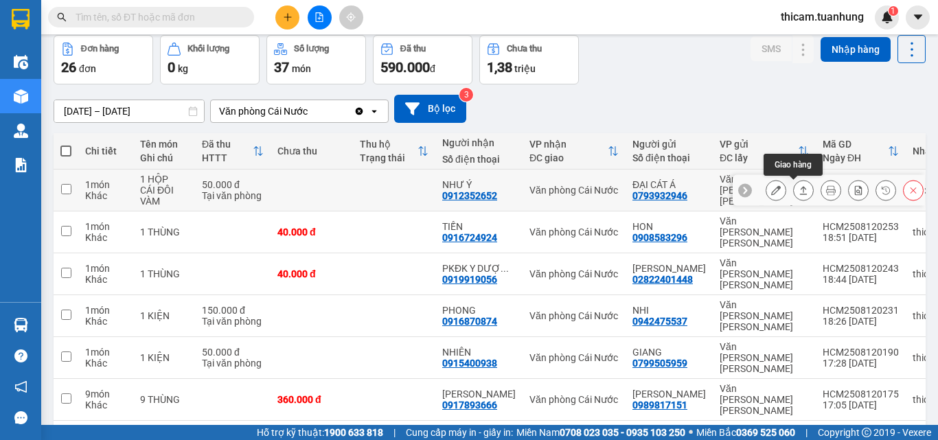
click at [794, 189] on button at bounding box center [803, 190] width 19 height 24
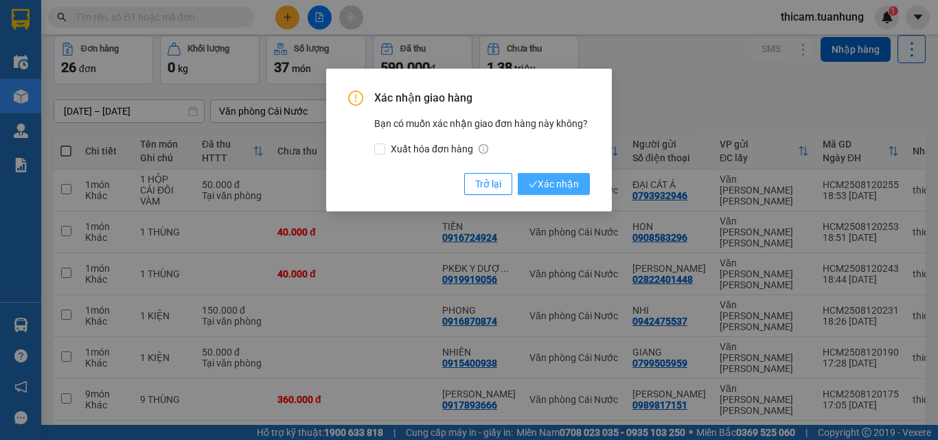
click at [565, 185] on span "Xác nhận" at bounding box center [554, 183] width 50 height 15
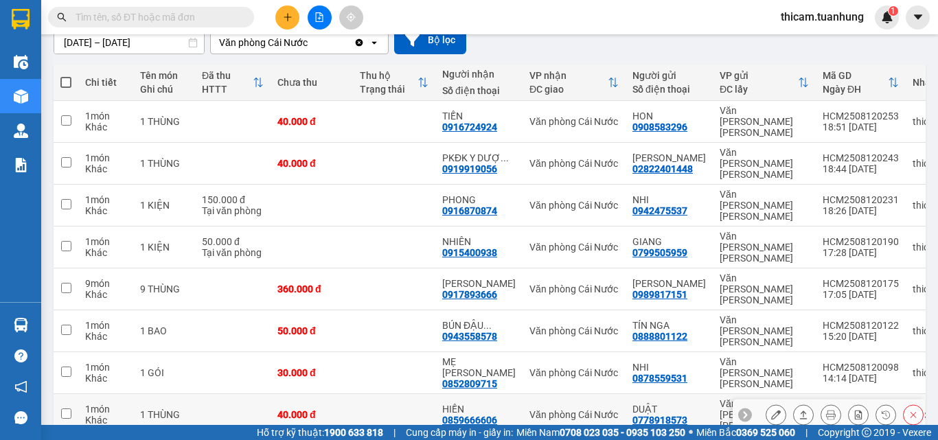
scroll to position [187, 0]
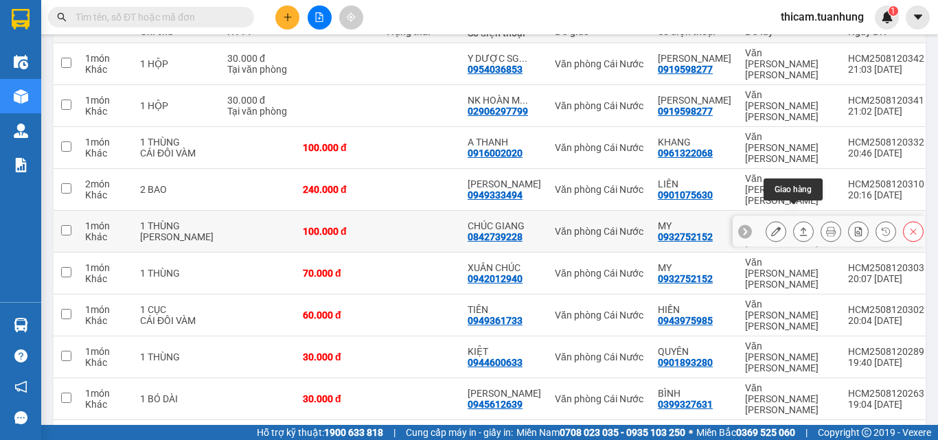
click at [794, 220] on button at bounding box center [803, 232] width 19 height 24
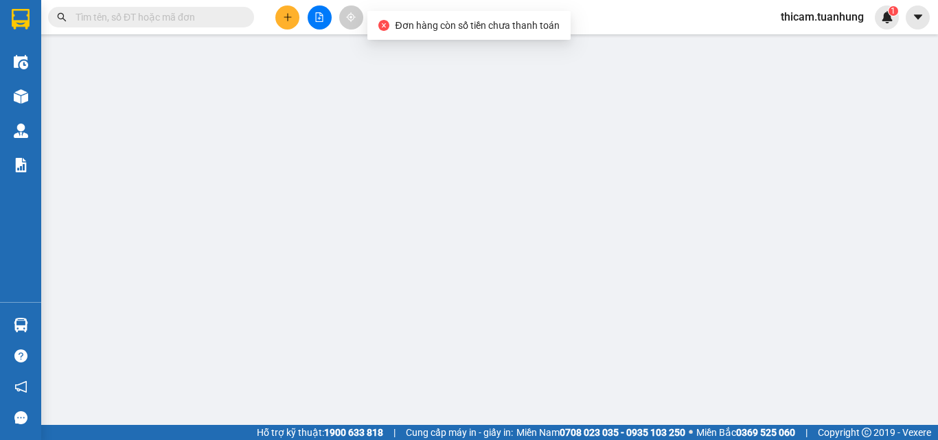
type input "0932752152"
type input "MY"
type input "0842739228"
type input "CHÚC GIANG"
type input "100.000"
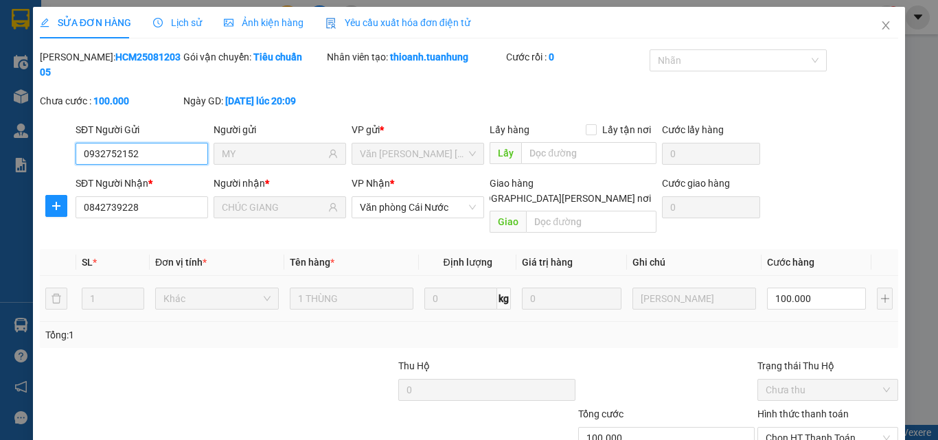
scroll to position [71, 0]
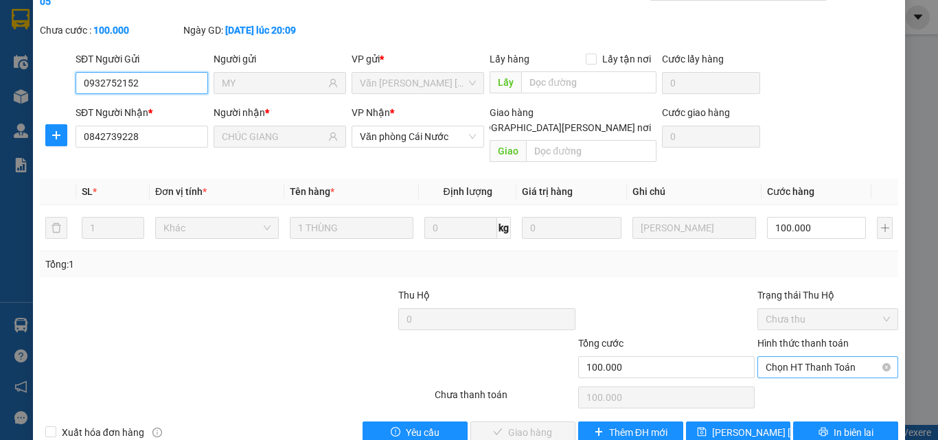
click at [805, 357] on span "Chọn HT Thanh Toán" at bounding box center [827, 367] width 124 height 21
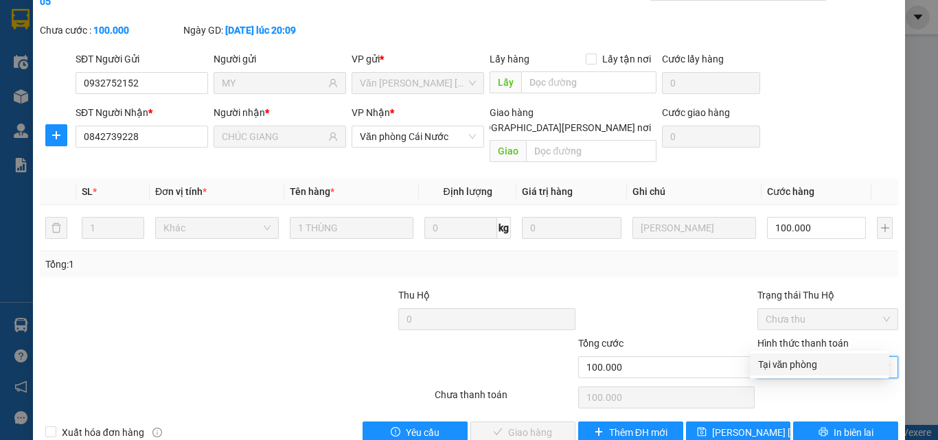
click at [785, 362] on div "Tại văn phòng" at bounding box center [819, 364] width 123 height 15
type input "0"
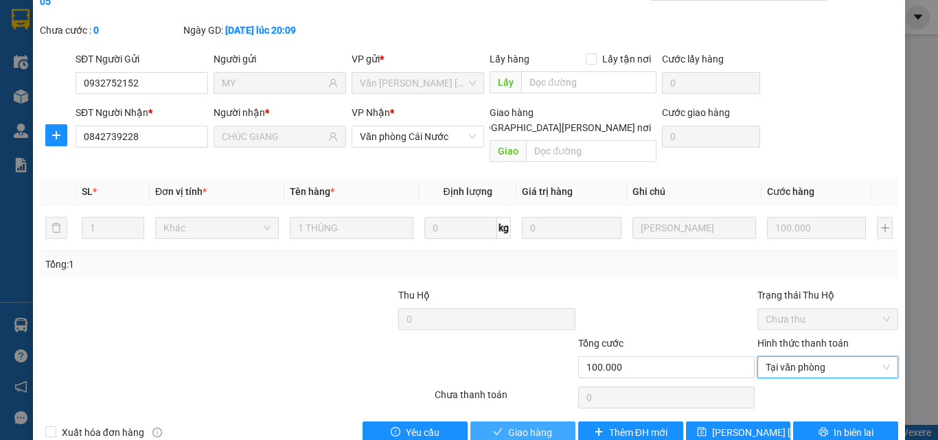
click at [549, 416] on button "Giao hàng" at bounding box center [522, 433] width 105 height 22
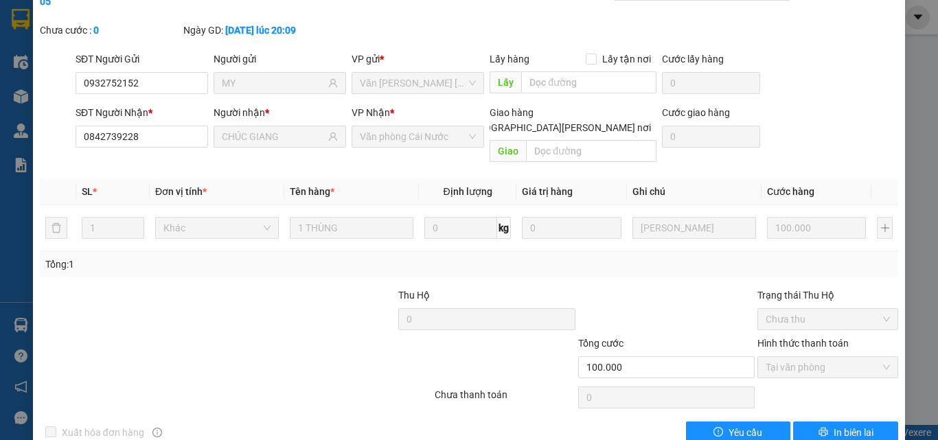
scroll to position [0, 0]
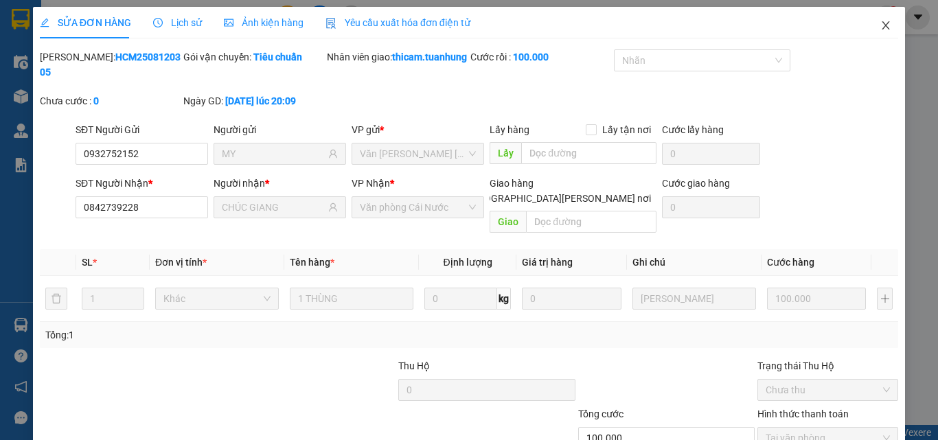
click at [880, 23] on icon "close" at bounding box center [885, 25] width 11 height 11
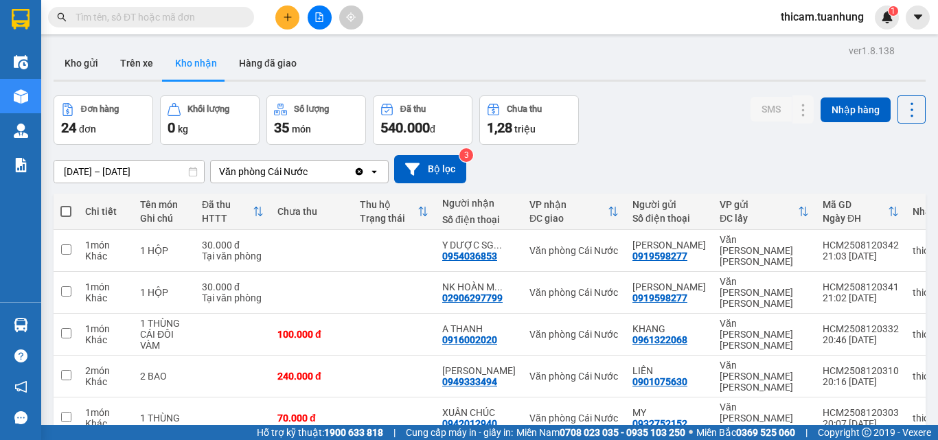
scroll to position [137, 0]
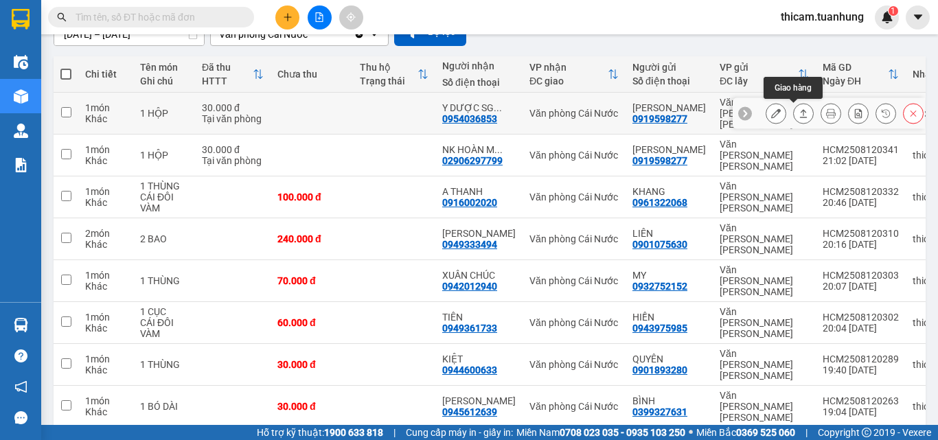
click at [798, 114] on icon at bounding box center [803, 113] width 10 height 10
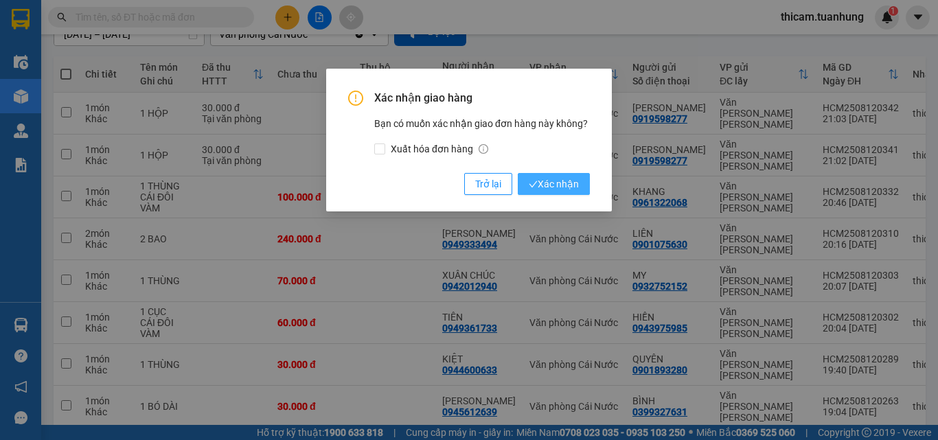
click at [564, 185] on span "Xác nhận" at bounding box center [554, 183] width 50 height 15
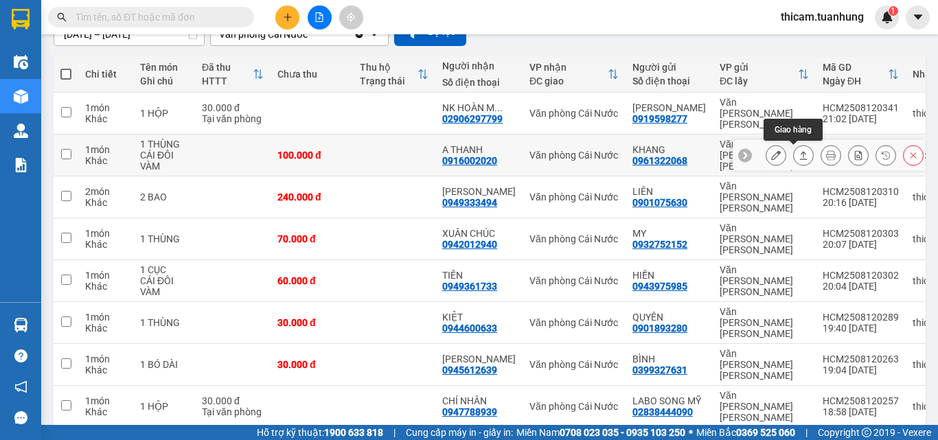
click at [798, 157] on icon at bounding box center [803, 155] width 10 height 10
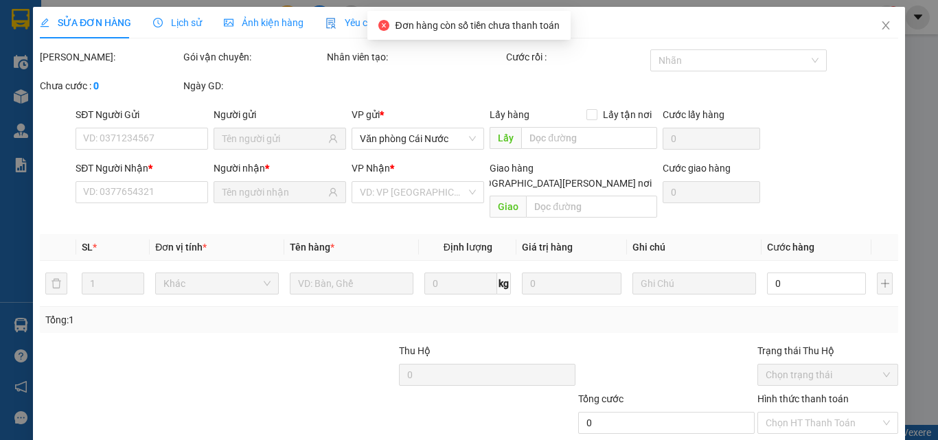
type input "0961322068"
type input "KHANG"
type input "0916002020"
type input "A THANH"
type input "100.000"
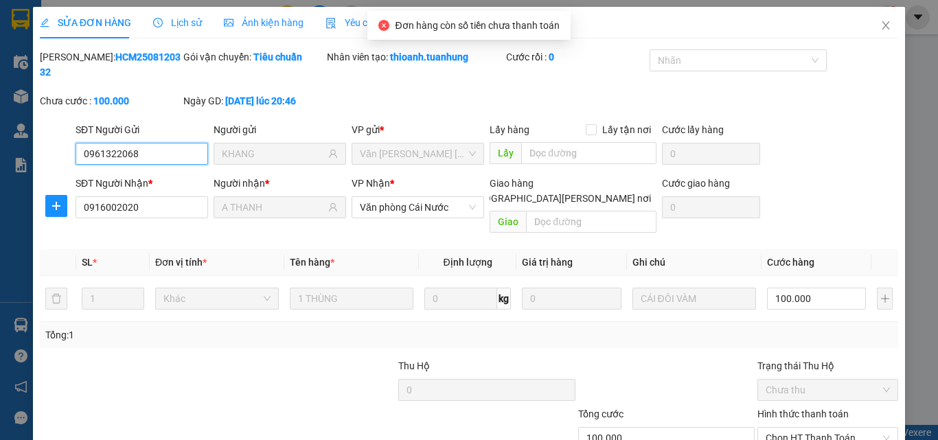
scroll to position [71, 0]
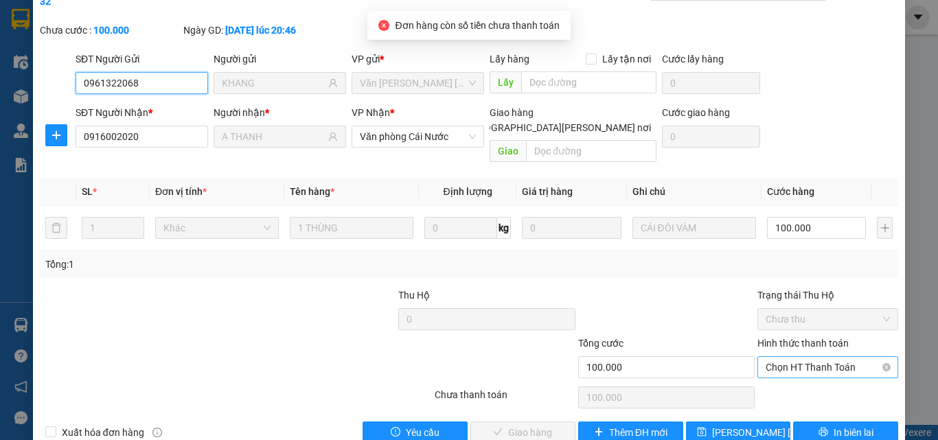
click at [816, 357] on span "Chọn HT Thanh Toán" at bounding box center [827, 367] width 124 height 21
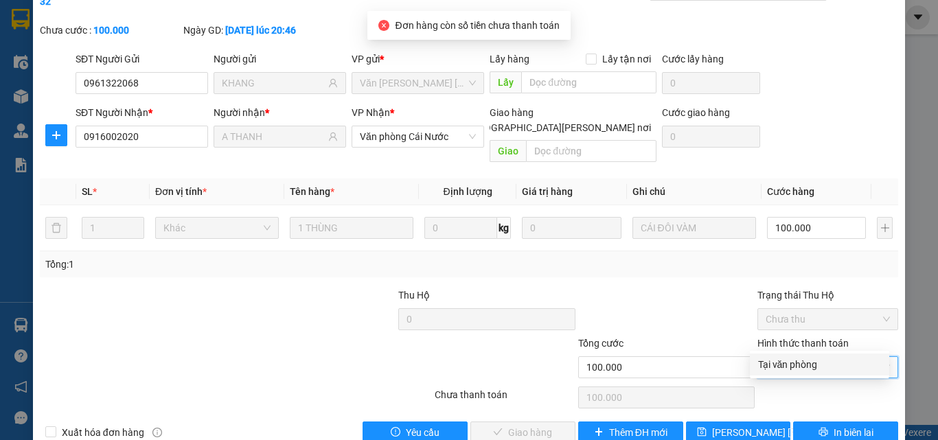
click at [807, 364] on div "Tại văn phòng" at bounding box center [819, 364] width 123 height 15
type input "0"
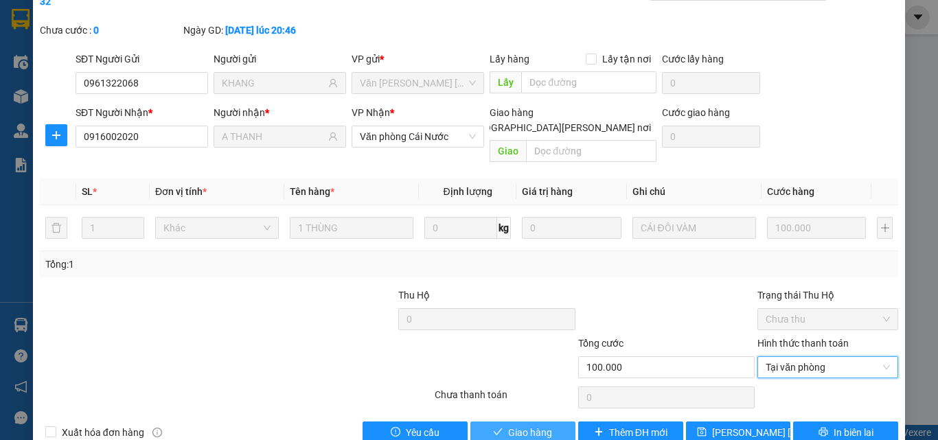
click at [549, 416] on button "Giao hàng" at bounding box center [522, 433] width 105 height 22
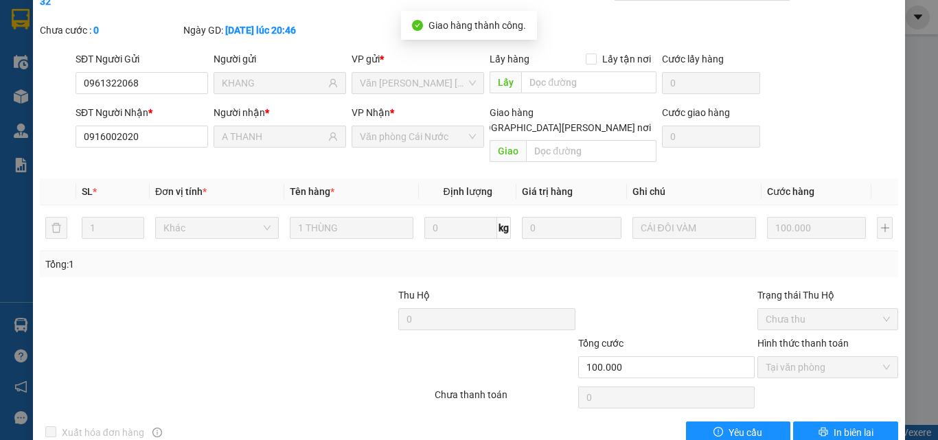
scroll to position [0, 0]
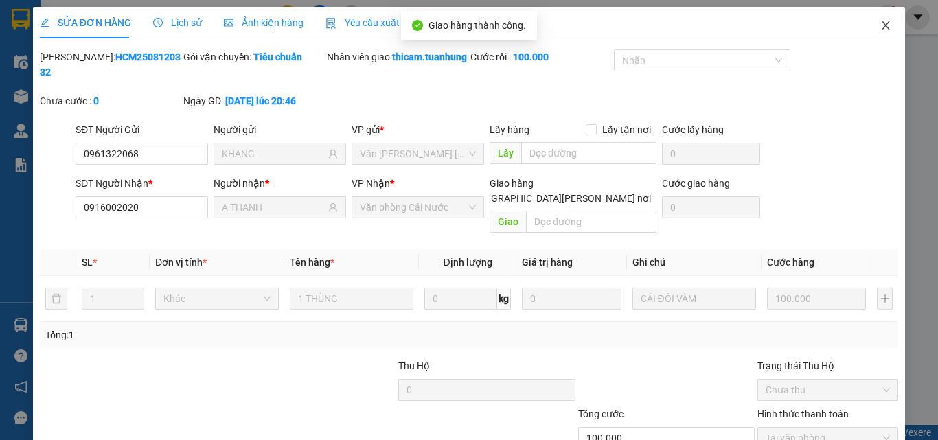
click at [880, 25] on icon "close" at bounding box center [885, 25] width 11 height 11
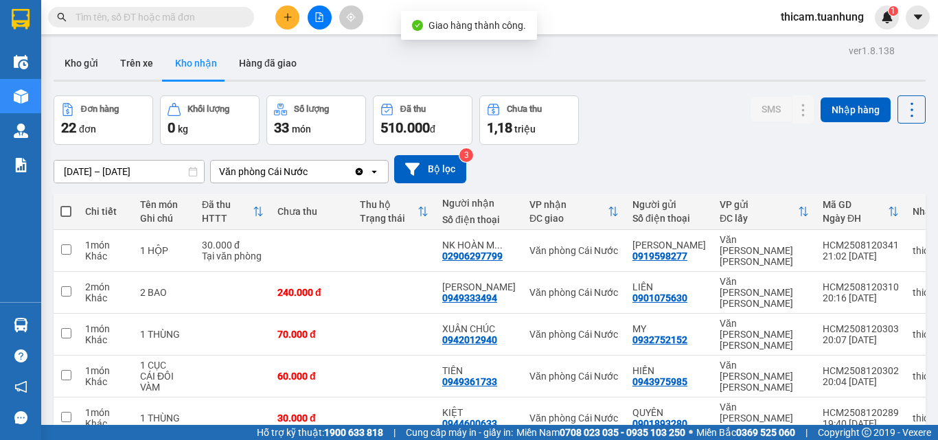
scroll to position [206, 0]
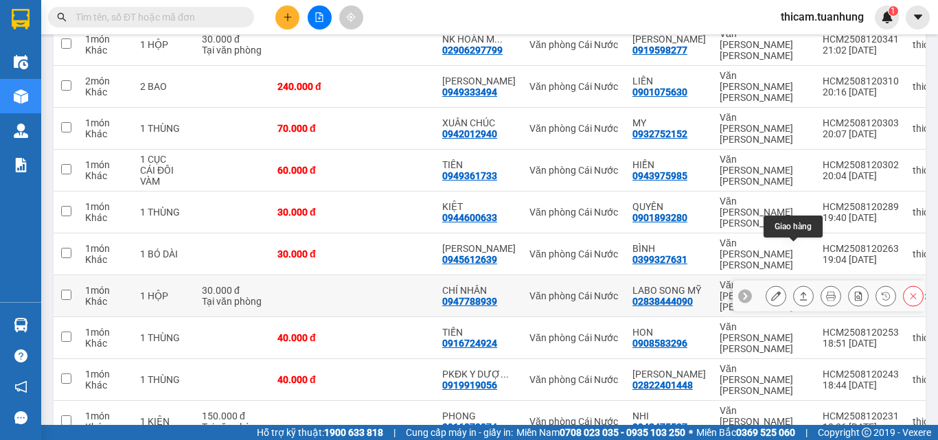
click at [798, 291] on icon at bounding box center [803, 296] width 10 height 10
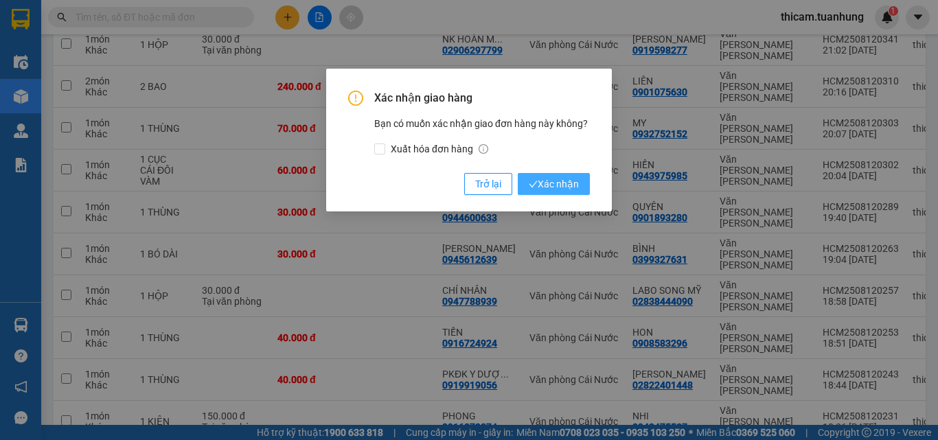
click at [540, 183] on span "Xác nhận" at bounding box center [554, 183] width 50 height 15
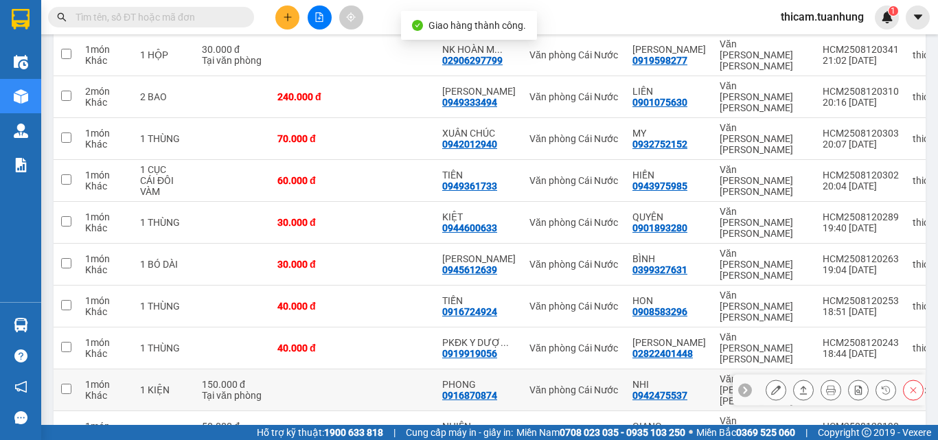
scroll to position [198, 0]
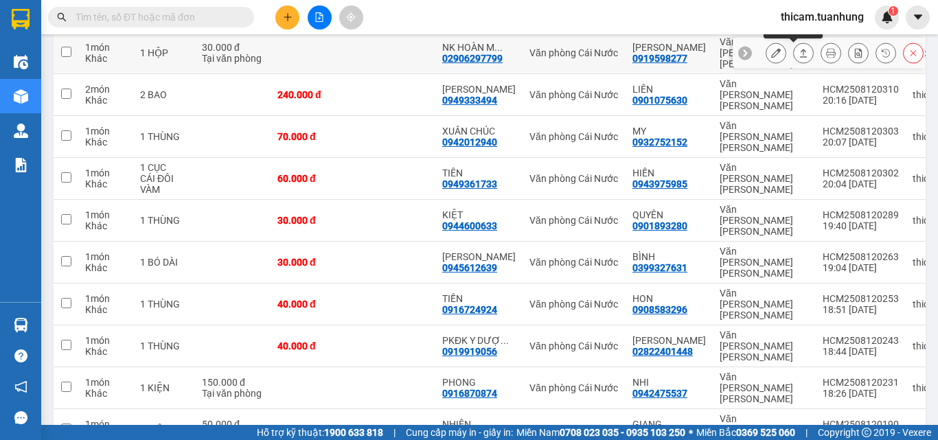
click at [798, 58] on icon at bounding box center [803, 53] width 10 height 10
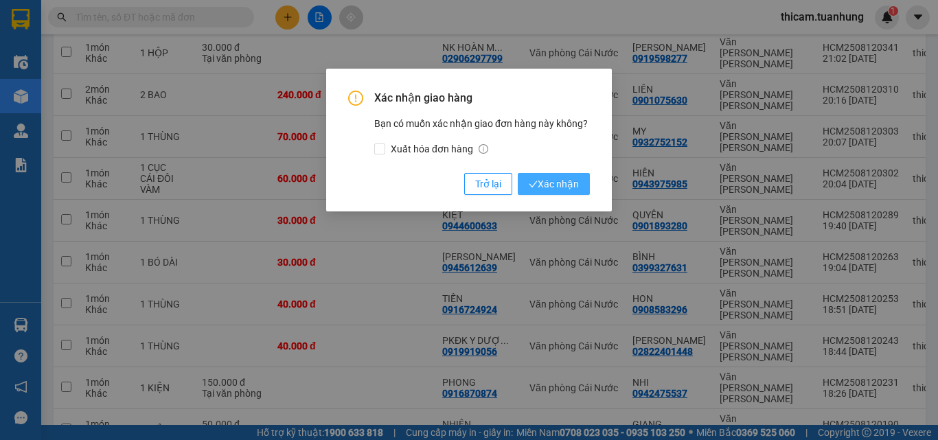
click at [577, 179] on span "Xác nhận" at bounding box center [554, 183] width 50 height 15
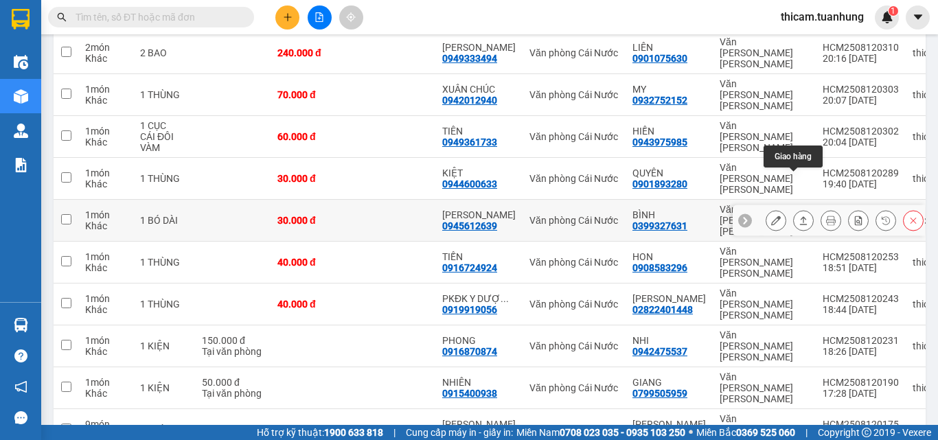
click at [794, 209] on button at bounding box center [803, 221] width 19 height 24
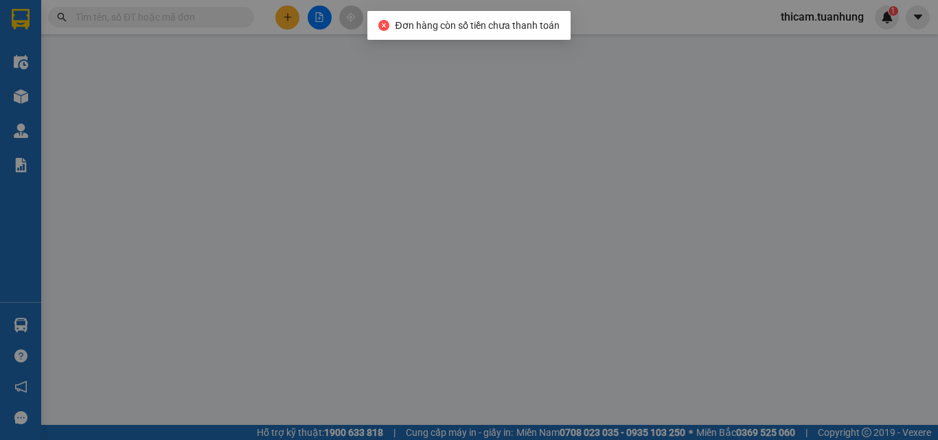
type input "0399327631"
type input "BÌNH"
type input "0945612639"
type input "QUÁCH HIẾU"
type input "30.000"
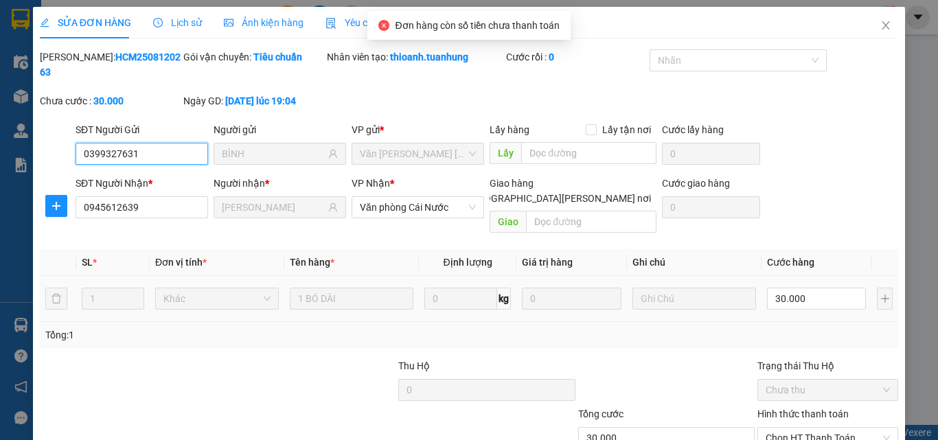
scroll to position [71, 0]
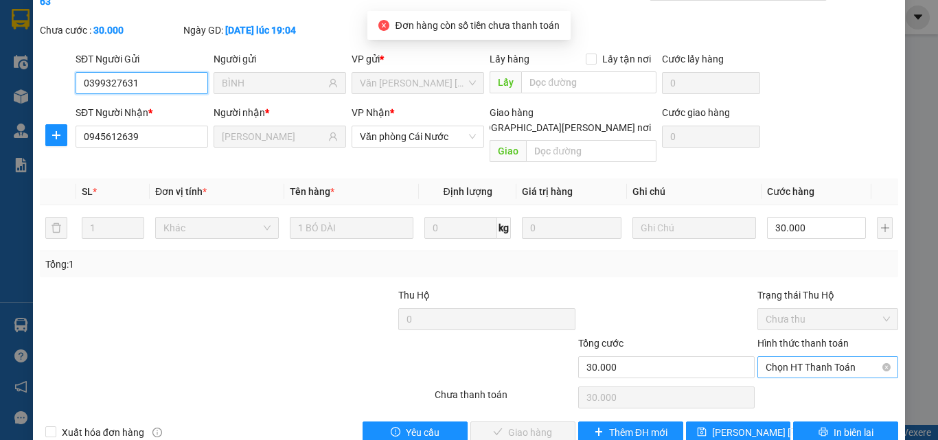
click at [786, 357] on span "Chọn HT Thanh Toán" at bounding box center [827, 367] width 124 height 21
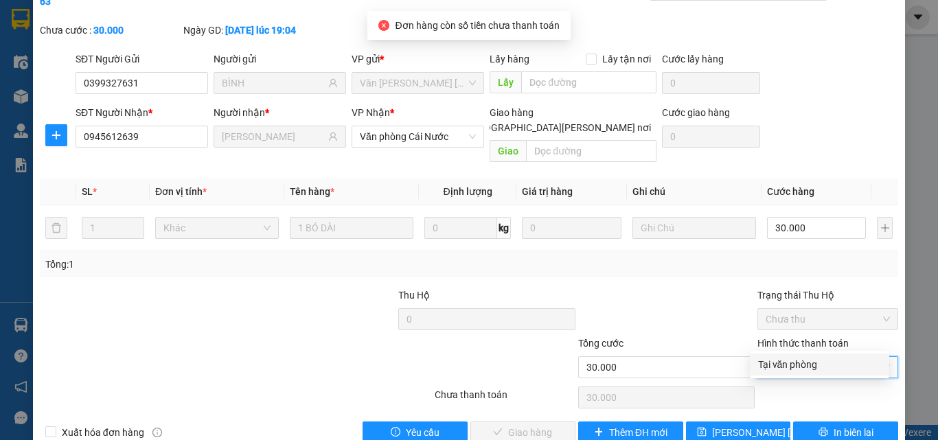
click at [787, 365] on div "Tại văn phòng" at bounding box center [819, 364] width 123 height 15
type input "0"
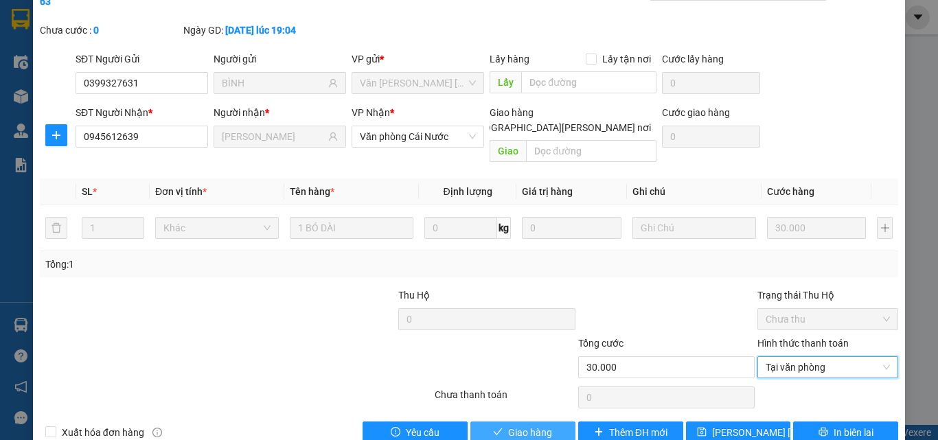
click at [531, 416] on span "Giao hàng" at bounding box center [530, 432] width 44 height 15
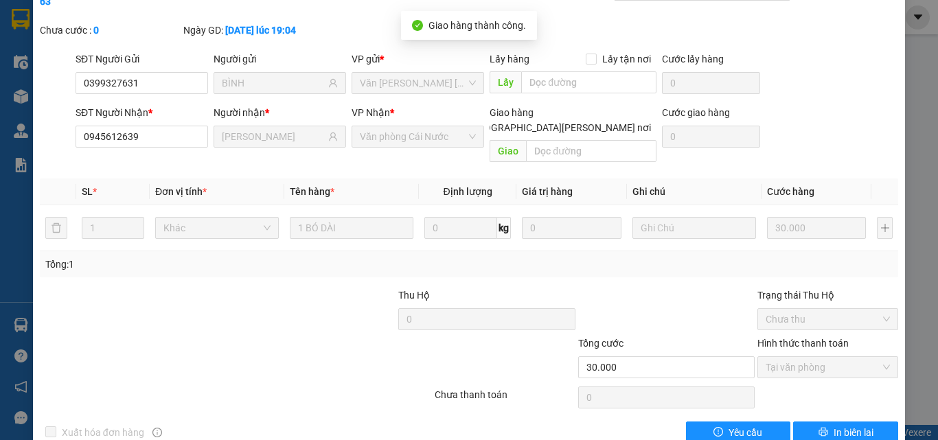
scroll to position [0, 0]
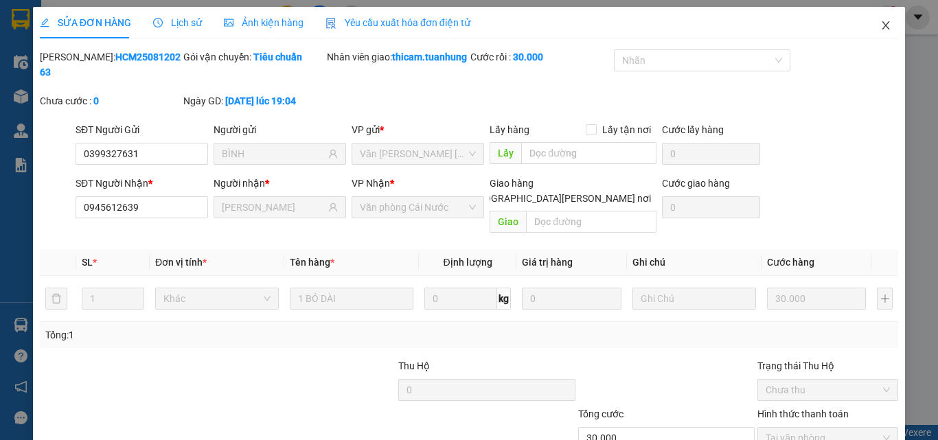
click at [882, 25] on icon "close" at bounding box center [886, 25] width 8 height 8
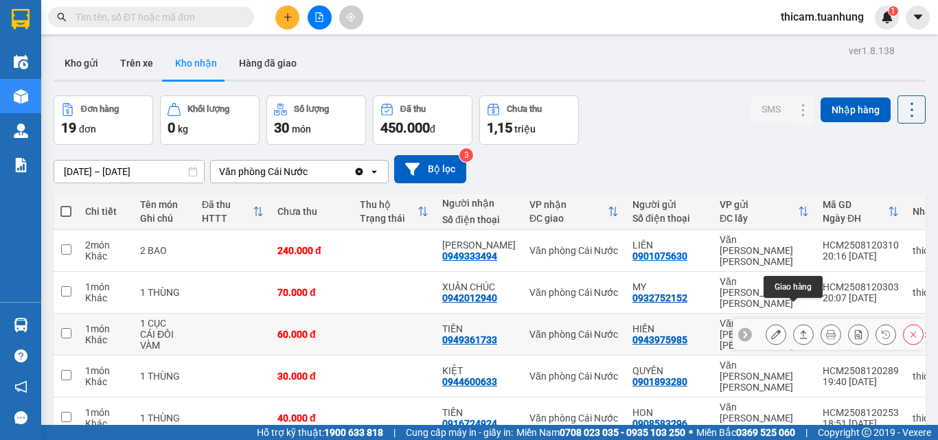
click at [798, 330] on icon at bounding box center [803, 335] width 10 height 10
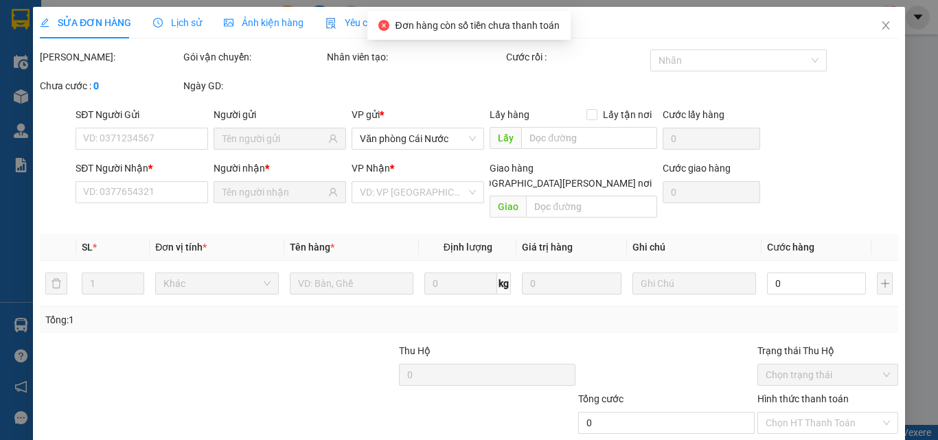
type input "0943975985"
type input "HIỀN"
type input "0949361733"
type input "TIÊN"
type input "60.000"
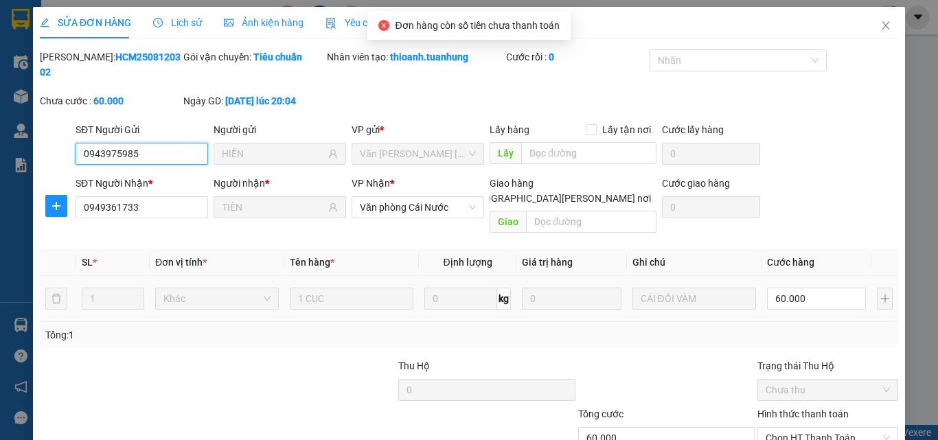
scroll to position [71, 0]
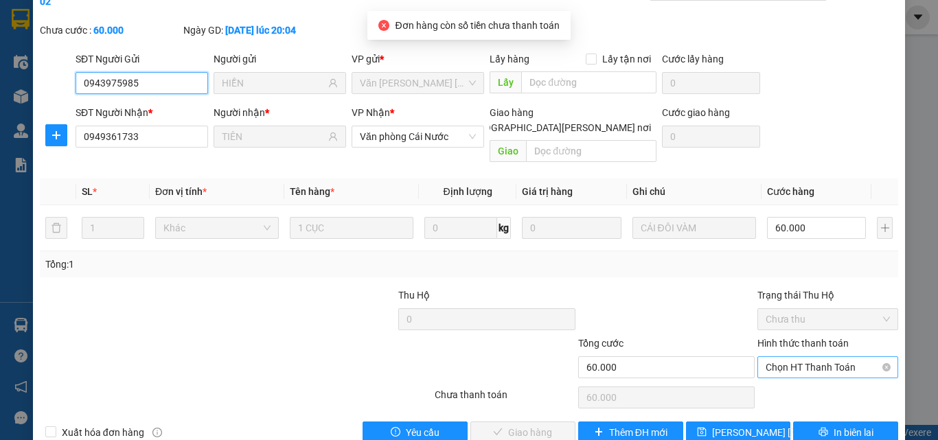
click at [778, 357] on span "Chọn HT Thanh Toán" at bounding box center [827, 367] width 124 height 21
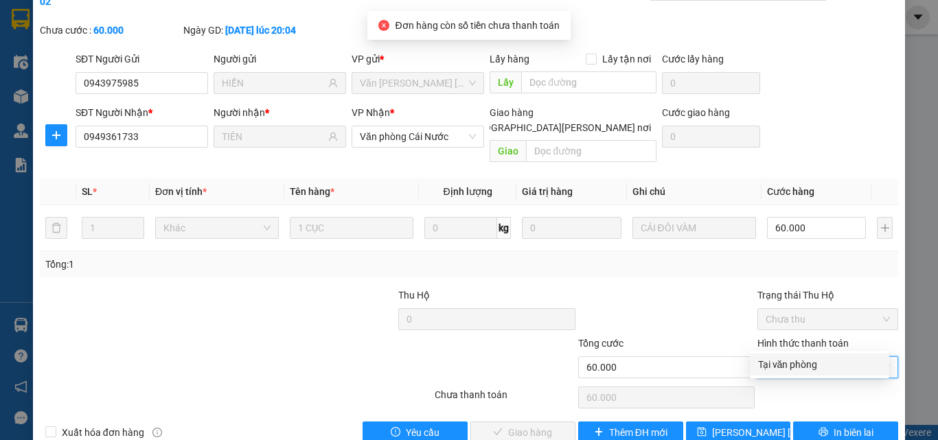
click at [779, 362] on div "Tại văn phòng" at bounding box center [819, 364] width 123 height 15
type input "0"
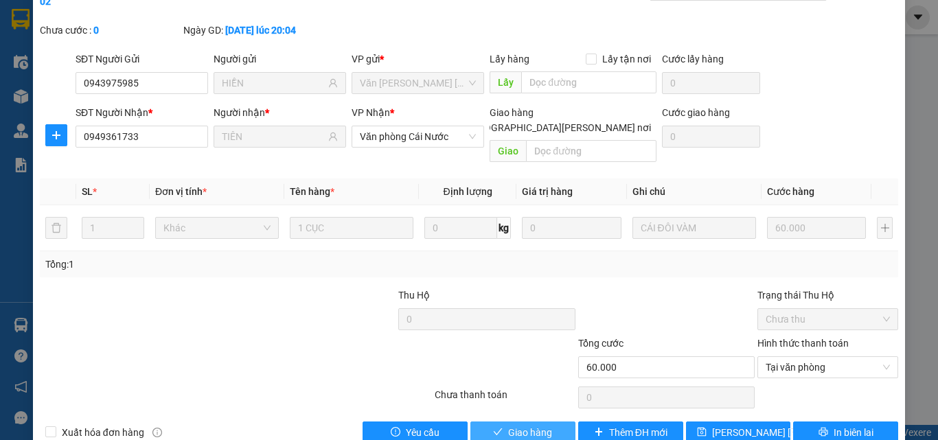
click at [553, 416] on button "Giao hàng" at bounding box center [522, 433] width 105 height 22
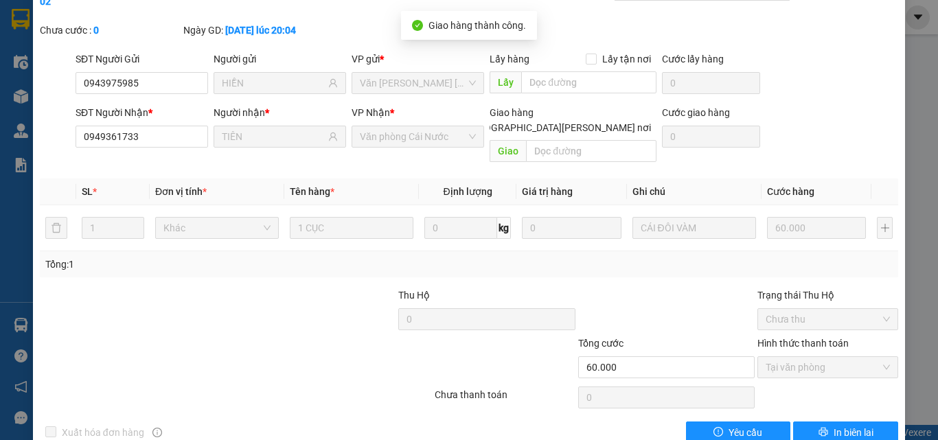
scroll to position [0, 0]
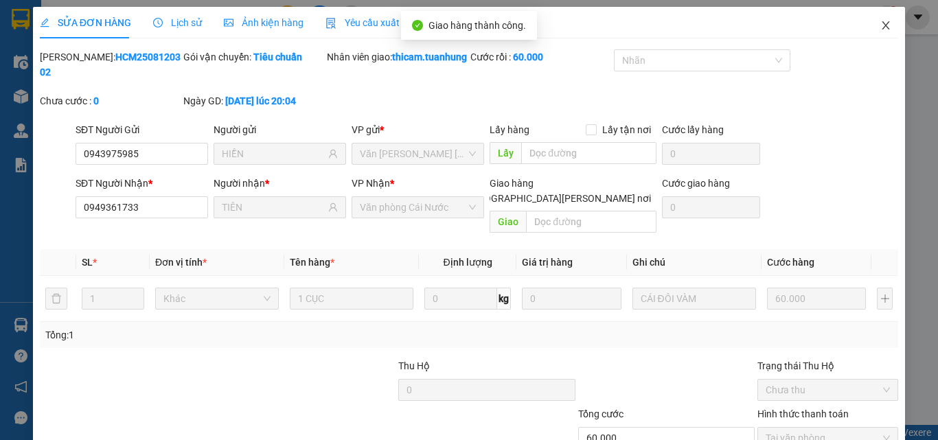
click at [880, 25] on icon "close" at bounding box center [885, 25] width 11 height 11
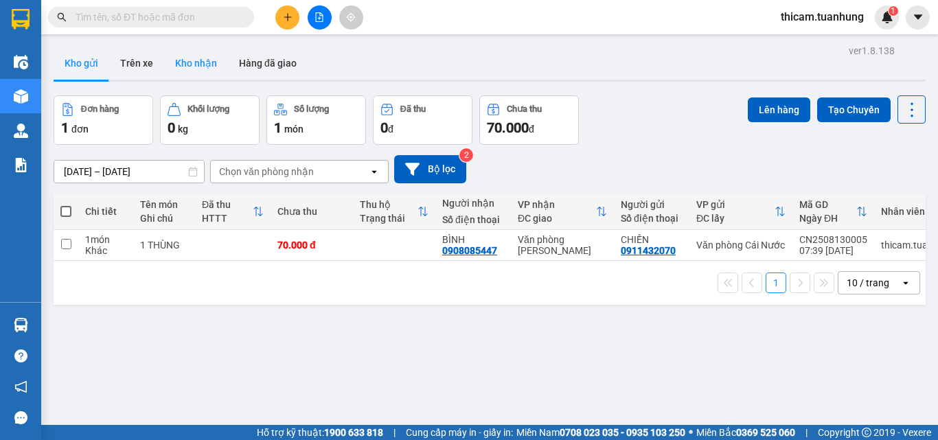
click at [186, 62] on button "Kho nhận" at bounding box center [196, 63] width 64 height 33
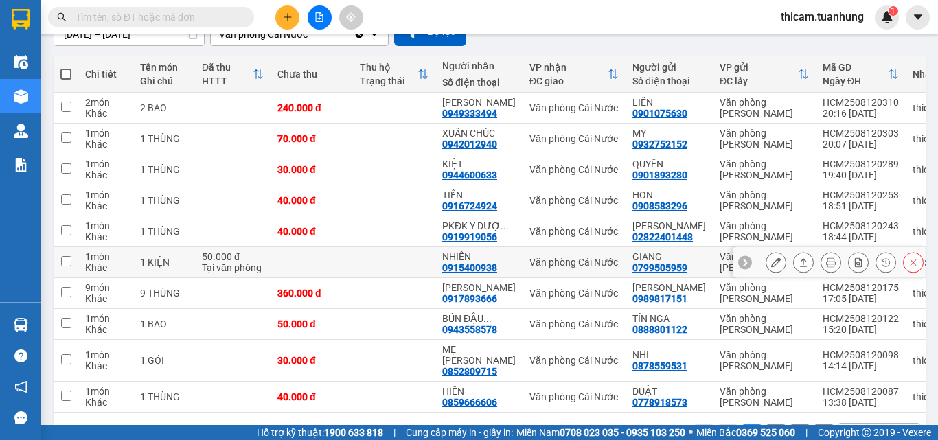
scroll to position [187, 0]
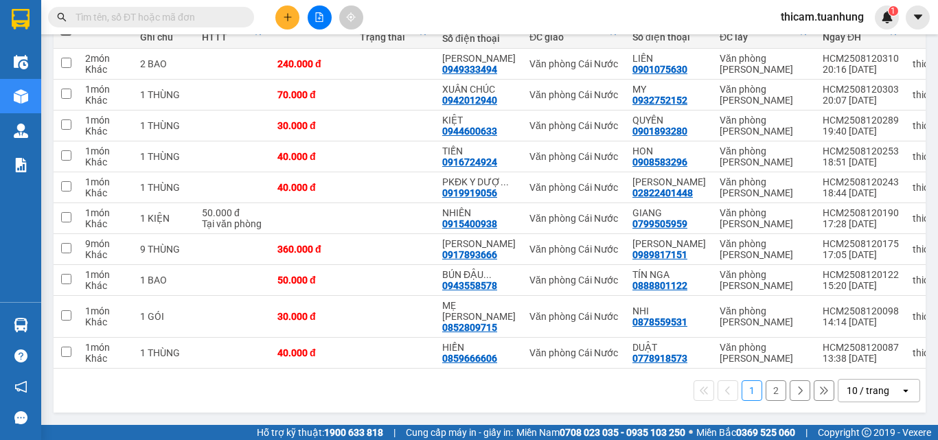
click at [765, 393] on button "2" at bounding box center [775, 390] width 21 height 21
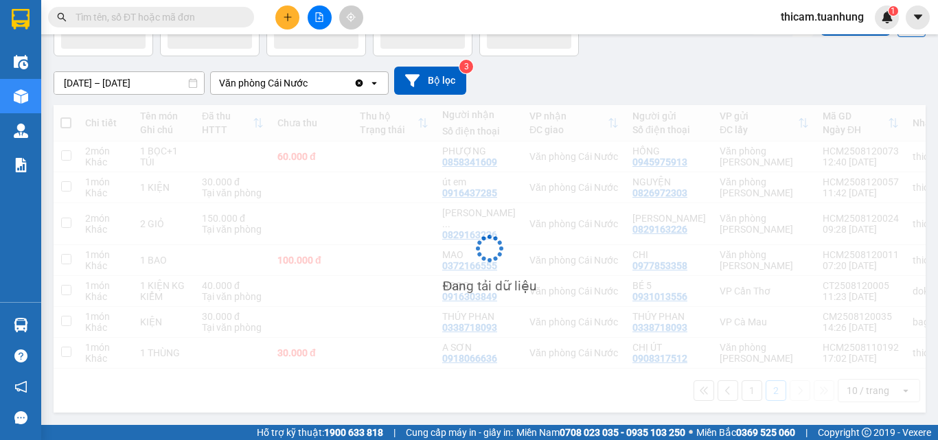
scroll to position [94, 0]
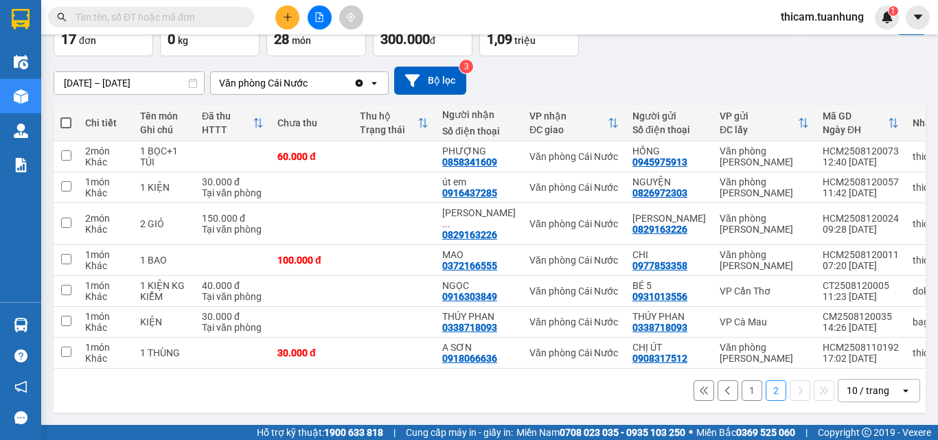
click at [741, 393] on button "1" at bounding box center [751, 390] width 21 height 21
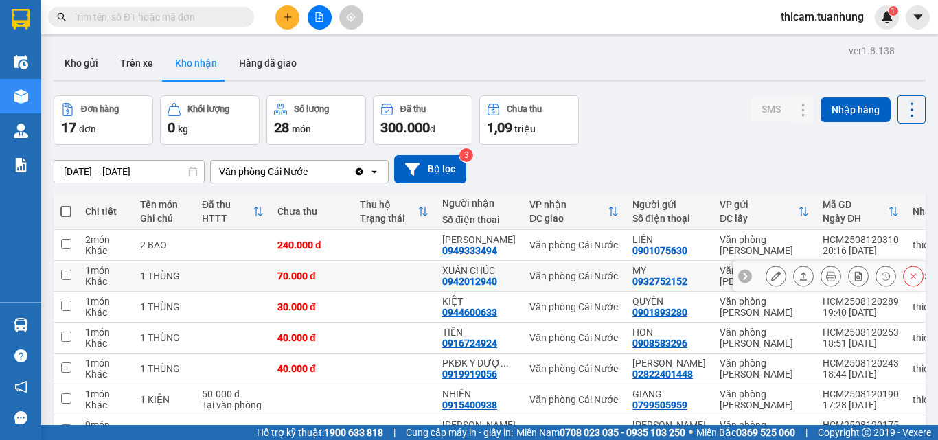
scroll to position [69, 0]
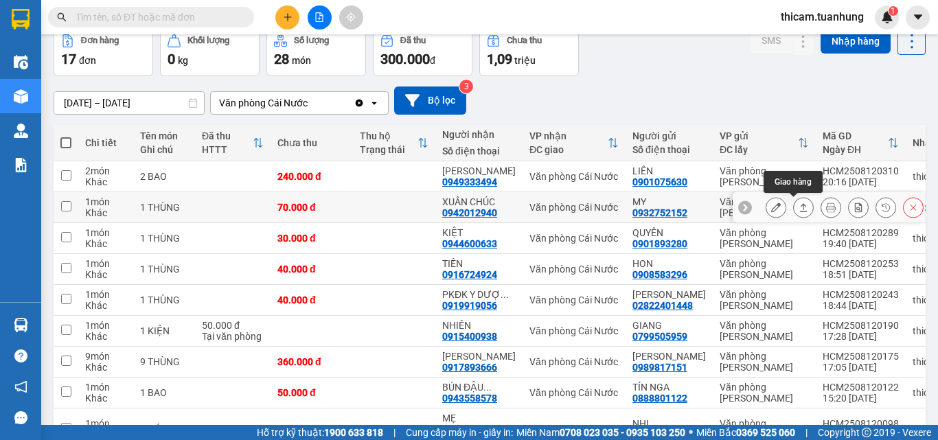
click at [798, 208] on icon at bounding box center [803, 208] width 10 height 10
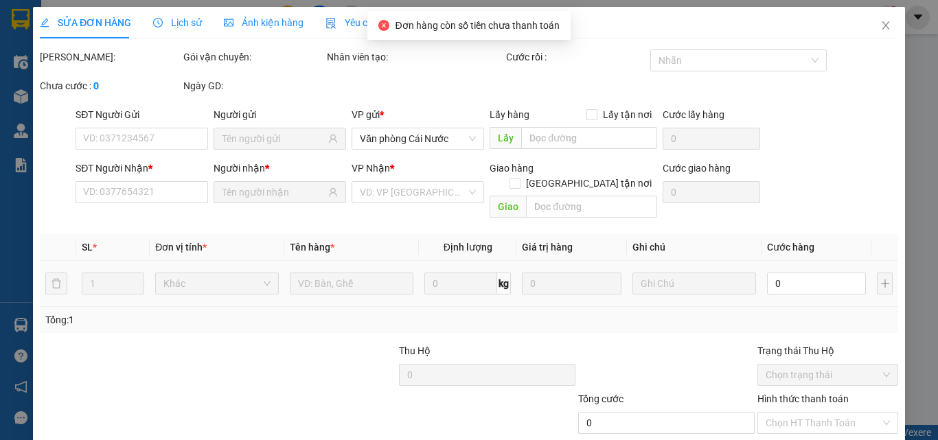
type input "0932752152"
type input "MY"
type input "0942012940"
type input "XUÂN CHÚC"
type input "70.000"
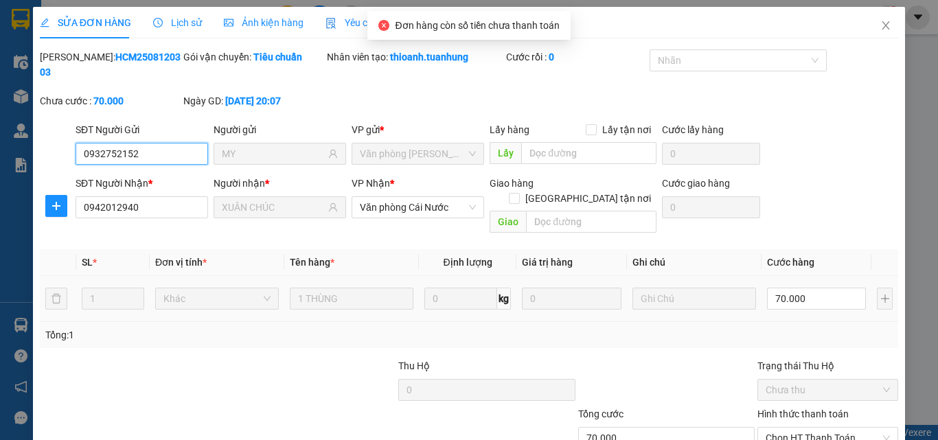
scroll to position [65, 0]
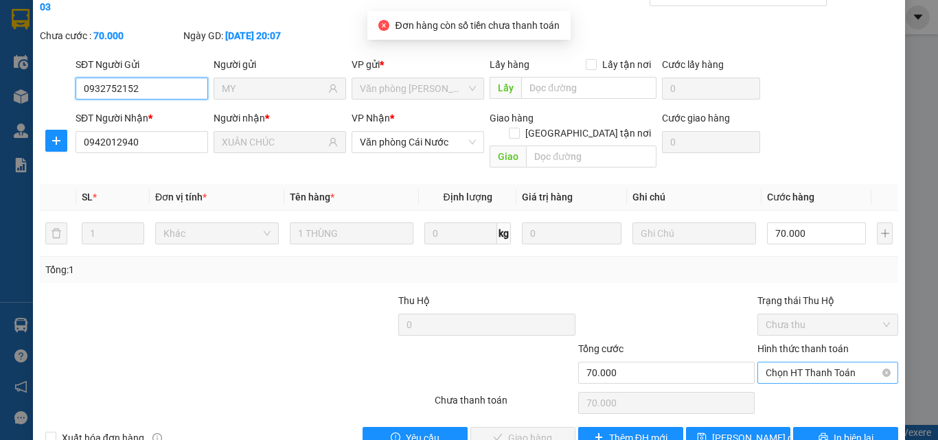
click at [818, 362] on span "Chọn HT Thanh Toán" at bounding box center [827, 372] width 124 height 21
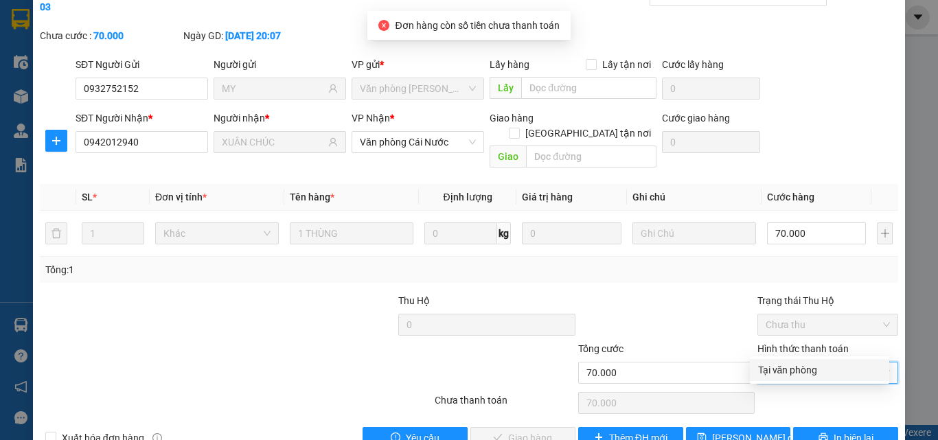
click at [807, 375] on div "Tại văn phòng" at bounding box center [819, 369] width 123 height 15
type input "0"
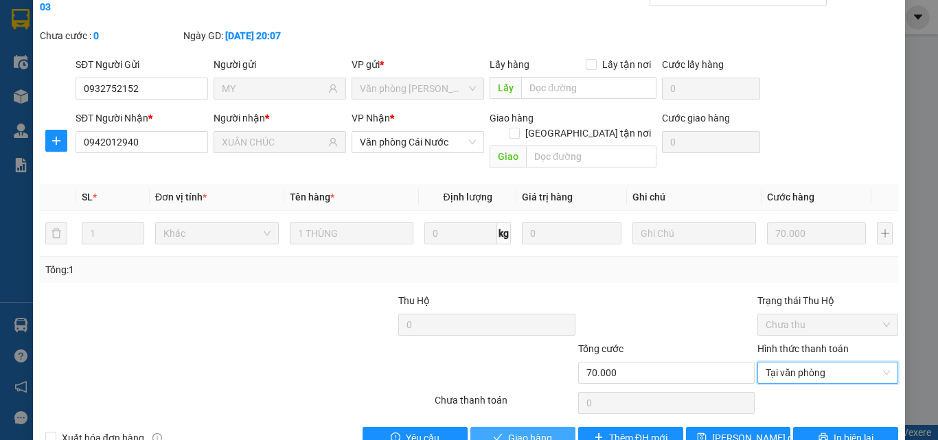
click at [542, 430] on span "Giao hàng" at bounding box center [530, 437] width 44 height 15
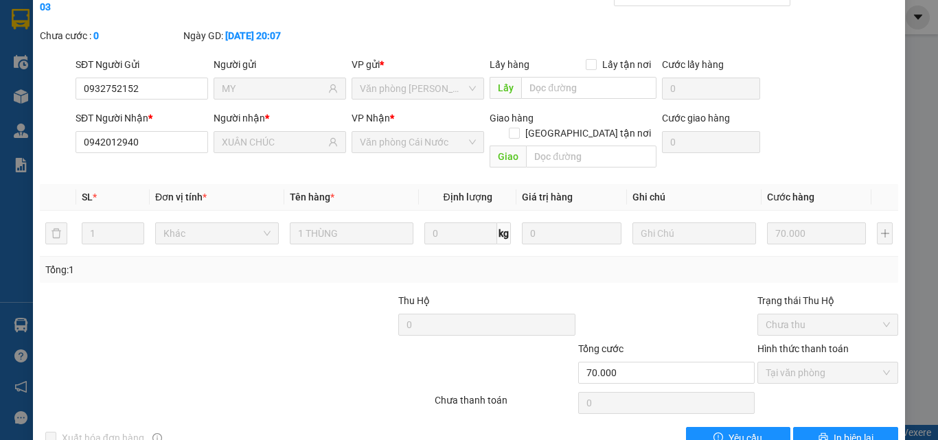
scroll to position [0, 0]
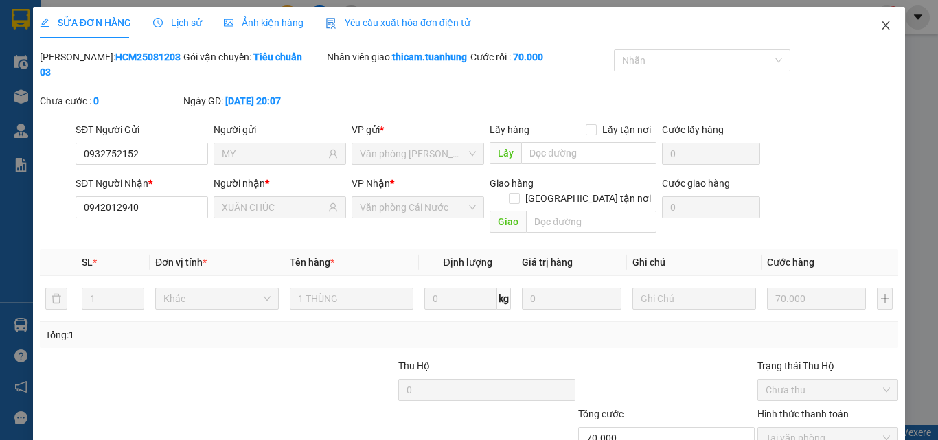
click at [880, 30] on icon "close" at bounding box center [885, 25] width 11 height 11
